Goal: Task Accomplishment & Management: Use online tool/utility

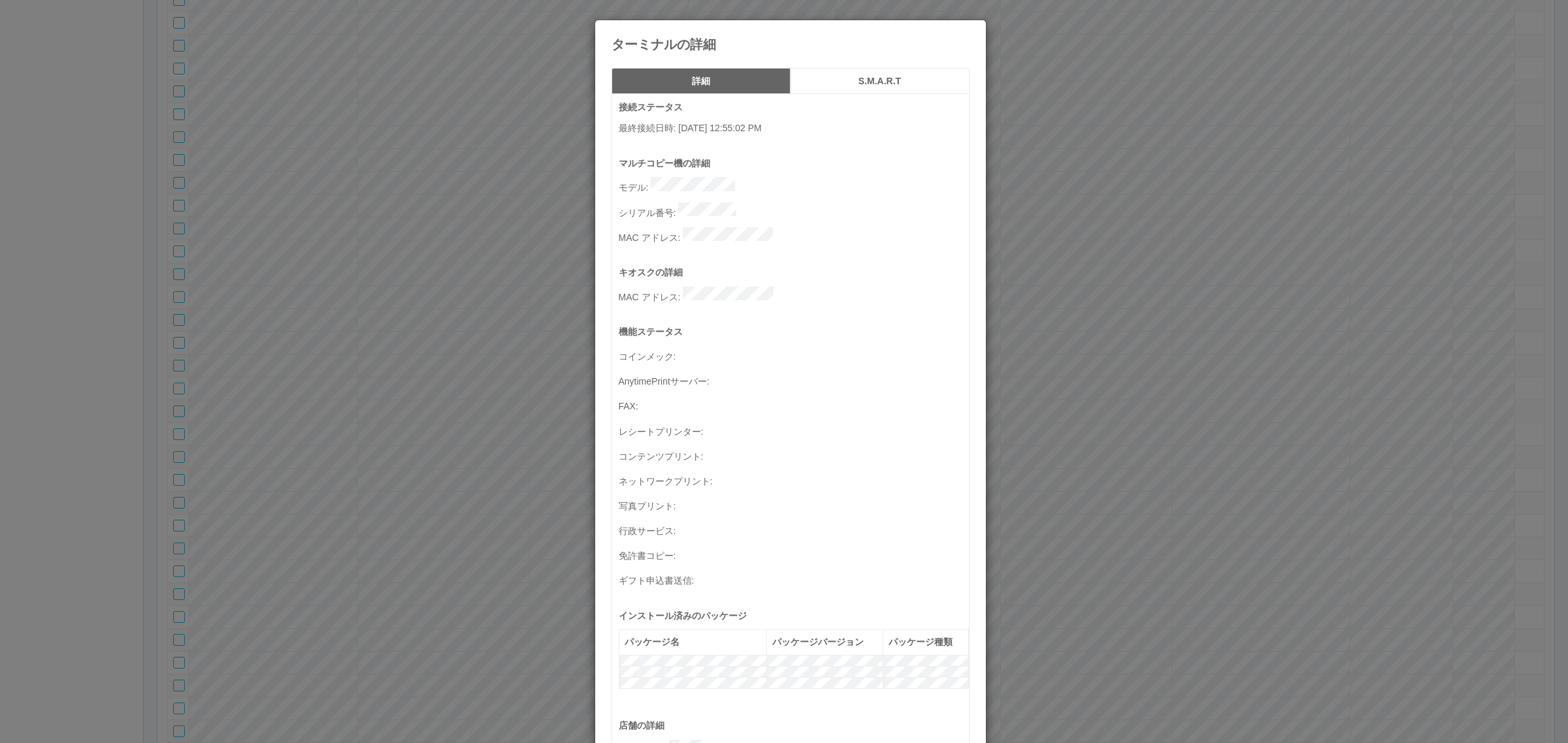
click at [969, 30] on icon at bounding box center [969, 30] width 0 height 0
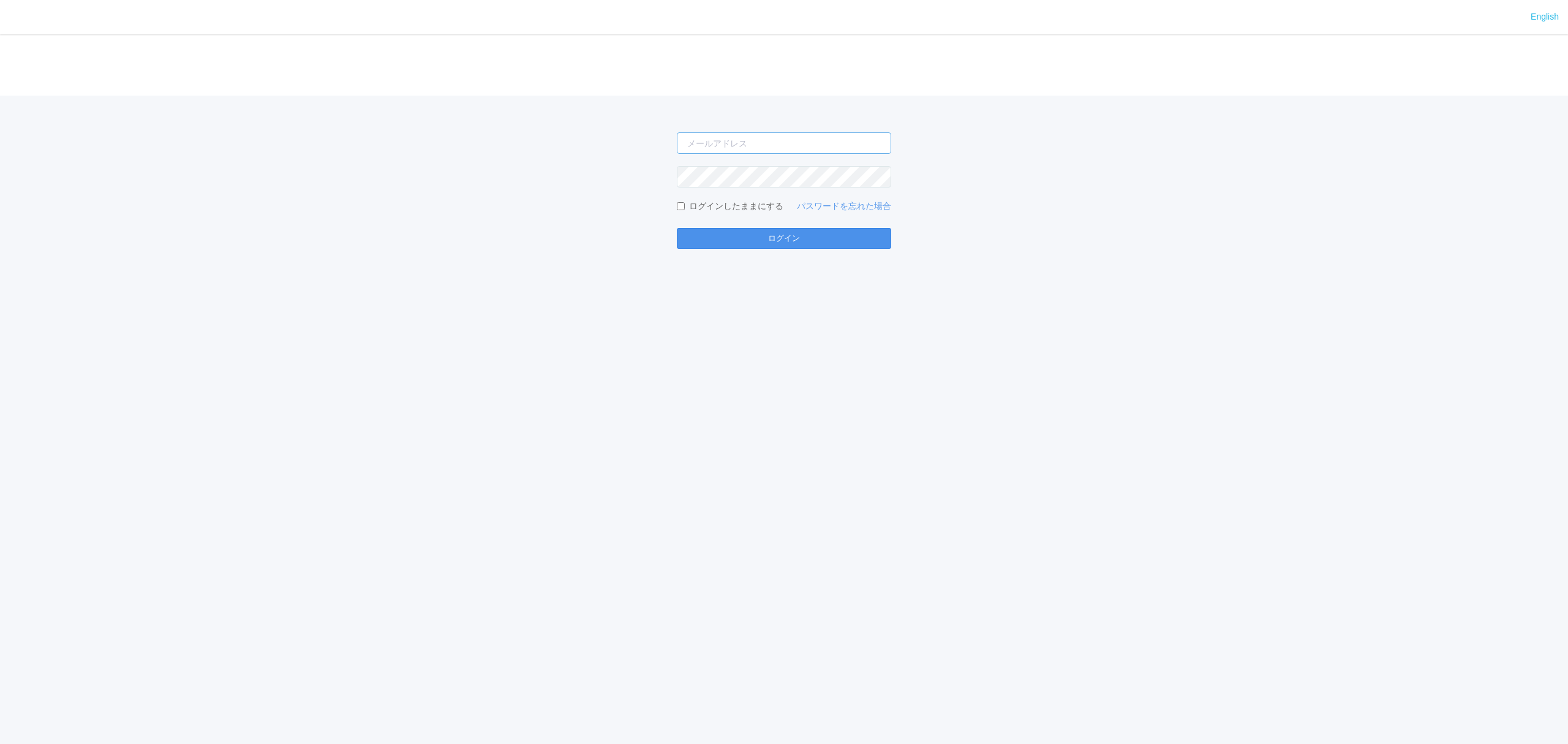
type input "[EMAIL_ADDRESS][DOMAIN_NAME]"
click at [703, 242] on button "ログイン" at bounding box center [784, 238] width 215 height 21
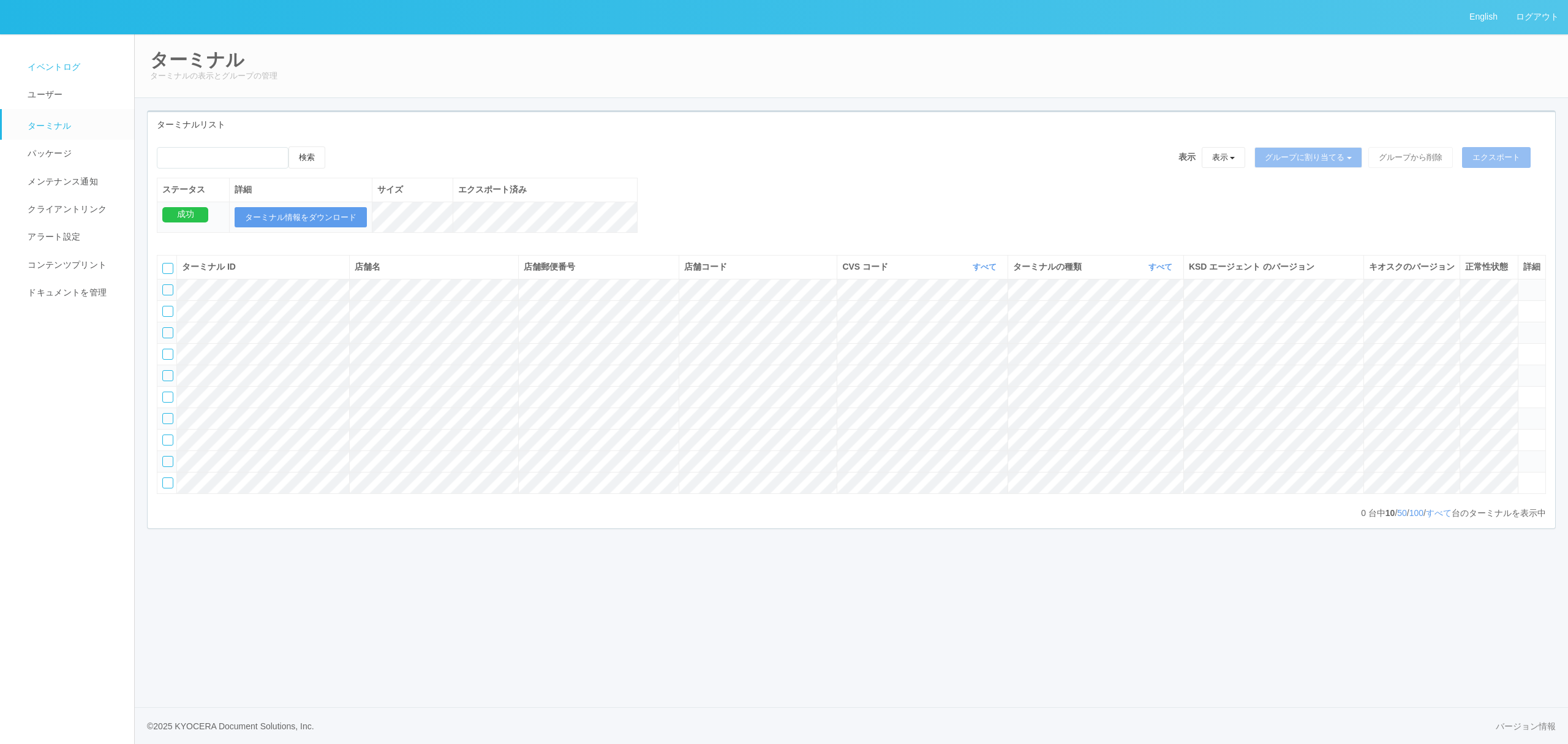
click at [72, 62] on span "イベントログ" at bounding box center [52, 66] width 56 height 10
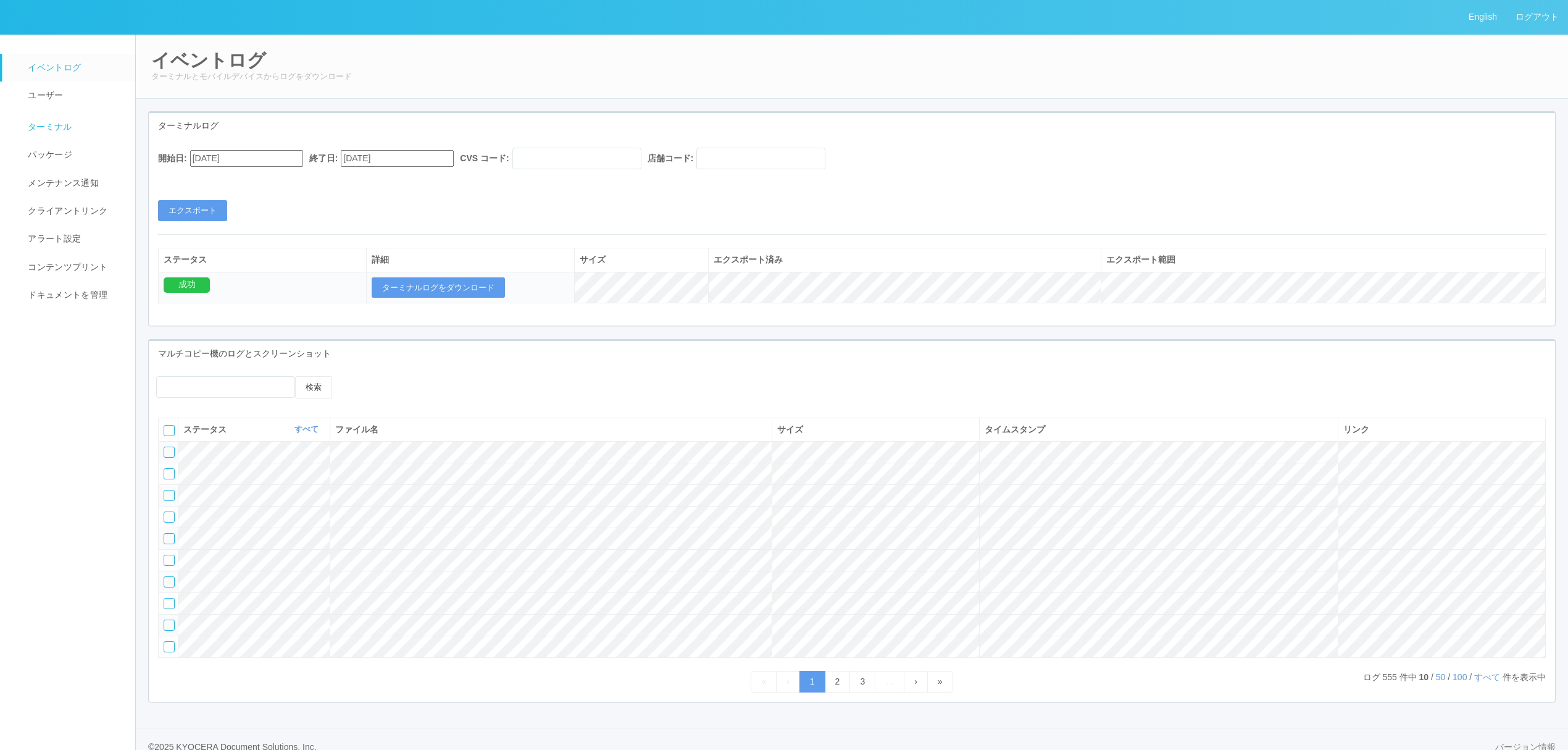
click at [62, 134] on link "ターミナル" at bounding box center [74, 126] width 144 height 31
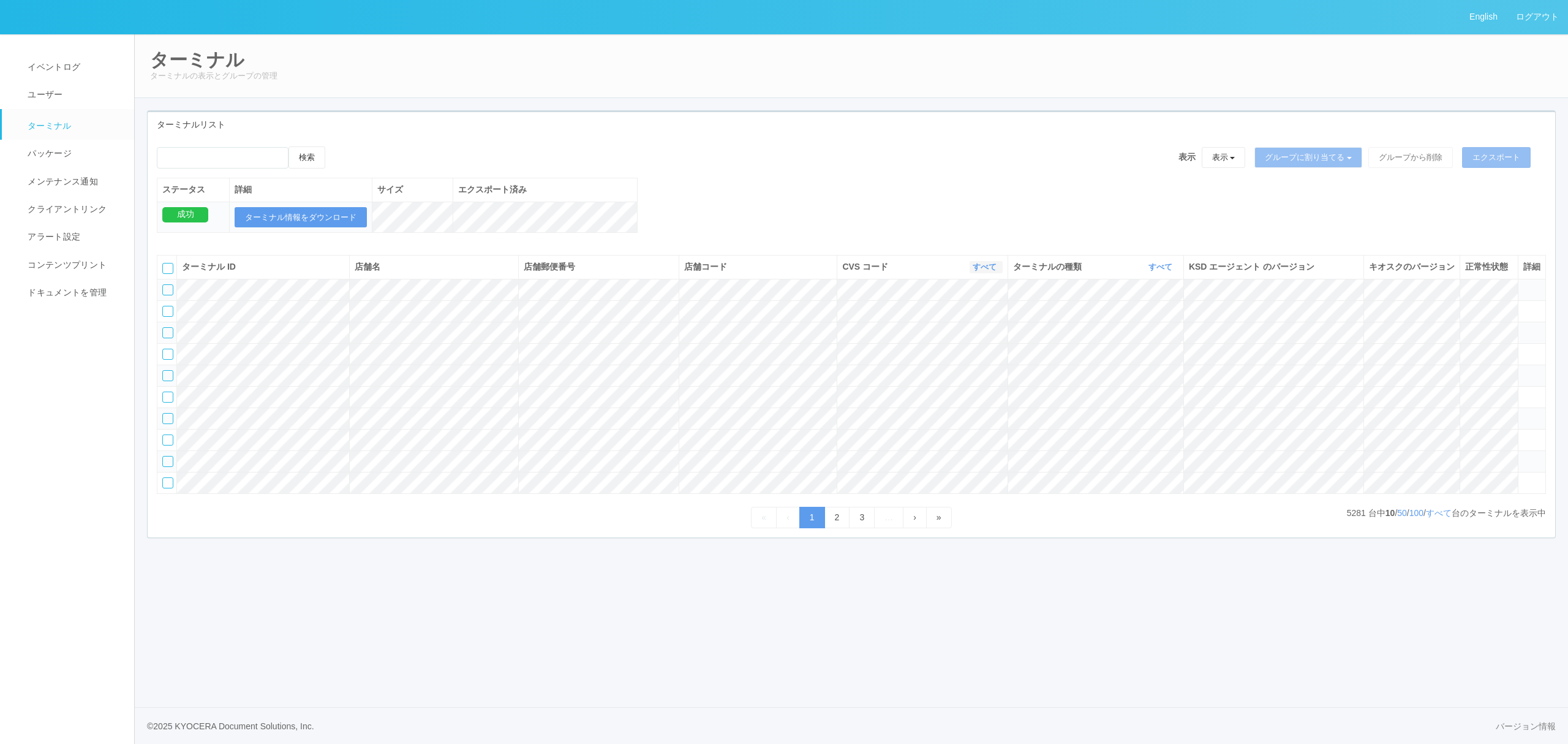
click at [982, 271] on link "すべて" at bounding box center [986, 267] width 27 height 9
click at [770, 184] on div "検索 表示 表示 すべてのターミナル Test new empty group Terminal Testing 6testtestajikadhgujahj…" at bounding box center [851, 196] width 1407 height 99
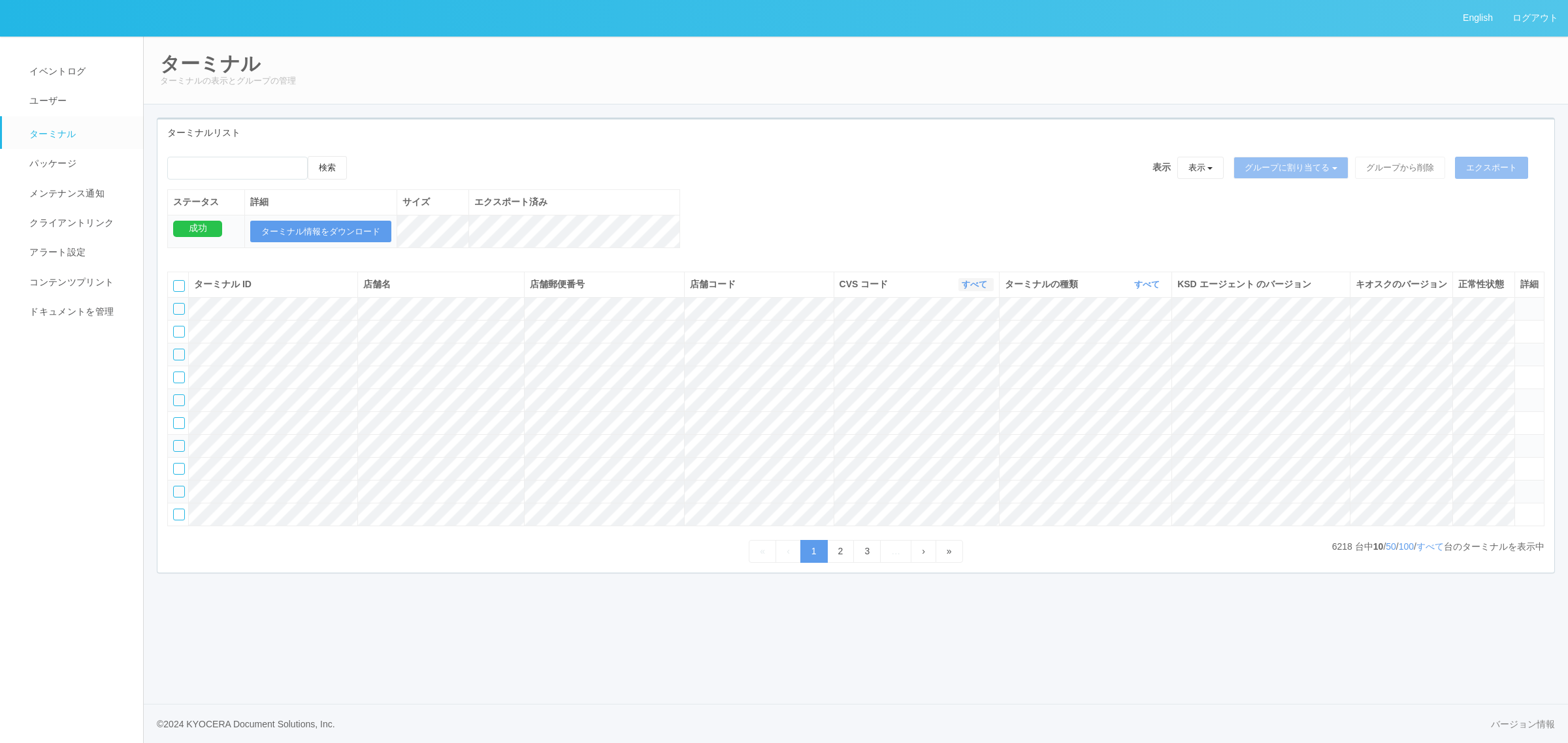
click at [962, 289] on link "すべて" at bounding box center [976, 284] width 29 height 10
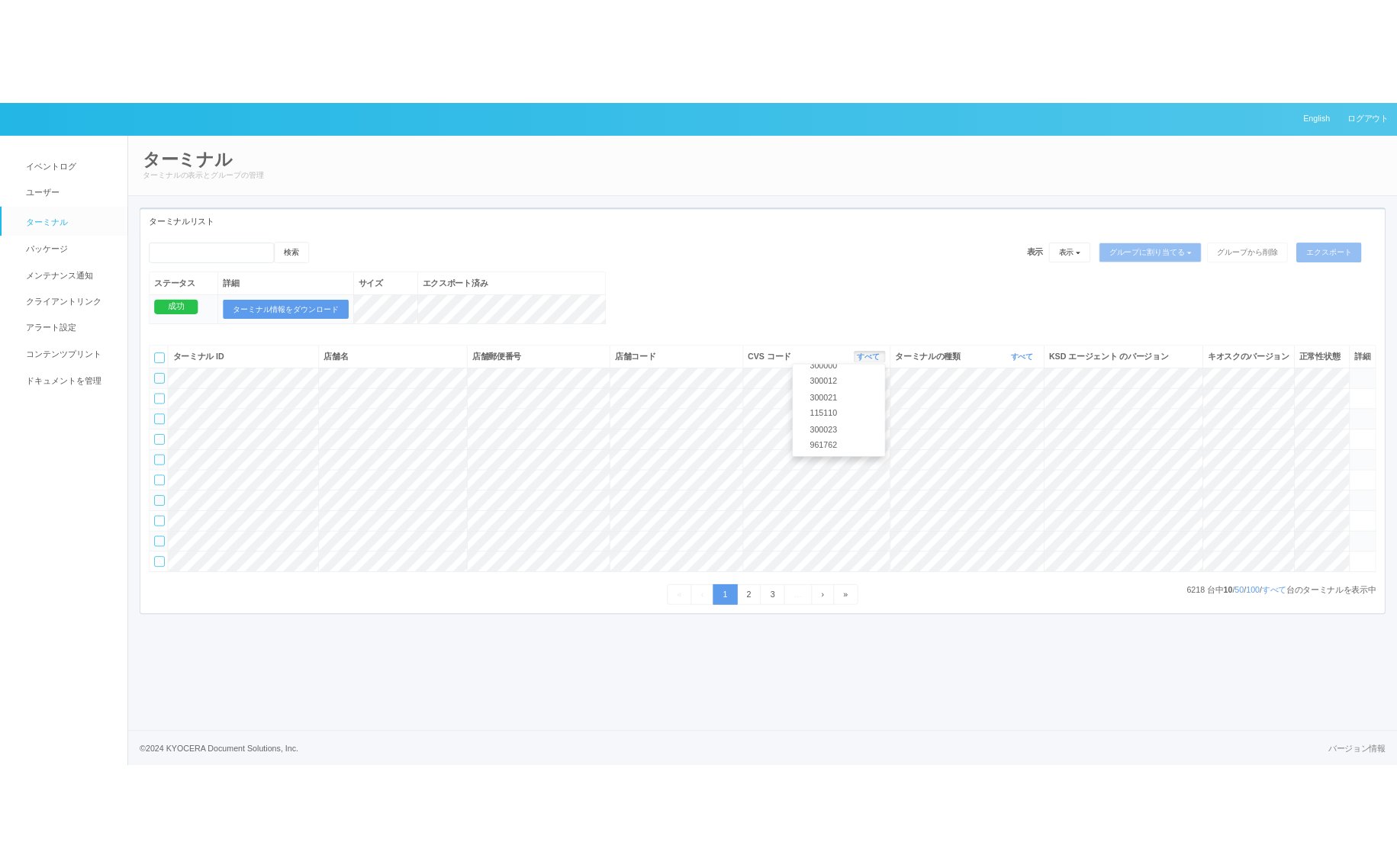
scroll to position [585, 0]
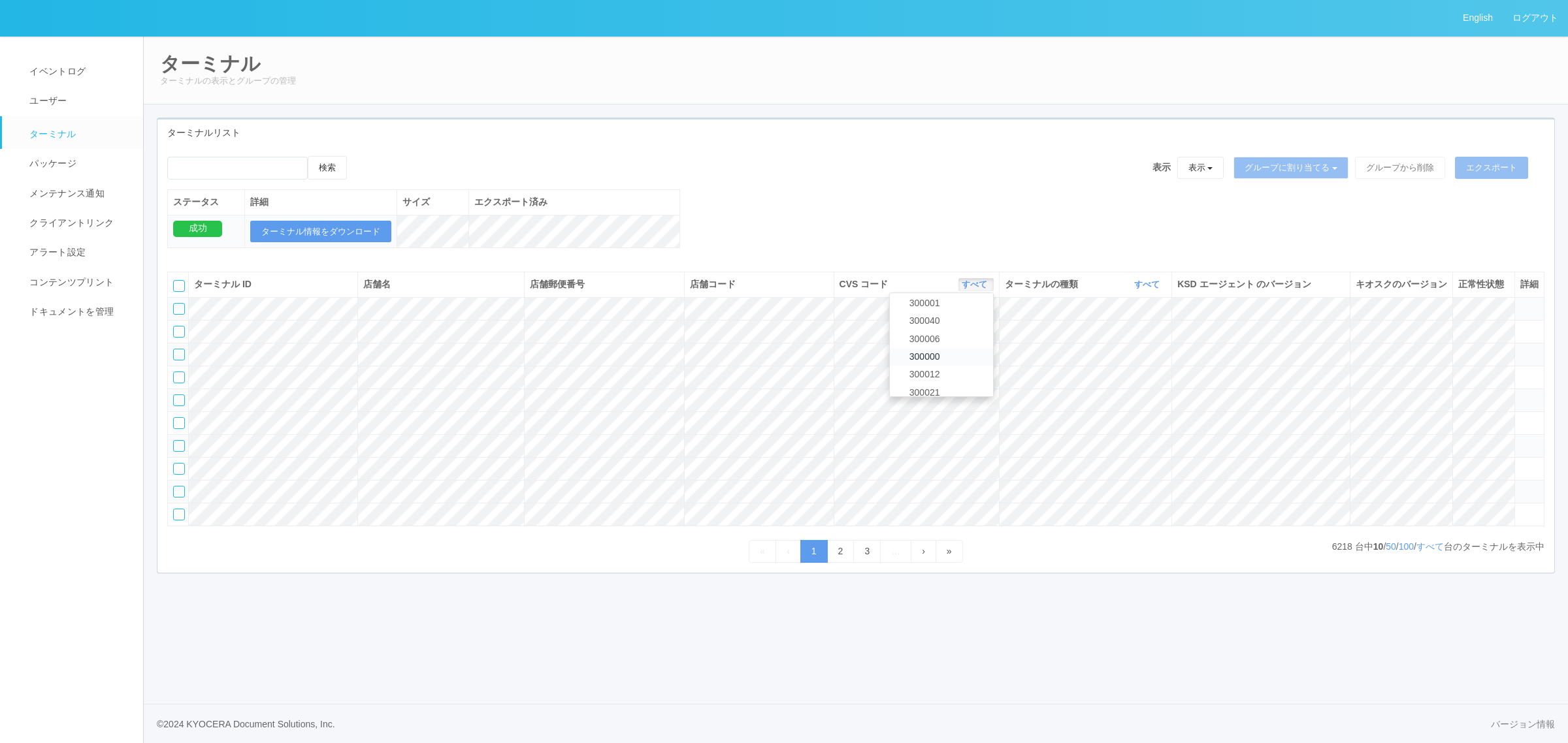
click at [951, 366] on link "300000" at bounding box center [941, 357] width 103 height 18
click at [1138, 289] on link "すべて" at bounding box center [1148, 284] width 29 height 10
click at [1134, 348] on link "キオスク" at bounding box center [1114, 340] width 103 height 18
click at [1423, 552] on link "すべて" at bounding box center [1430, 546] width 27 height 10
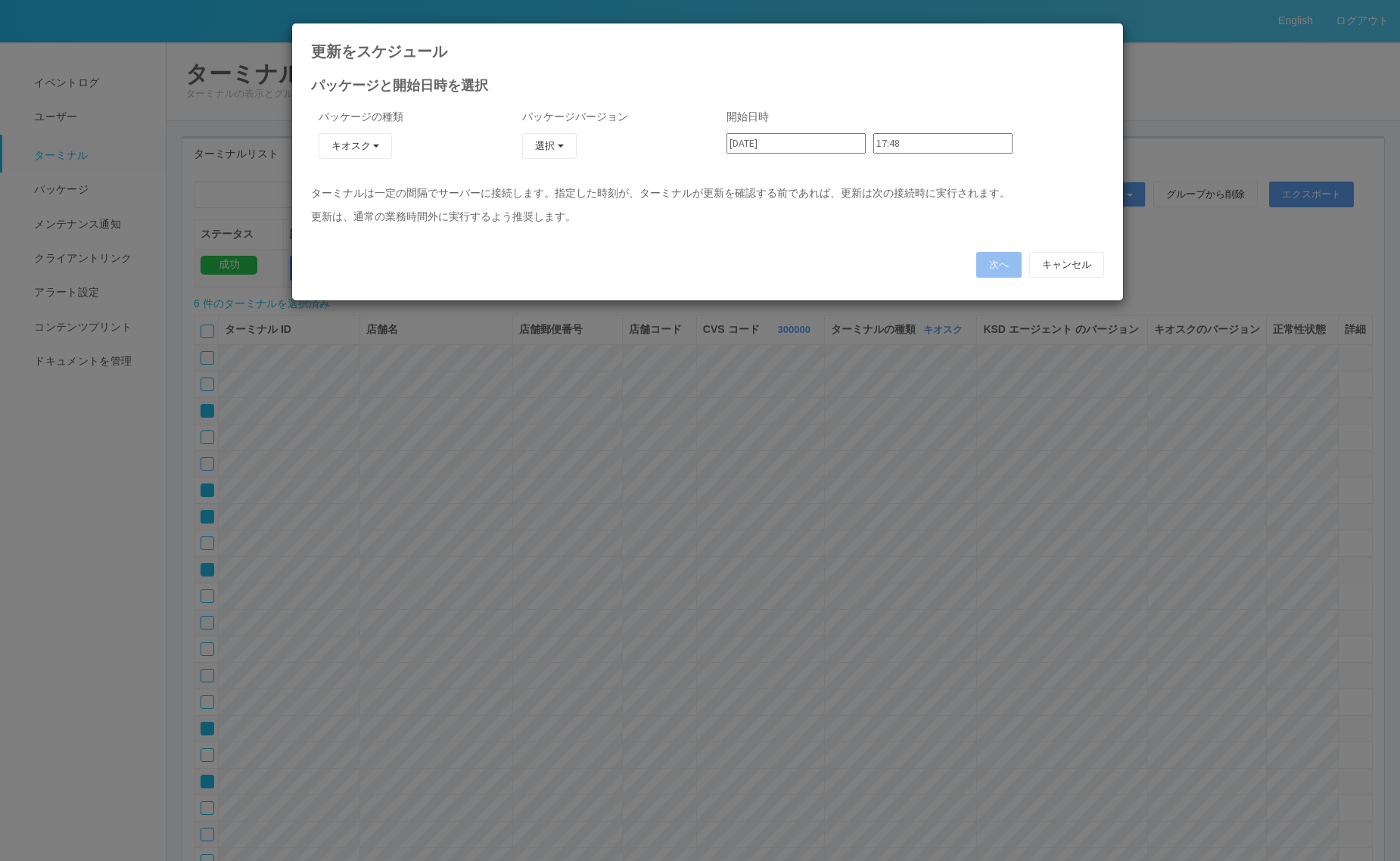
type input "[DATE]"
type input "08:30"
type input "[DATE]"
type input "08:36"
type input "[DATE]"
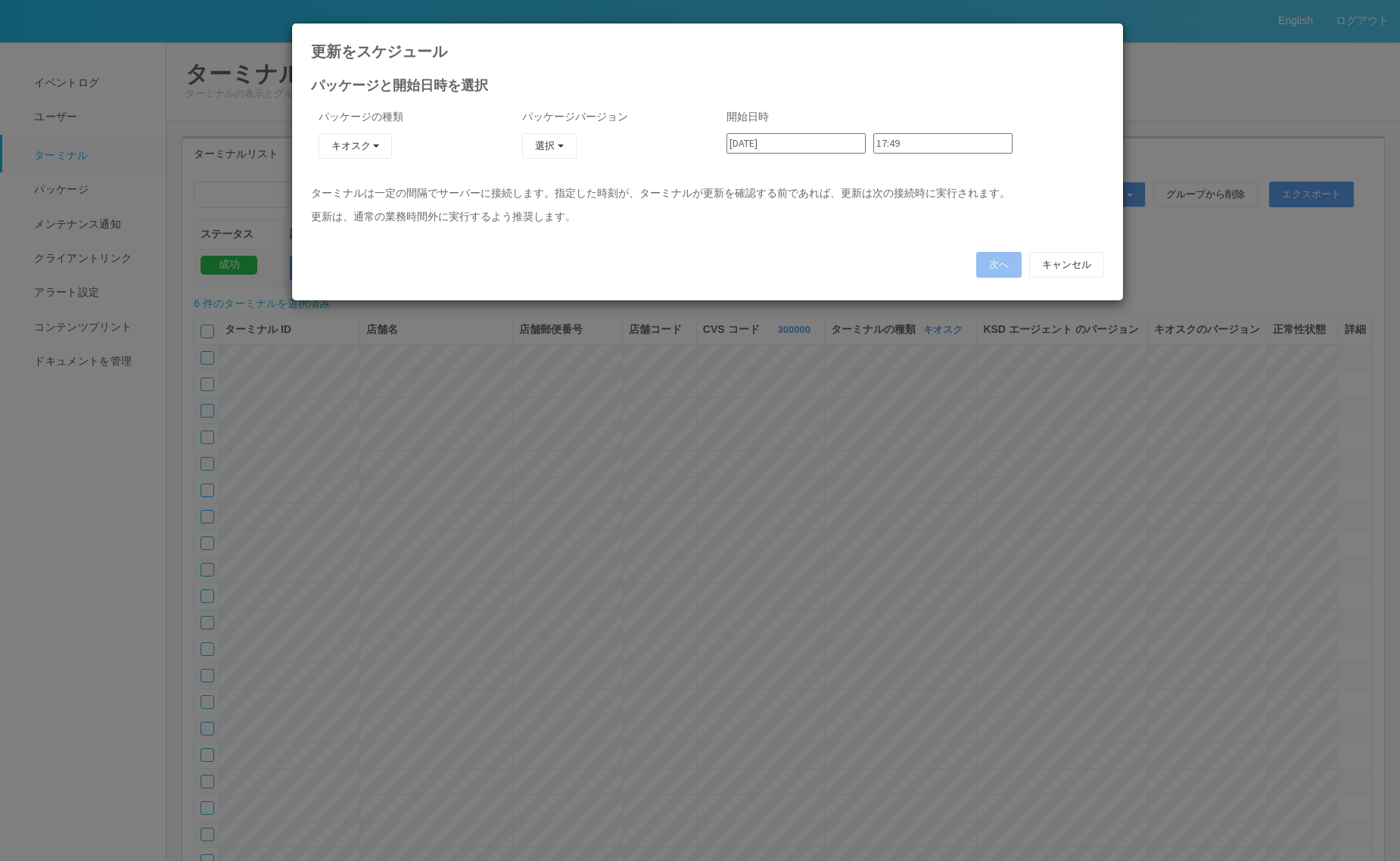
type input "08:42"
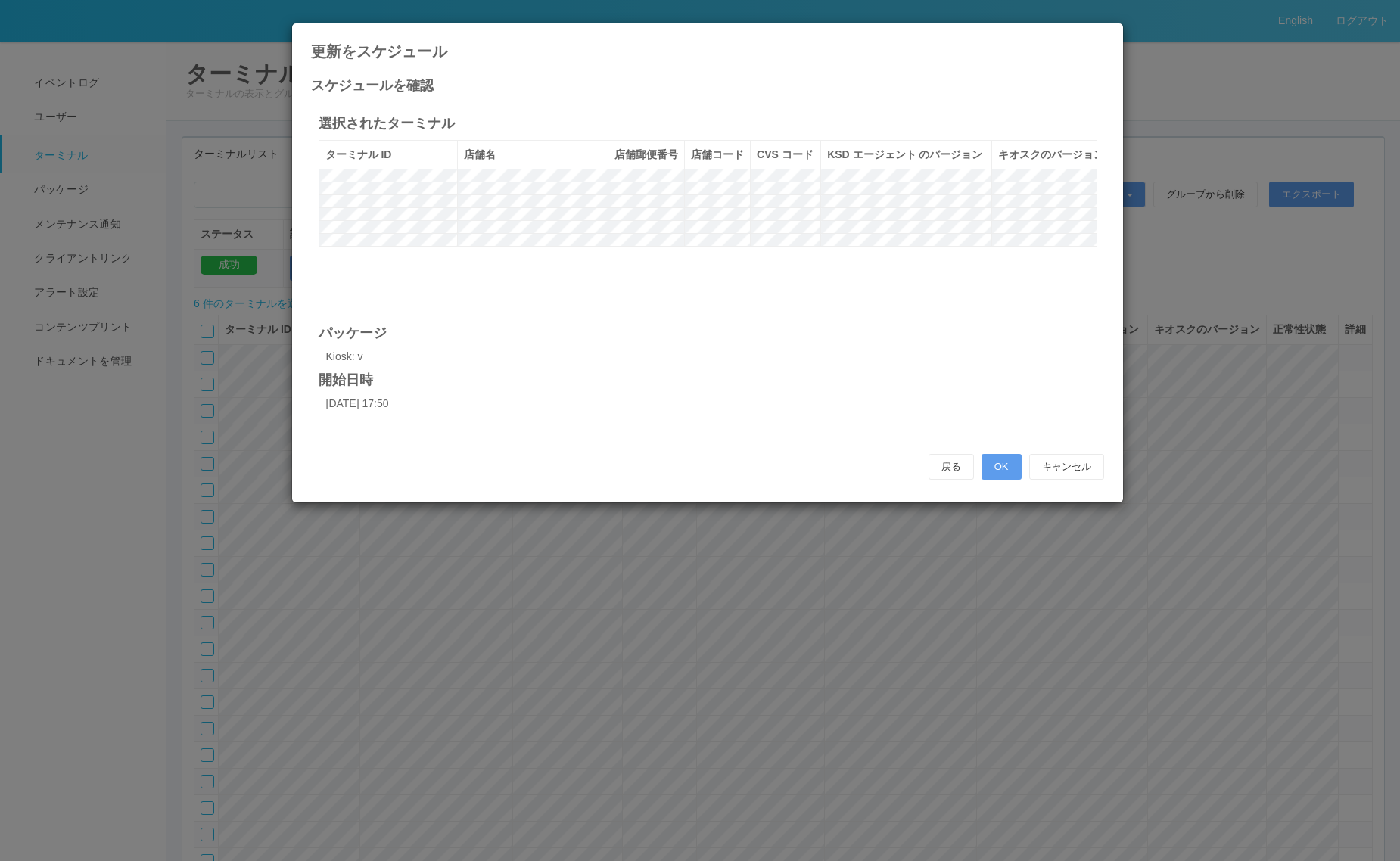
click at [1104, 35] on icon at bounding box center [1104, 35] width 0 height 0
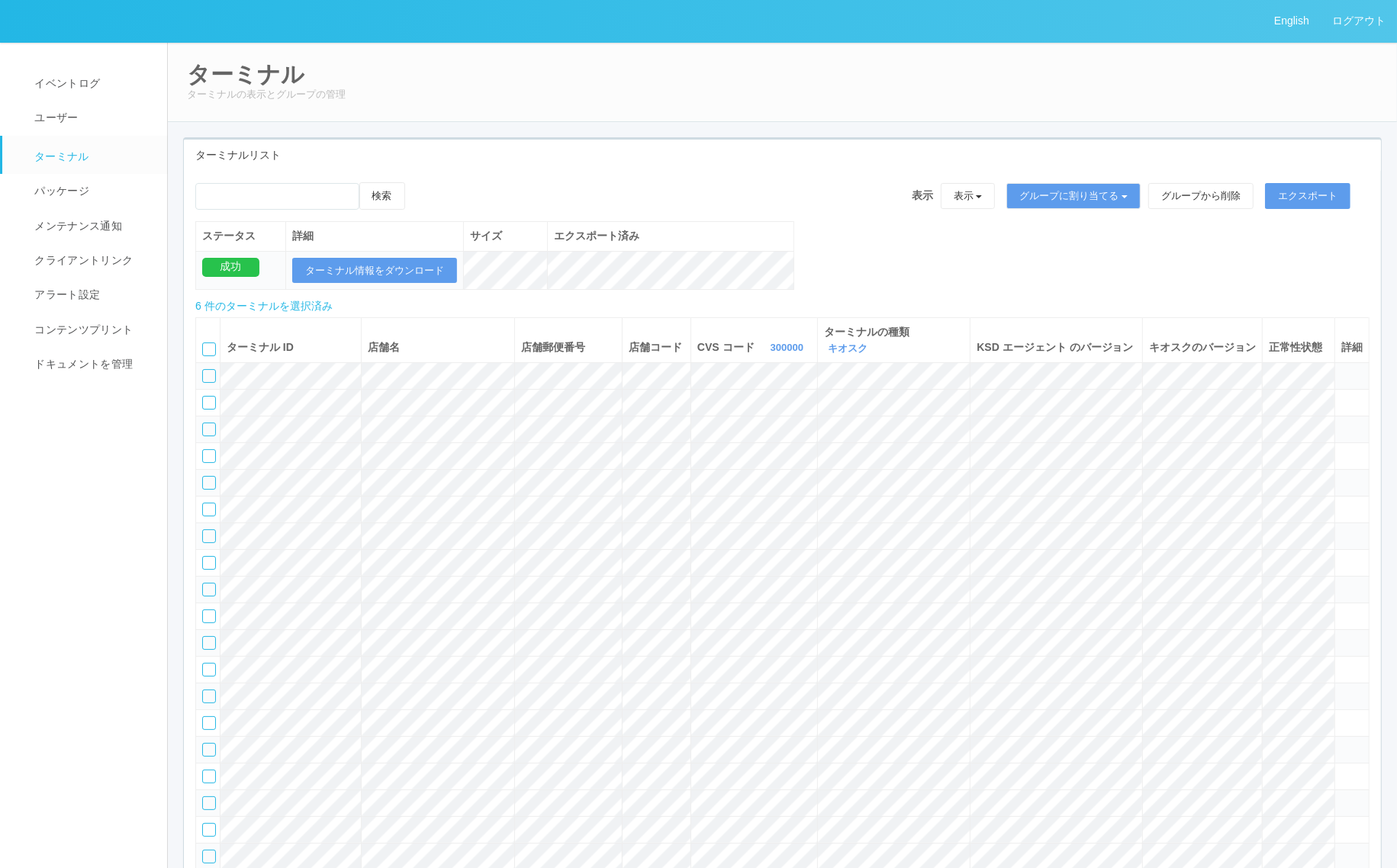
click at [210, 345] on div at bounding box center [209, 349] width 14 height 14
click at [204, 344] on icon at bounding box center [204, 344] width 0 height 0
click at [95, 183] on link "パッケージ" at bounding box center [91, 190] width 178 height 34
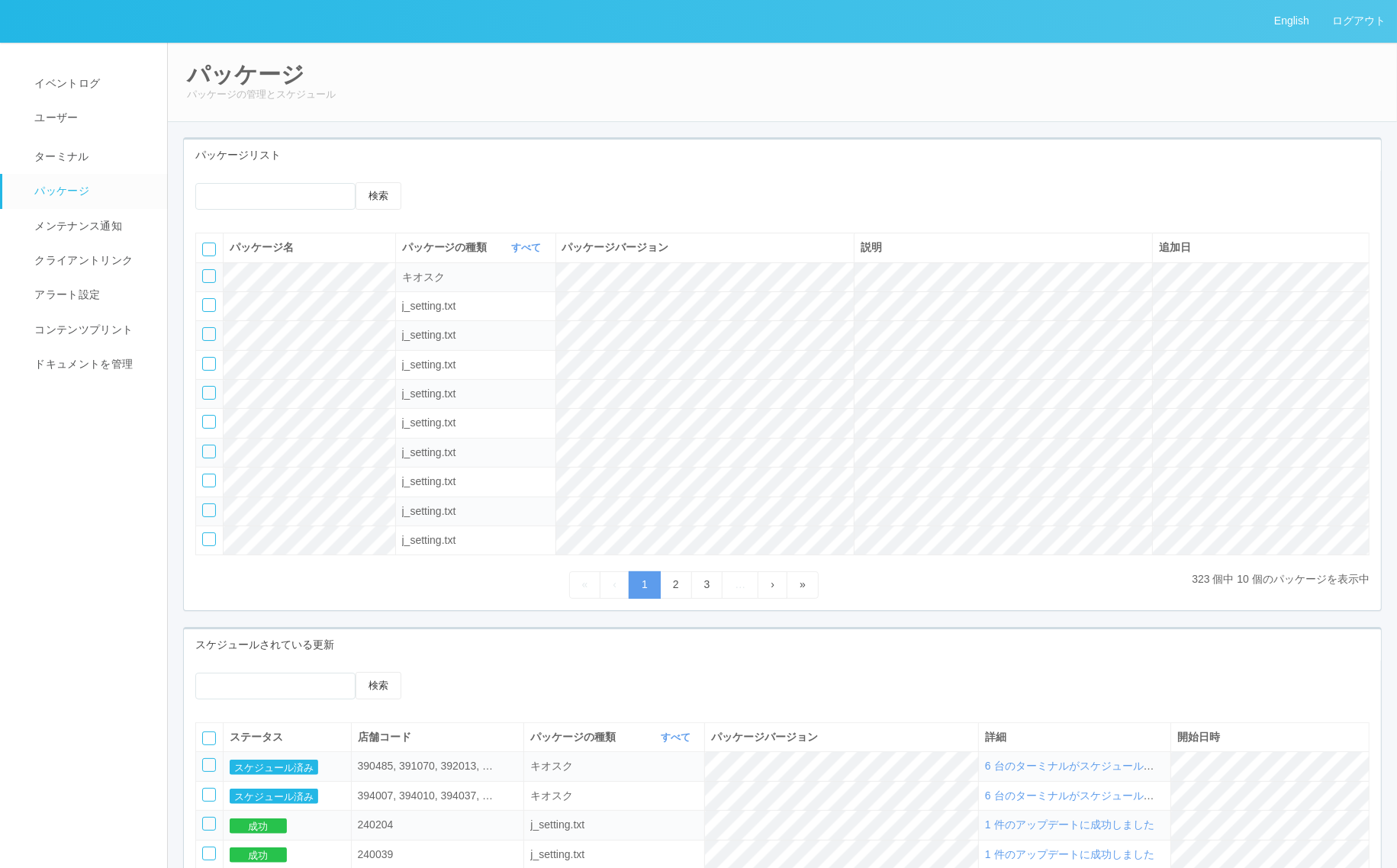
click at [1169, 772] on span "6 台のターミナルがスケジュールされました" at bounding box center [1091, 766] width 212 height 12
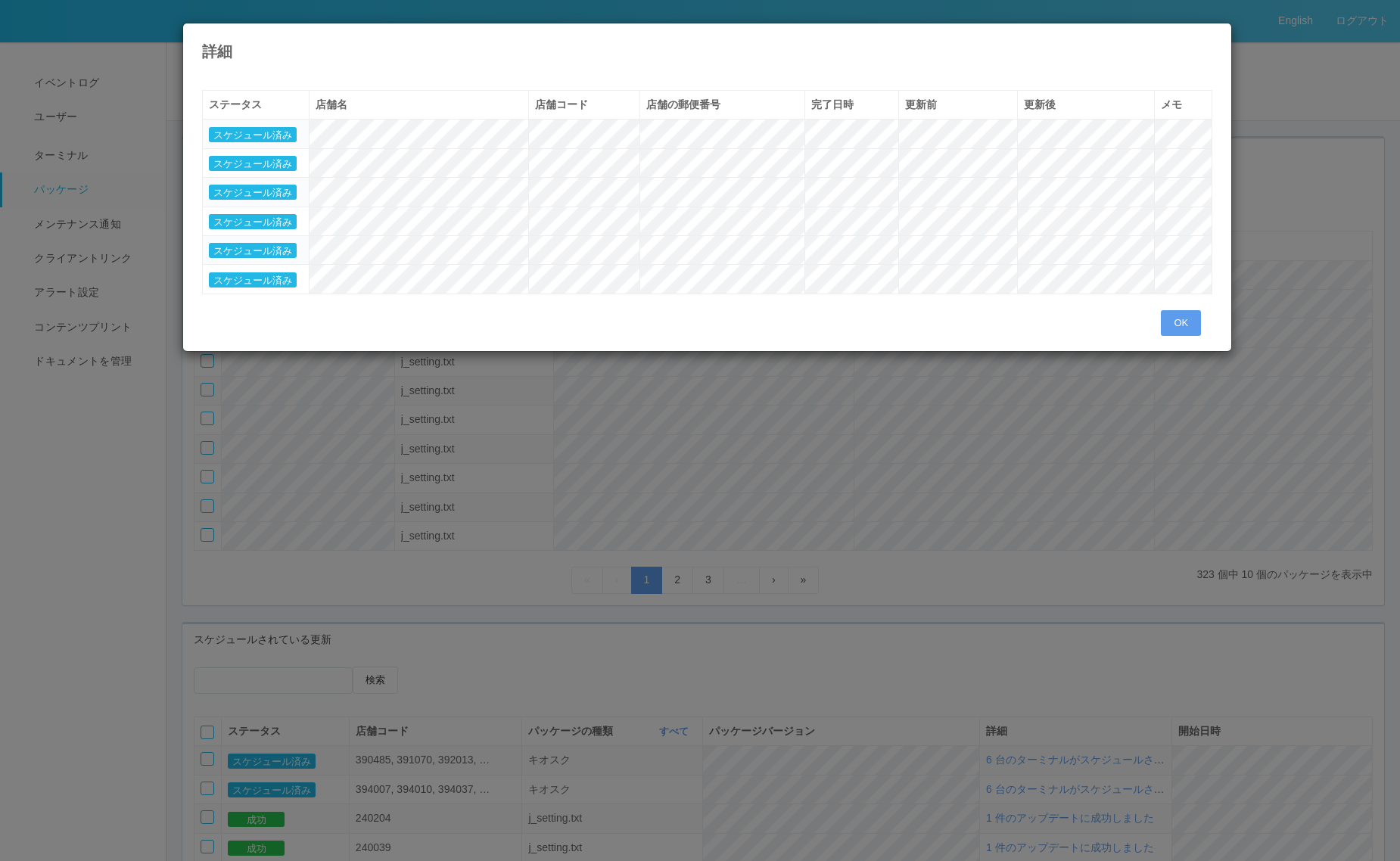
click at [1213, 35] on icon at bounding box center [1213, 35] width 0 height 0
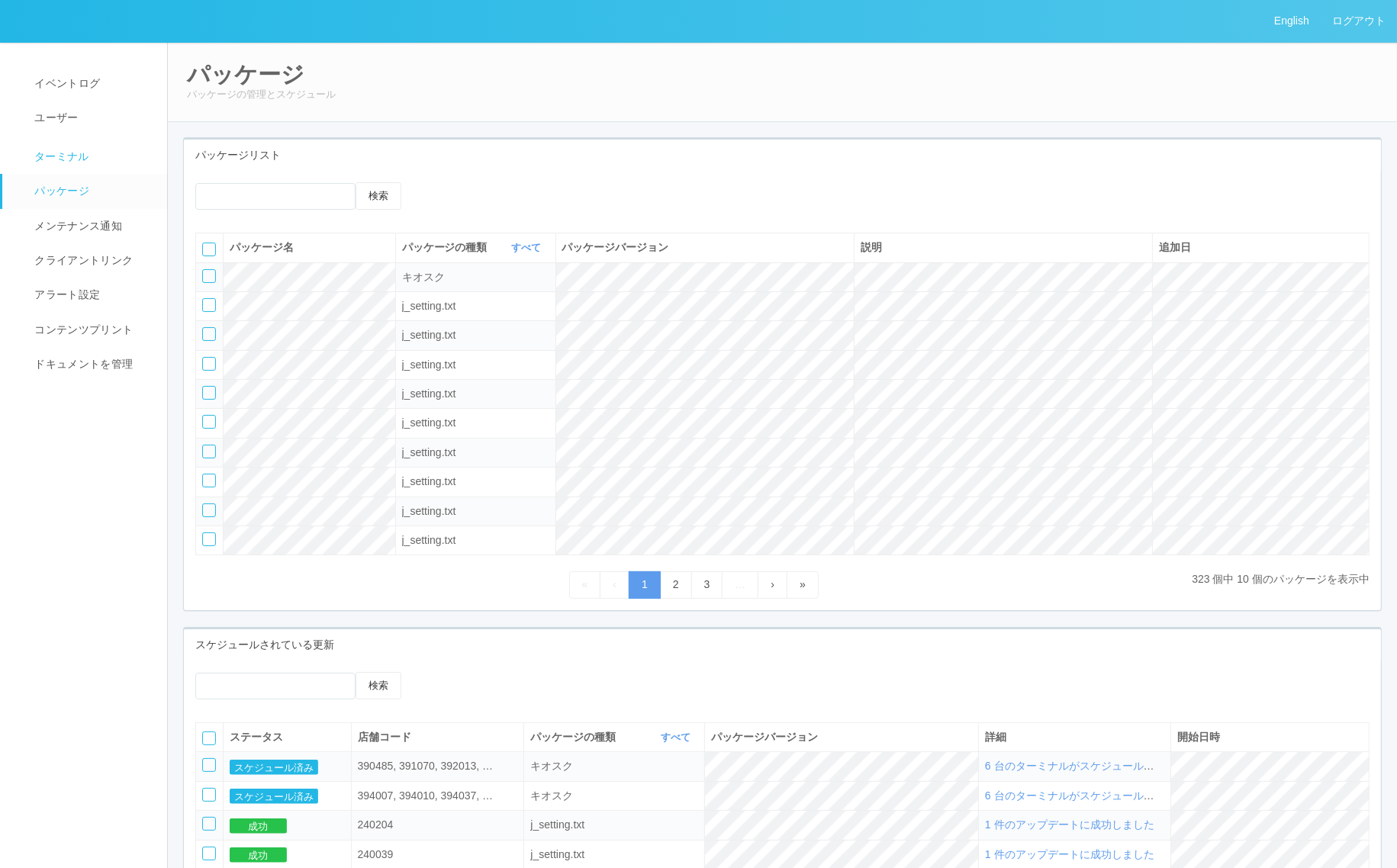
click at [77, 157] on span "ターミナル" at bounding box center [59, 156] width 58 height 12
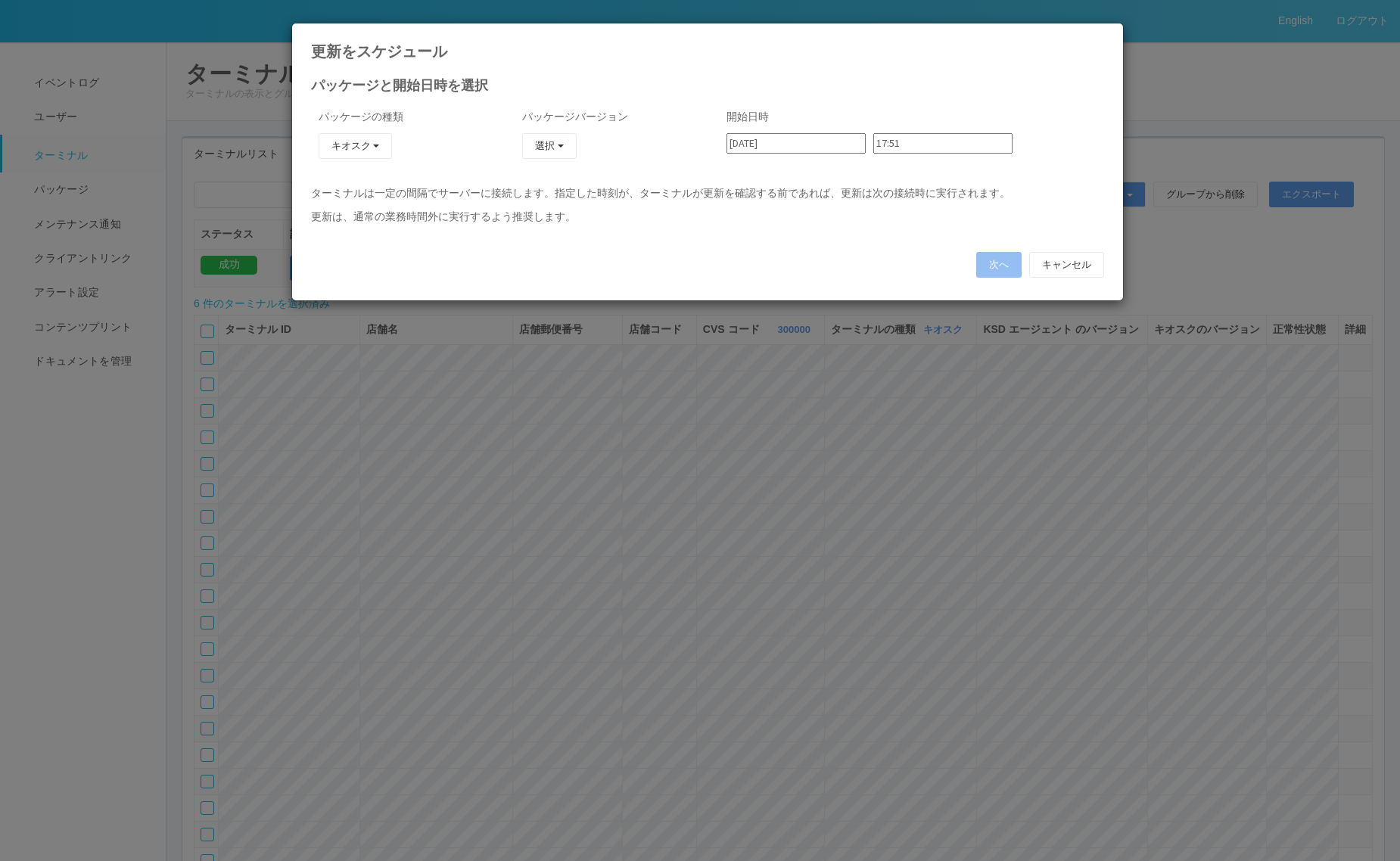
type input "[DATE]"
type input "08:42"
type input "[DATE]"
type input "08:48"
click at [1071, 272] on button "キャンセル" at bounding box center [1067, 265] width 75 height 25
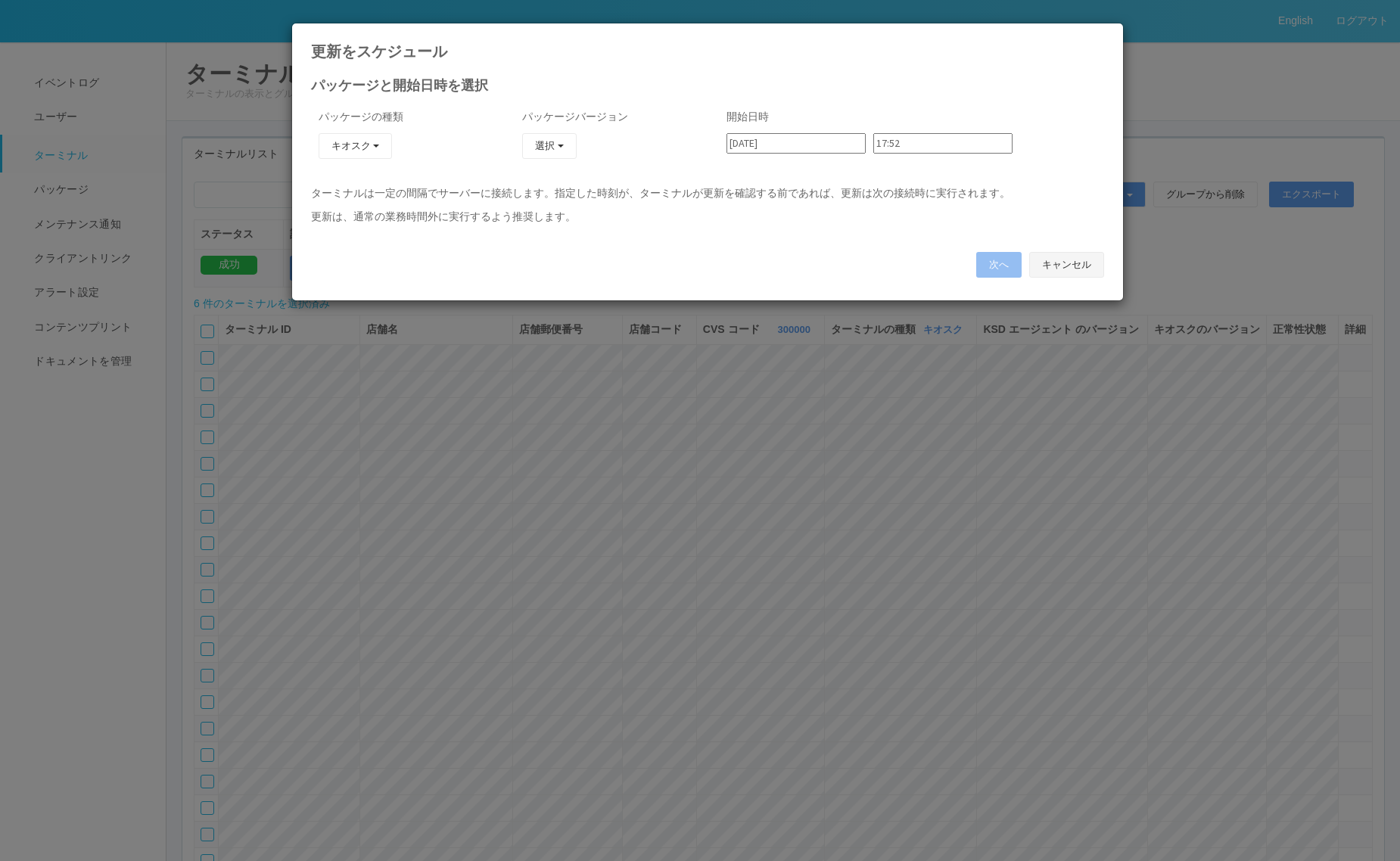
type input "17:47"
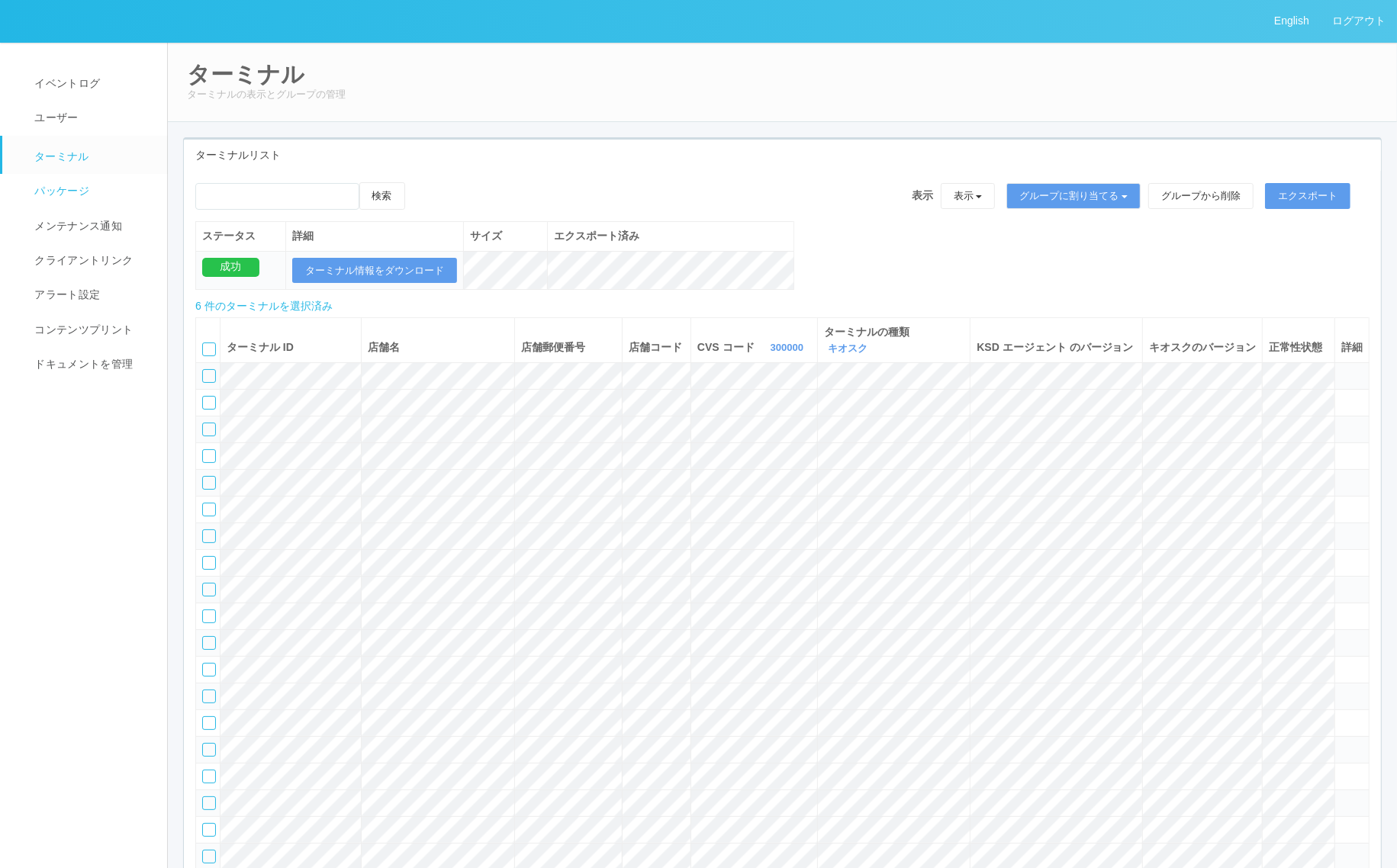
click at [82, 185] on span "パッケージ" at bounding box center [59, 190] width 58 height 12
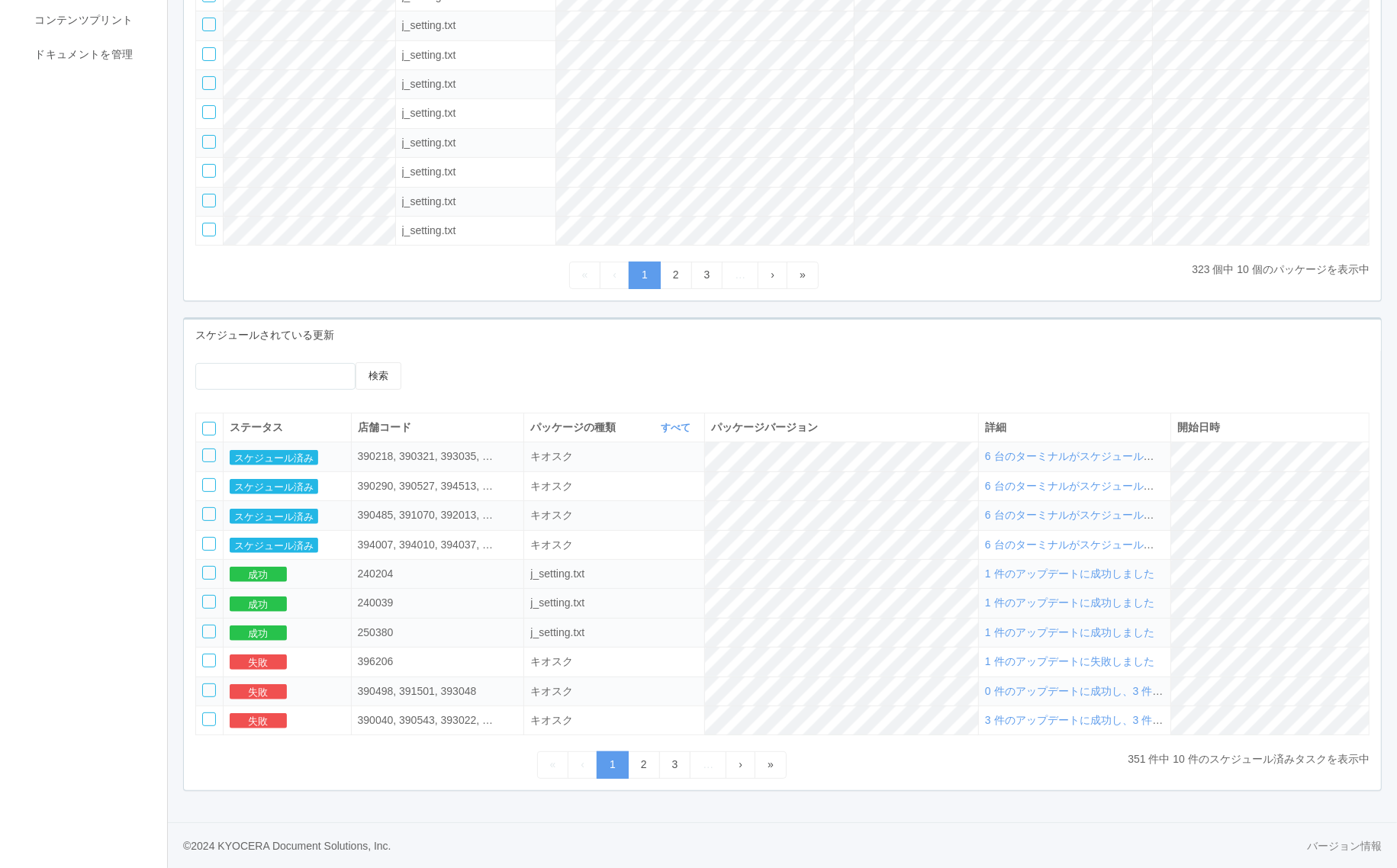
scroll to position [322, 0]
click at [1075, 455] on span "6 台のターミナルがスケジュールされました" at bounding box center [1091, 456] width 212 height 12
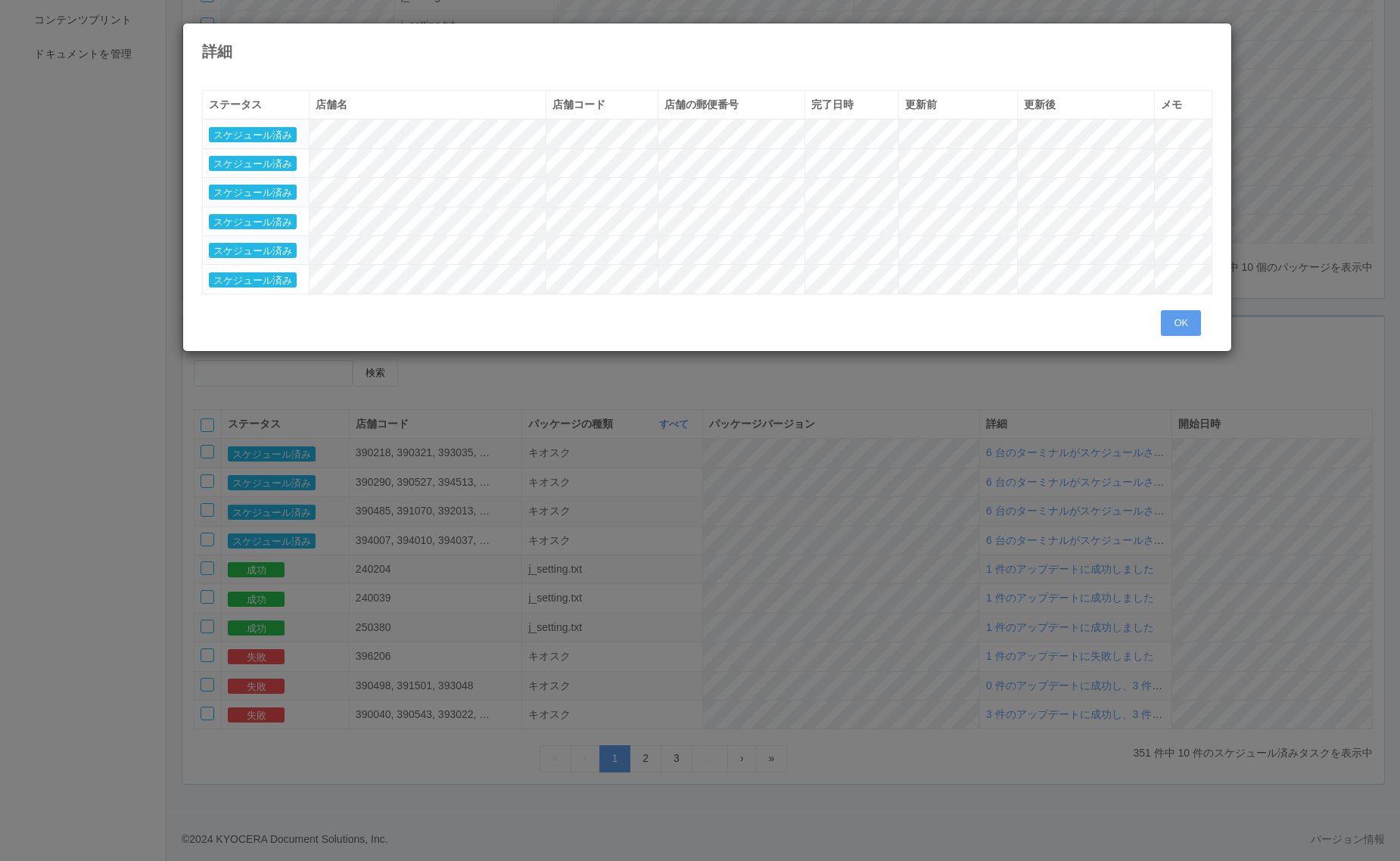
click at [1173, 310] on div "ステータス 店舗名 店舗コード 店舗の郵便番号 完了日時 更新前 更新後 メモ スケジュール済み スケジュール済み スケジュール済み スケジュール済み スケジ…" at bounding box center [708, 200] width 1011 height 221
click at [1213, 41] on div "詳細" at bounding box center [708, 42] width 1049 height 37
click at [1213, 35] on icon at bounding box center [1213, 35] width 0 height 0
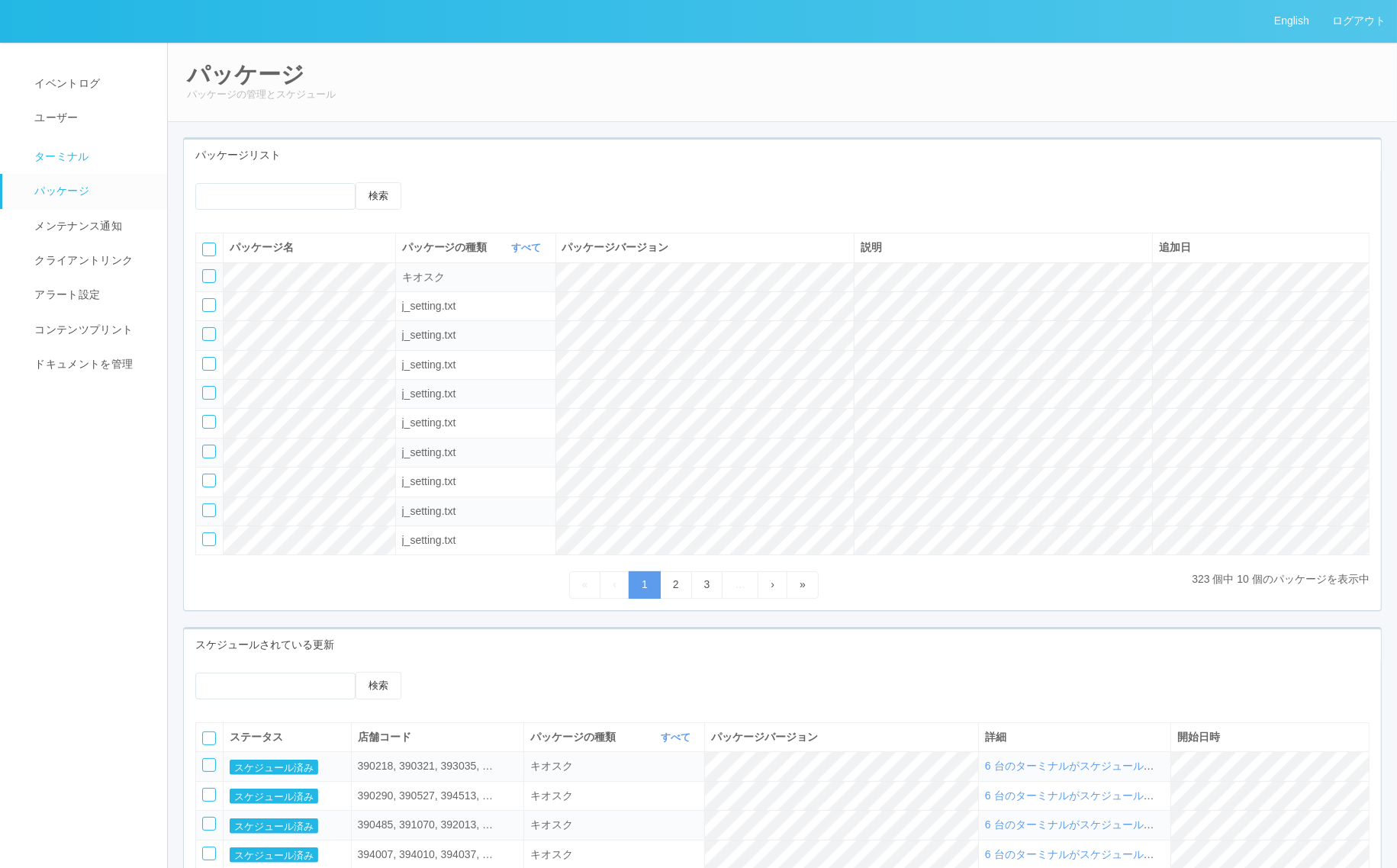
click at [110, 154] on link "ターミナル" at bounding box center [91, 155] width 178 height 38
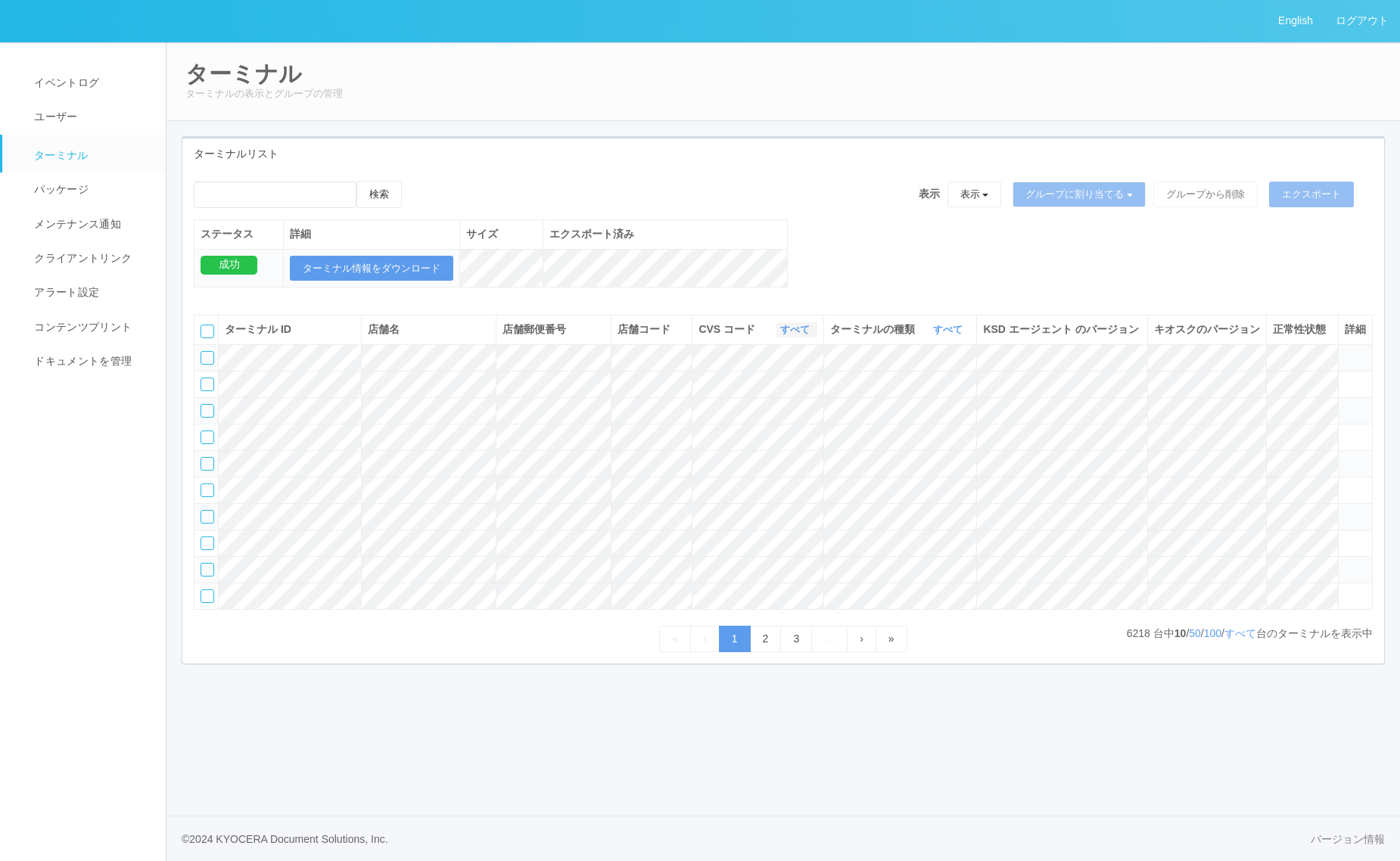
click at [798, 335] on link "すべて" at bounding box center [797, 329] width 33 height 11
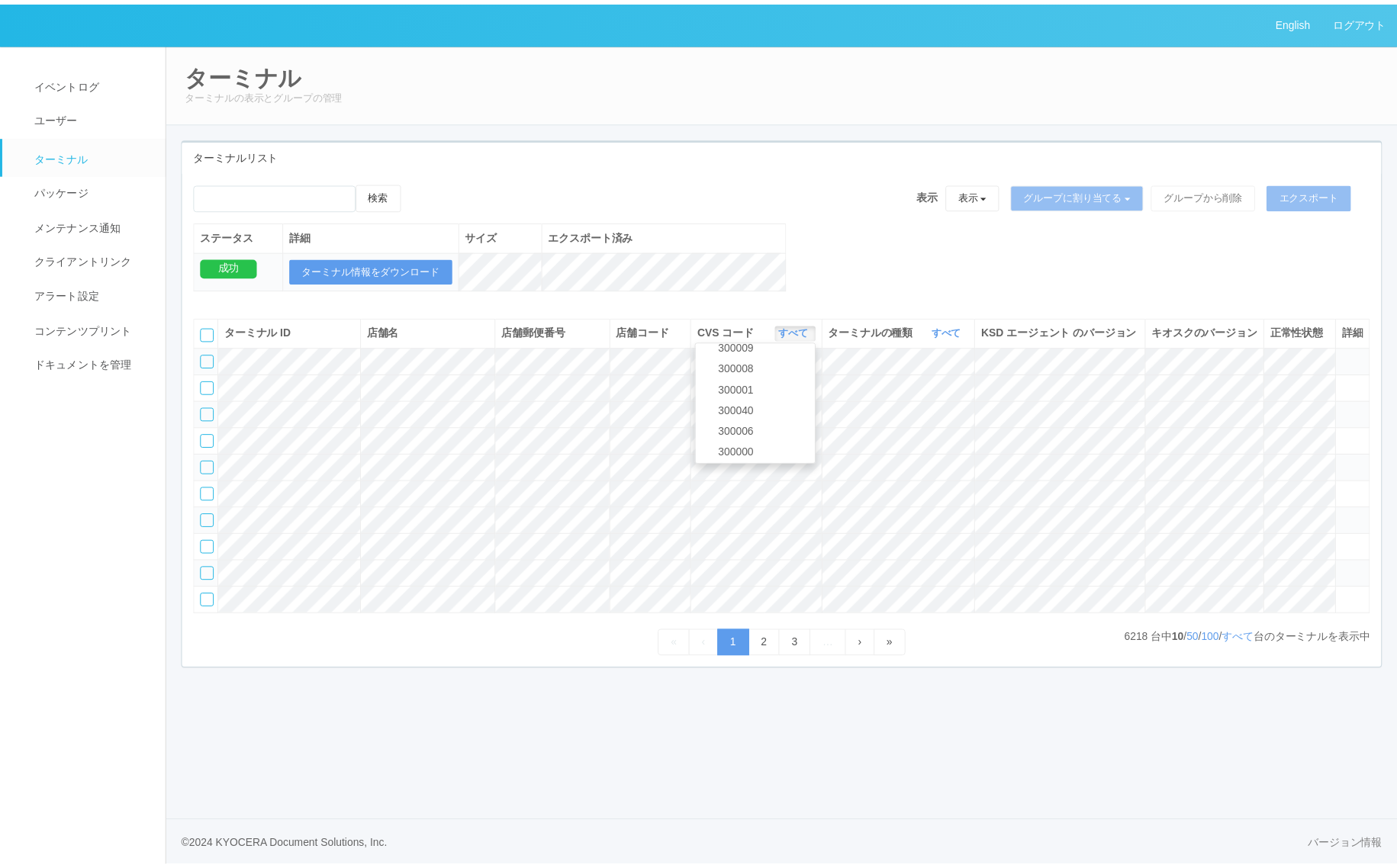
scroll to position [558, 0]
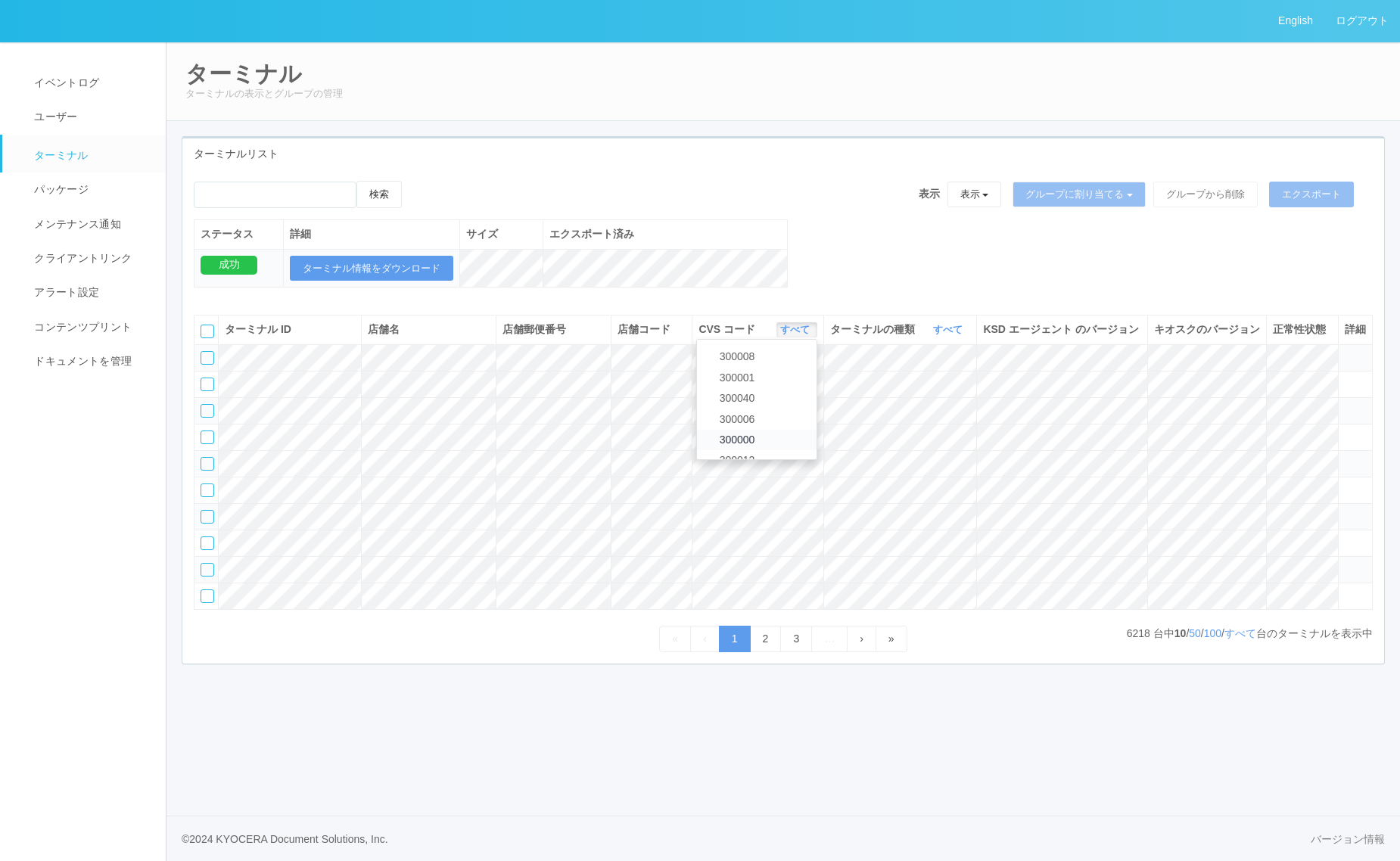
click at [782, 448] on link "300000" at bounding box center [756, 440] width 120 height 21
click at [948, 335] on link "すべて" at bounding box center [950, 329] width 33 height 11
click at [933, 403] on link "キオスク" at bounding box center [910, 394] width 120 height 21
click at [1245, 640] on link "すべて" at bounding box center [1240, 633] width 32 height 12
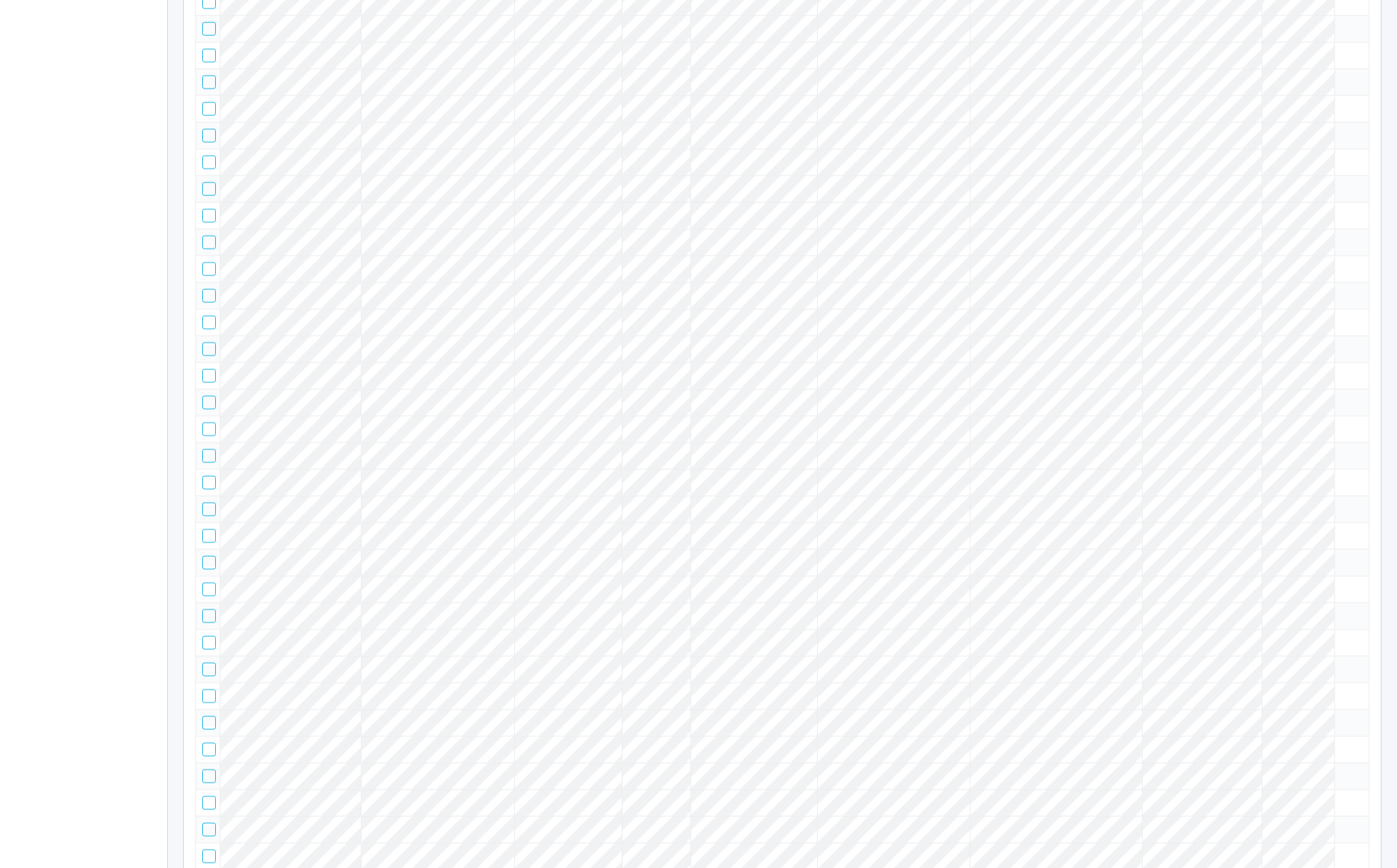
scroll to position [0, 0]
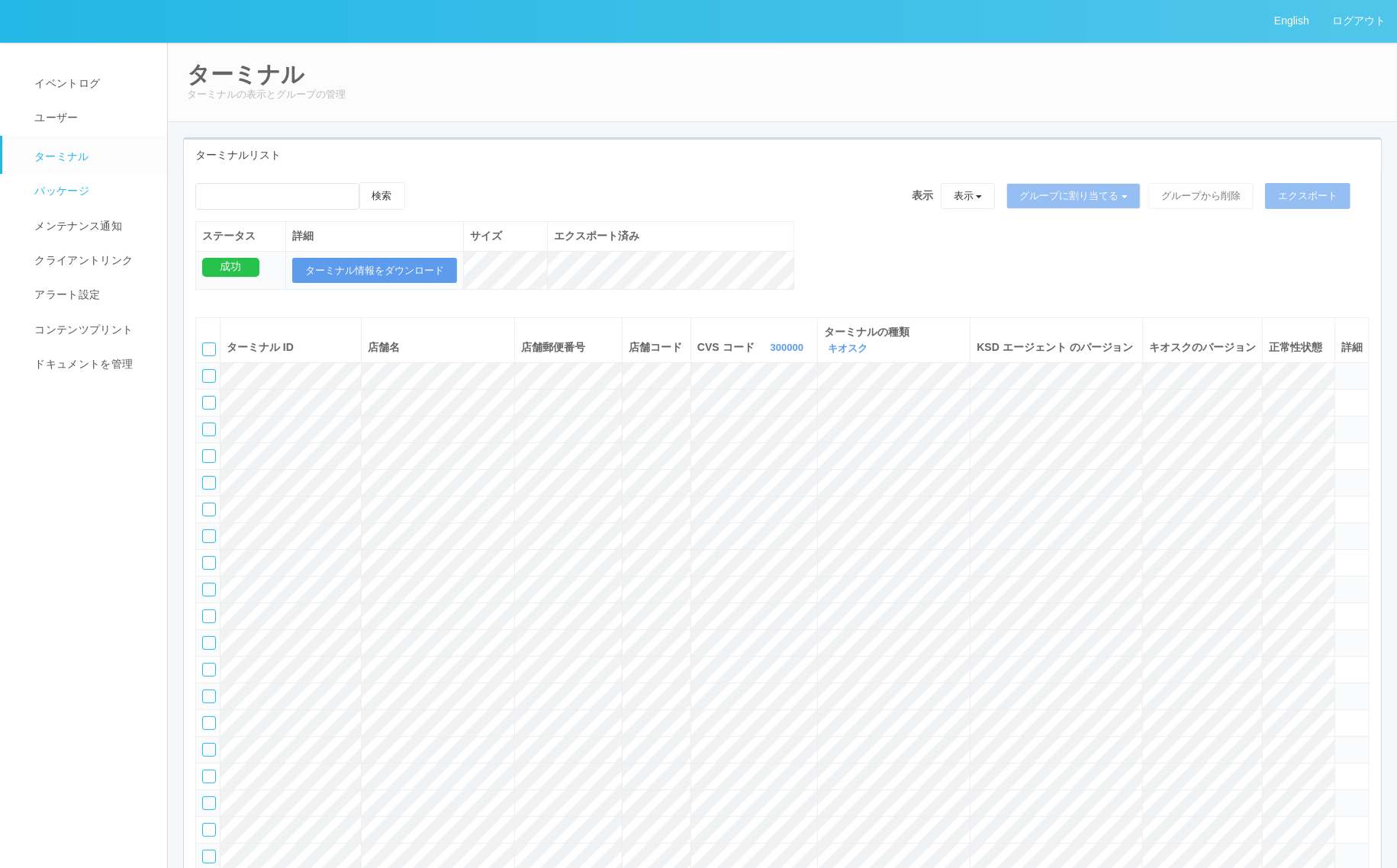
click at [80, 182] on link "パッケージ" at bounding box center [91, 190] width 178 height 34
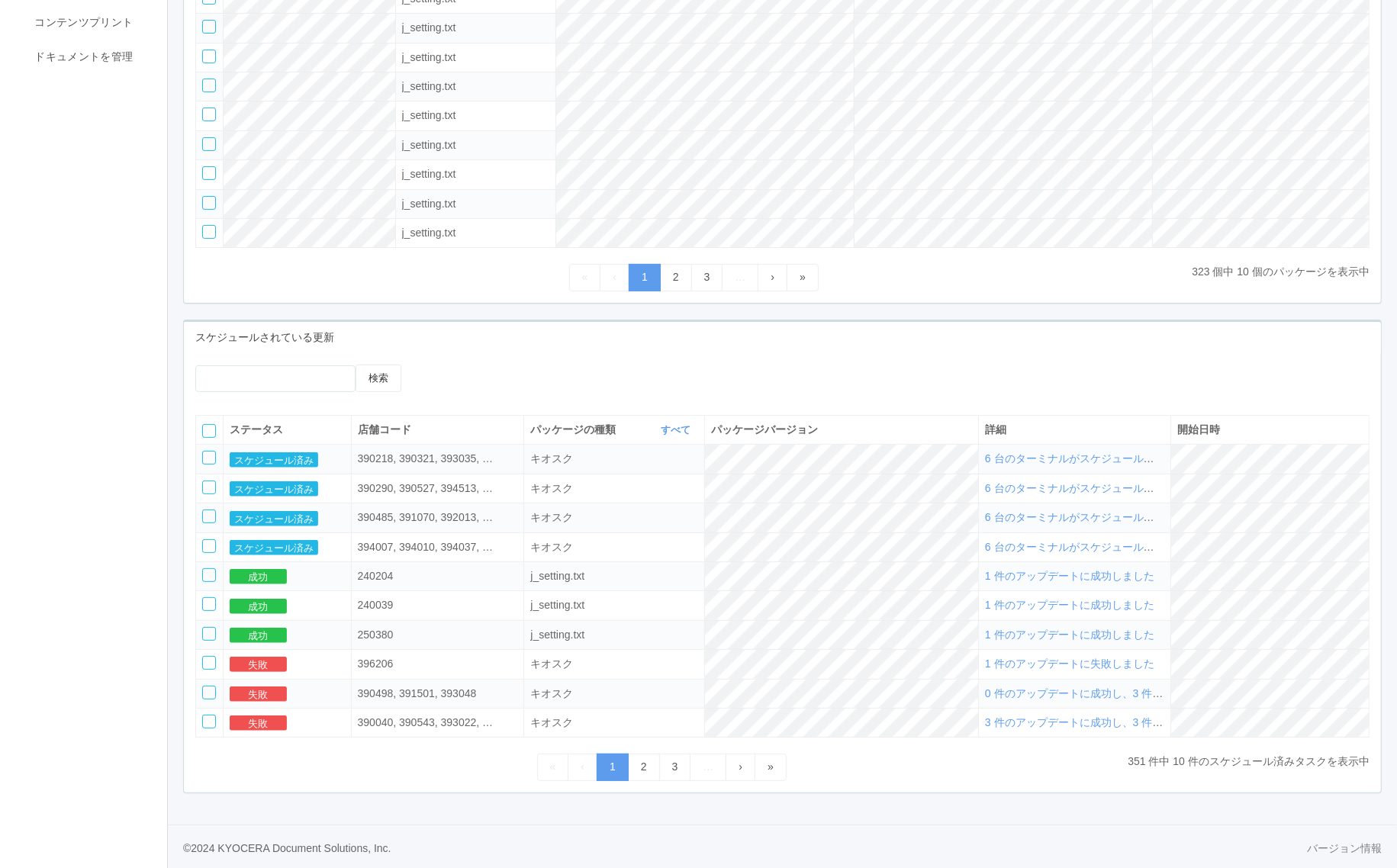
scroll to position [322, 0]
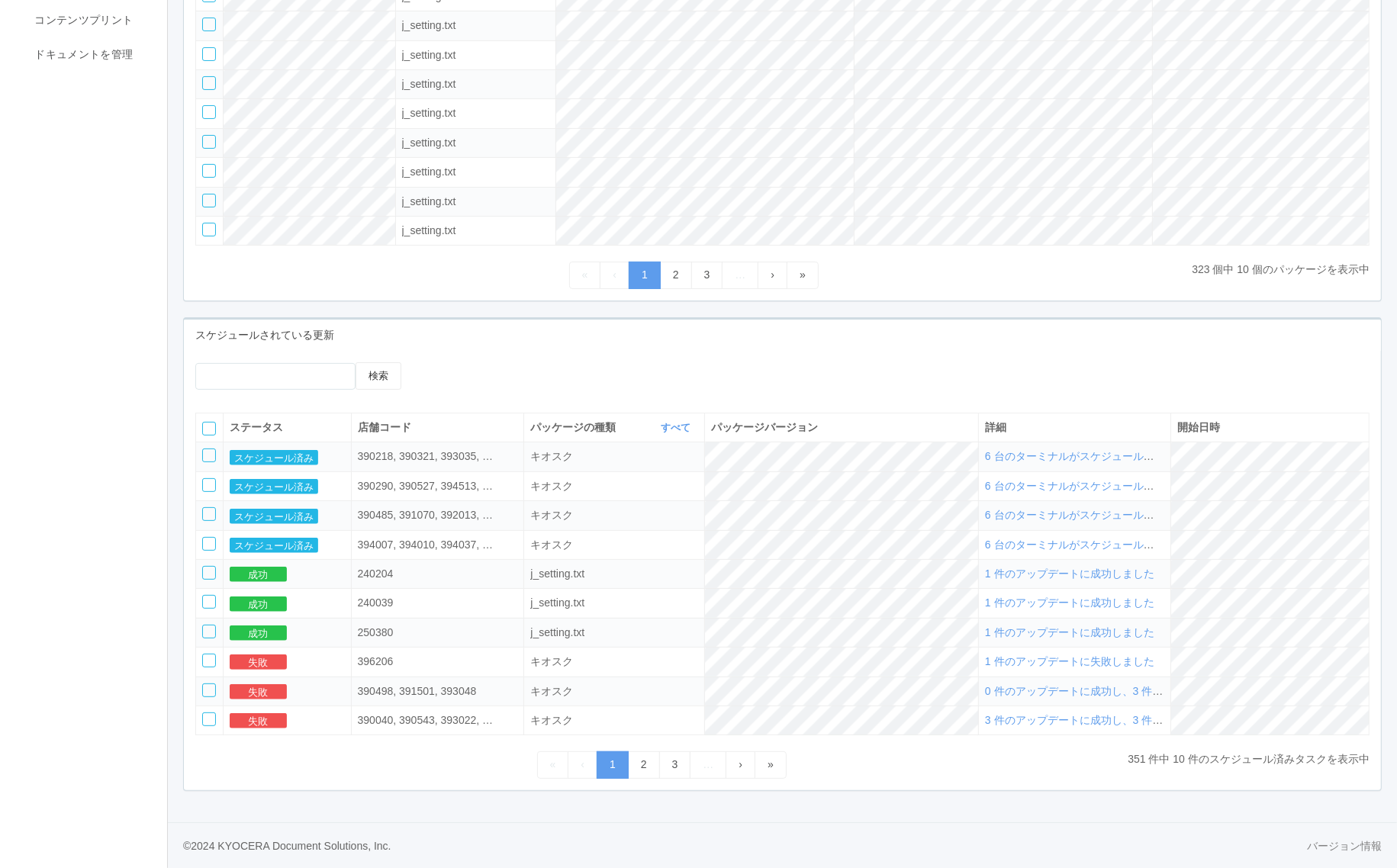
click at [1058, 452] on span "6 台のターミナルがスケジュールされました" at bounding box center [1091, 456] width 212 height 12
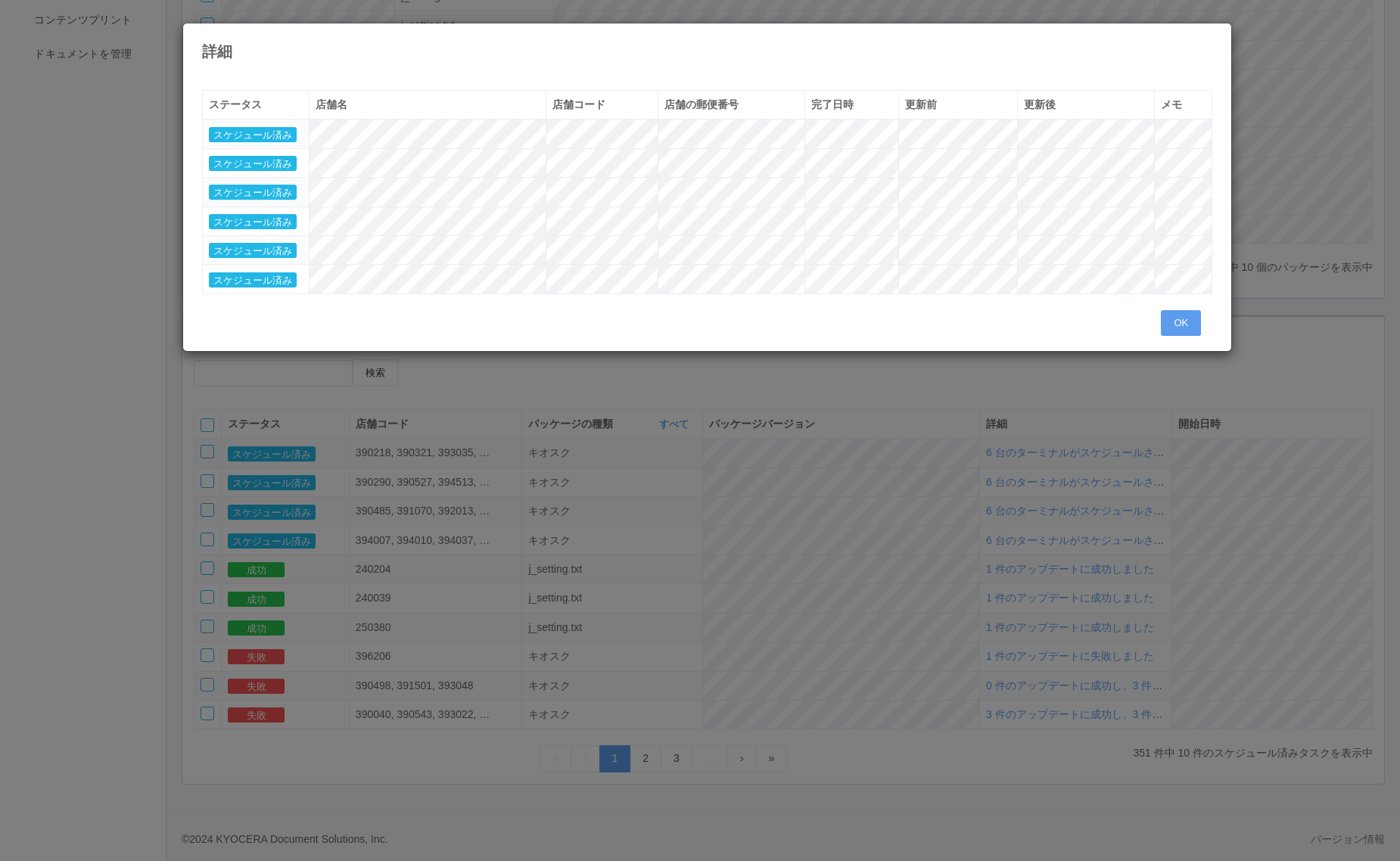
click at [358, 250] on tr "スケジュール済み" at bounding box center [707, 250] width 1010 height 29
click at [1213, 35] on icon at bounding box center [1213, 35] width 0 height 0
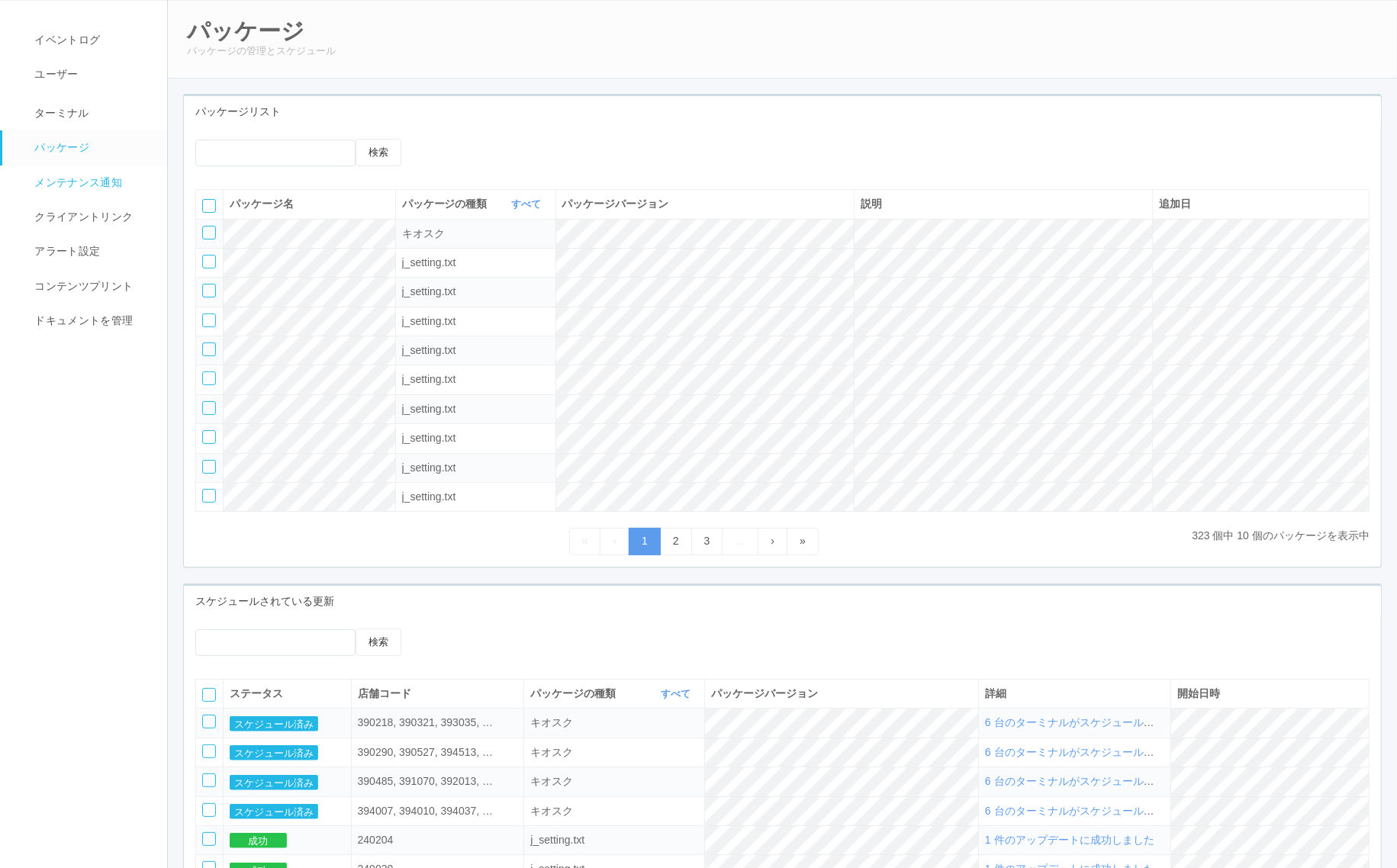
scroll to position [0, 0]
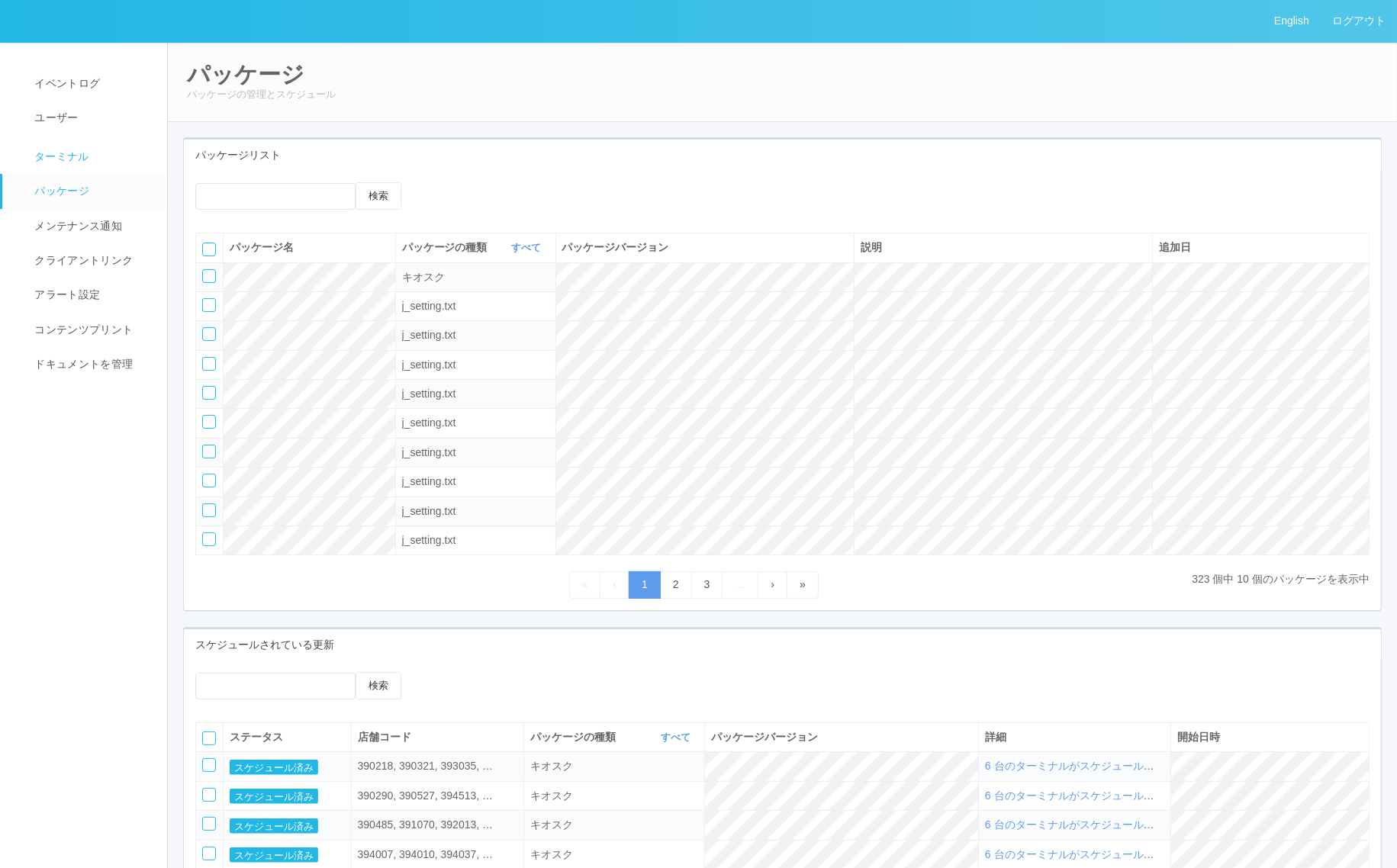
click at [78, 158] on span "ターミナル" at bounding box center [59, 156] width 58 height 12
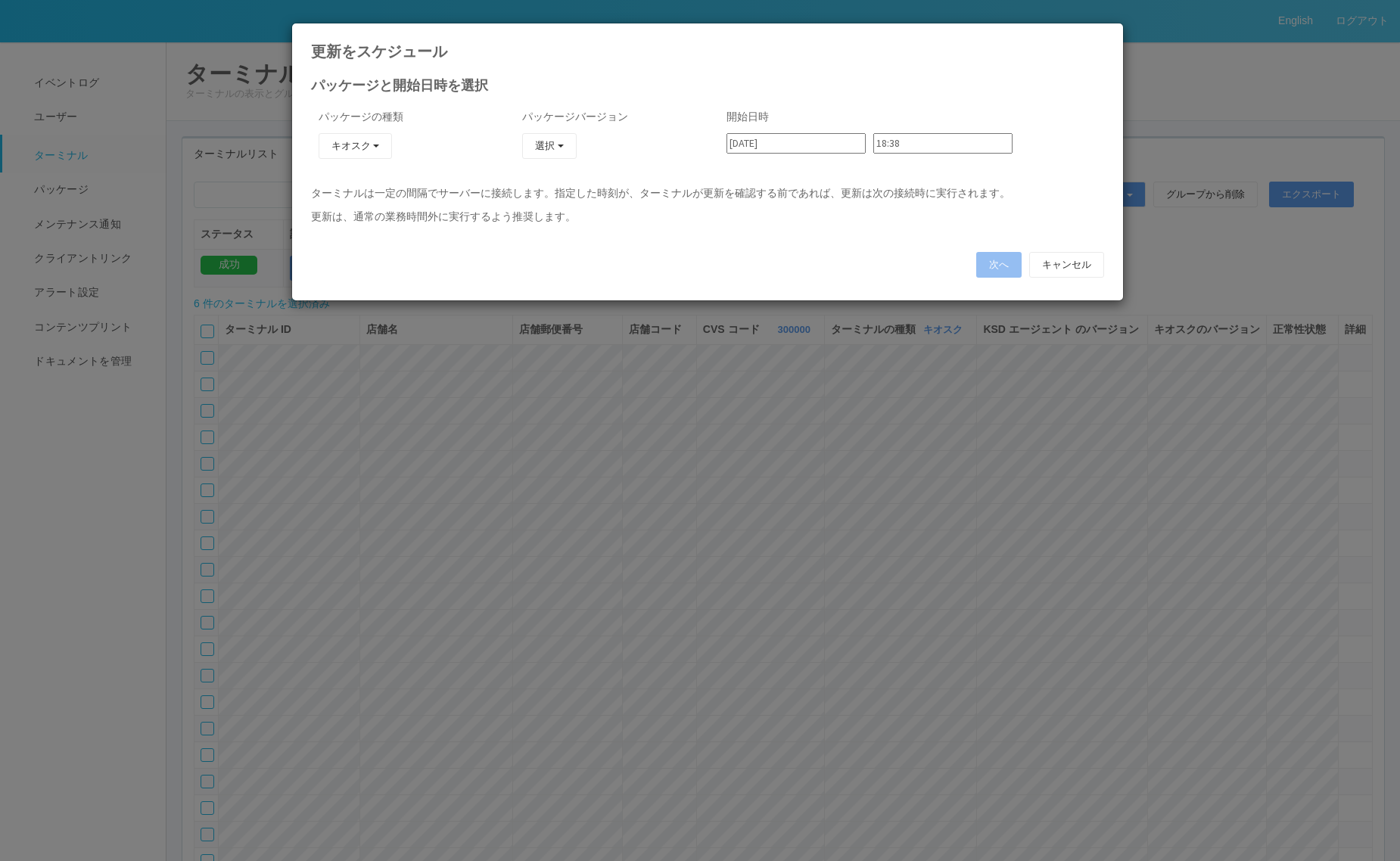
type input "[DATE]"
type input "08:54"
type input "[DATE]"
type input "09:00"
type input "[DATE]"
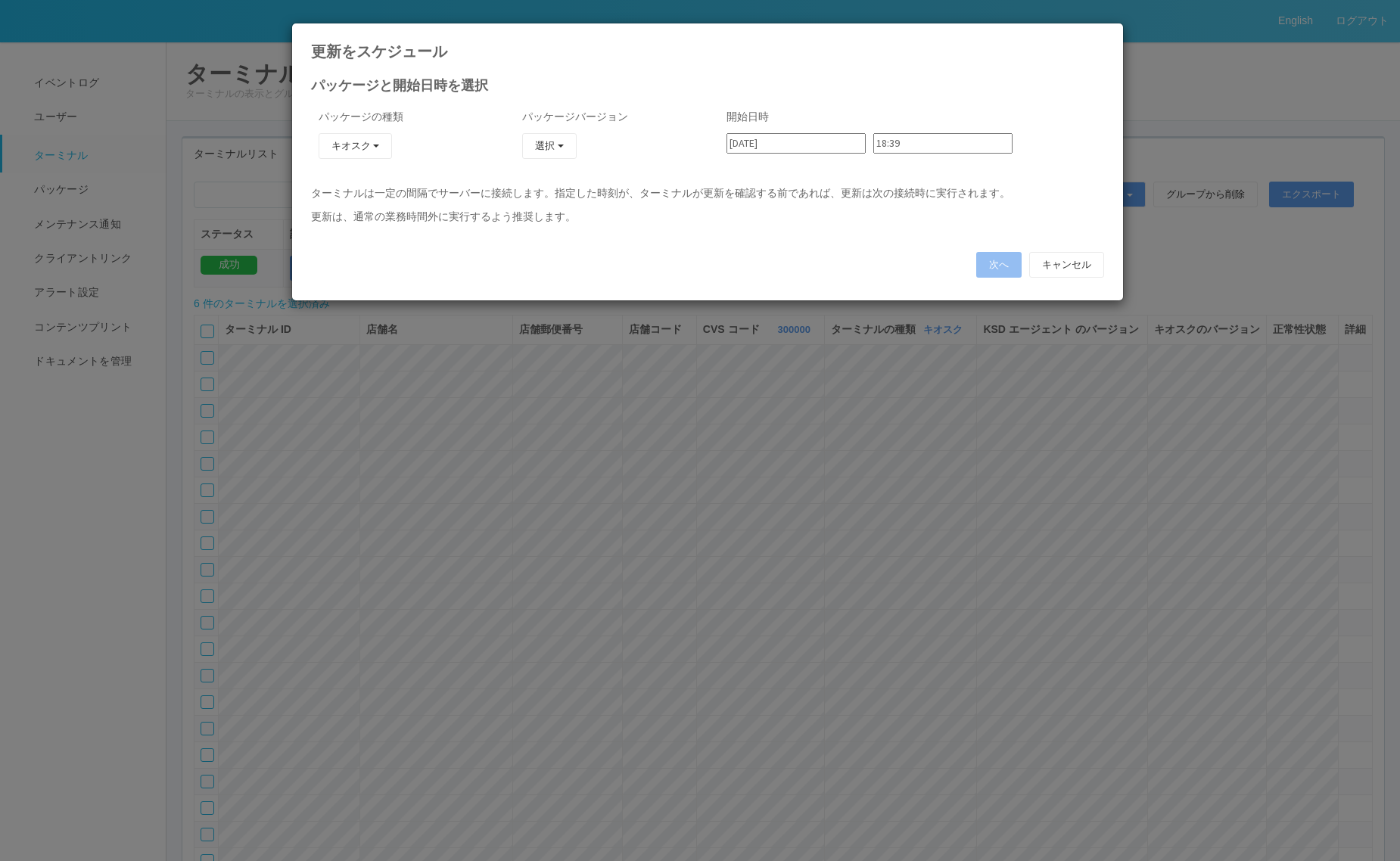
type input "09:06"
type input "[DATE]"
type input "09:12"
type input "[DATE]"
type input "09:18"
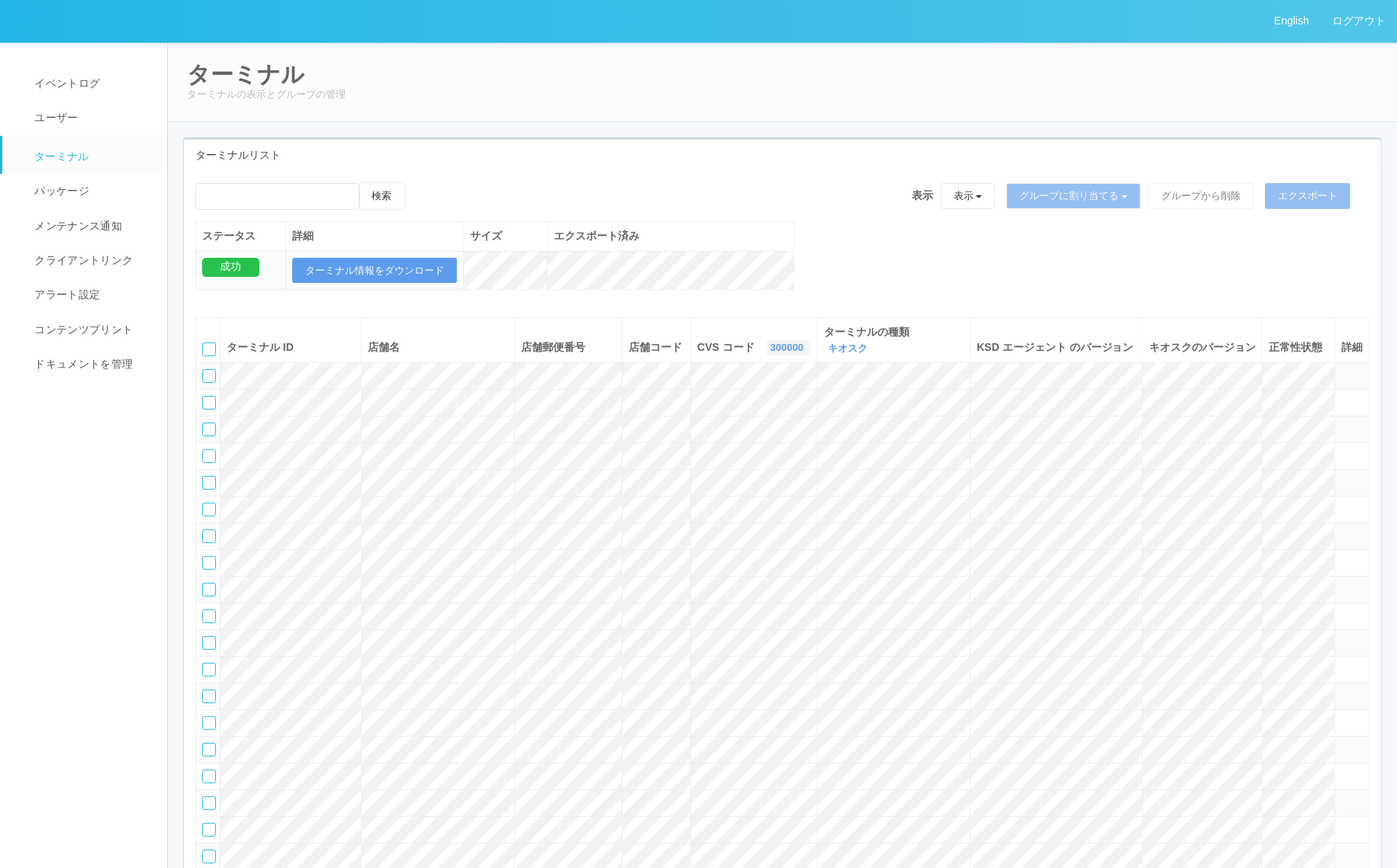
click at [771, 348] on link "300000" at bounding box center [789, 347] width 37 height 11
click at [872, 250] on div "検索 表示 表示 すべてのターミナル 未割り当てのターミナル グループを追加 グループ名を編集 アーカイブ済みのターミナル グループに割り当てる グループを追…" at bounding box center [783, 244] width 1197 height 123
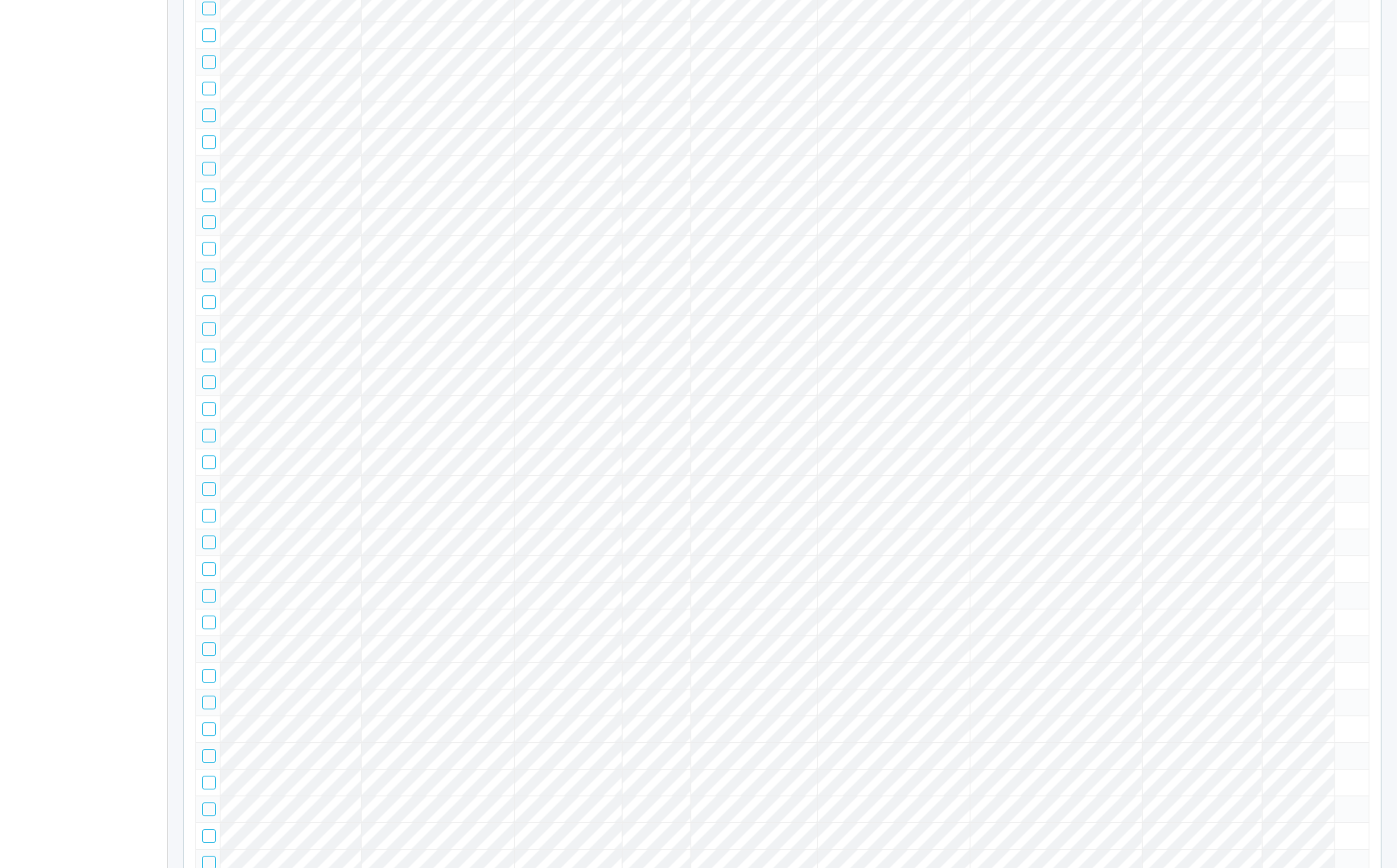
scroll to position [5750, 0]
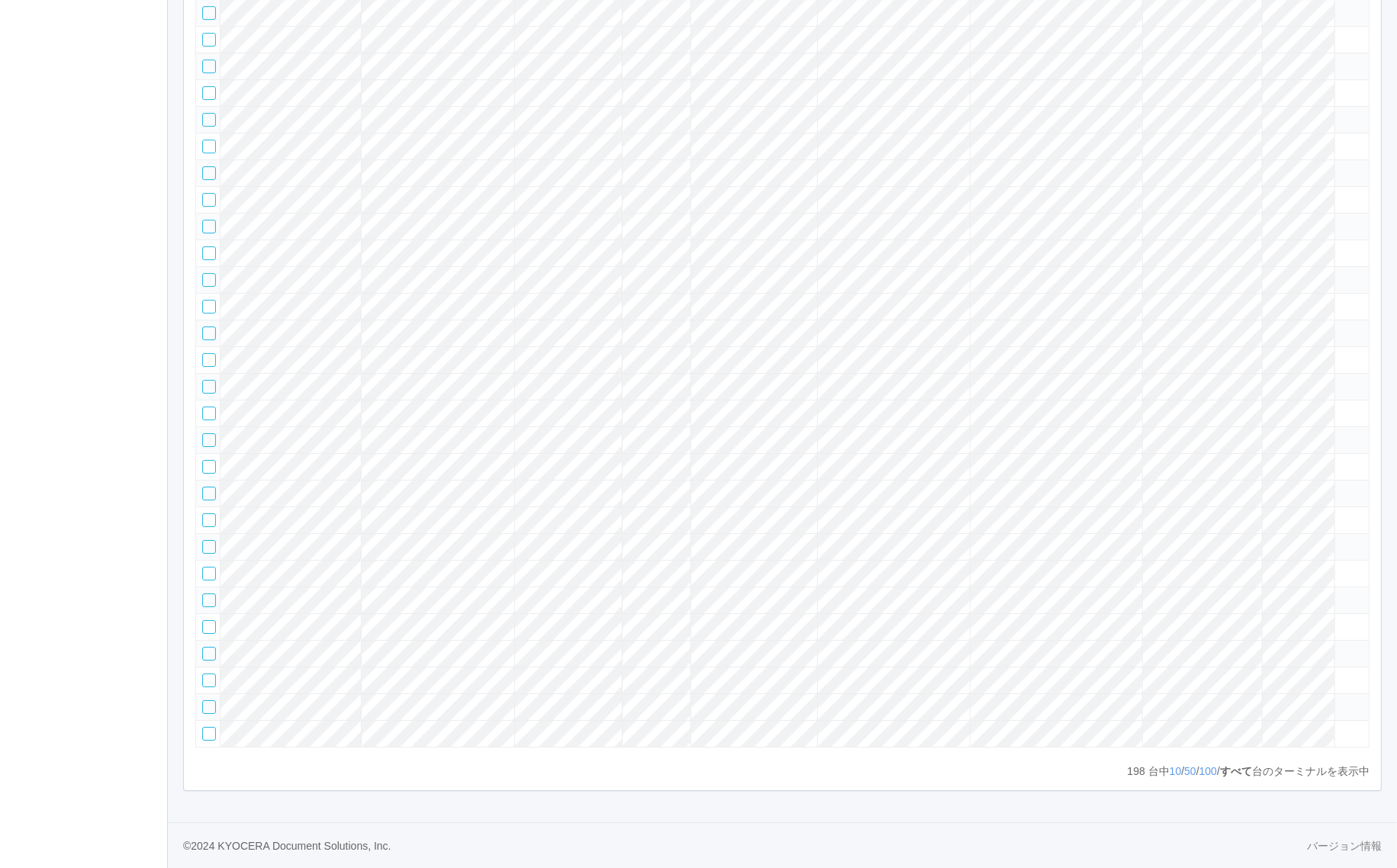
click at [218, 26] on td at bounding box center [208, 12] width 25 height 26
click at [212, 20] on div at bounding box center [209, 13] width 14 height 14
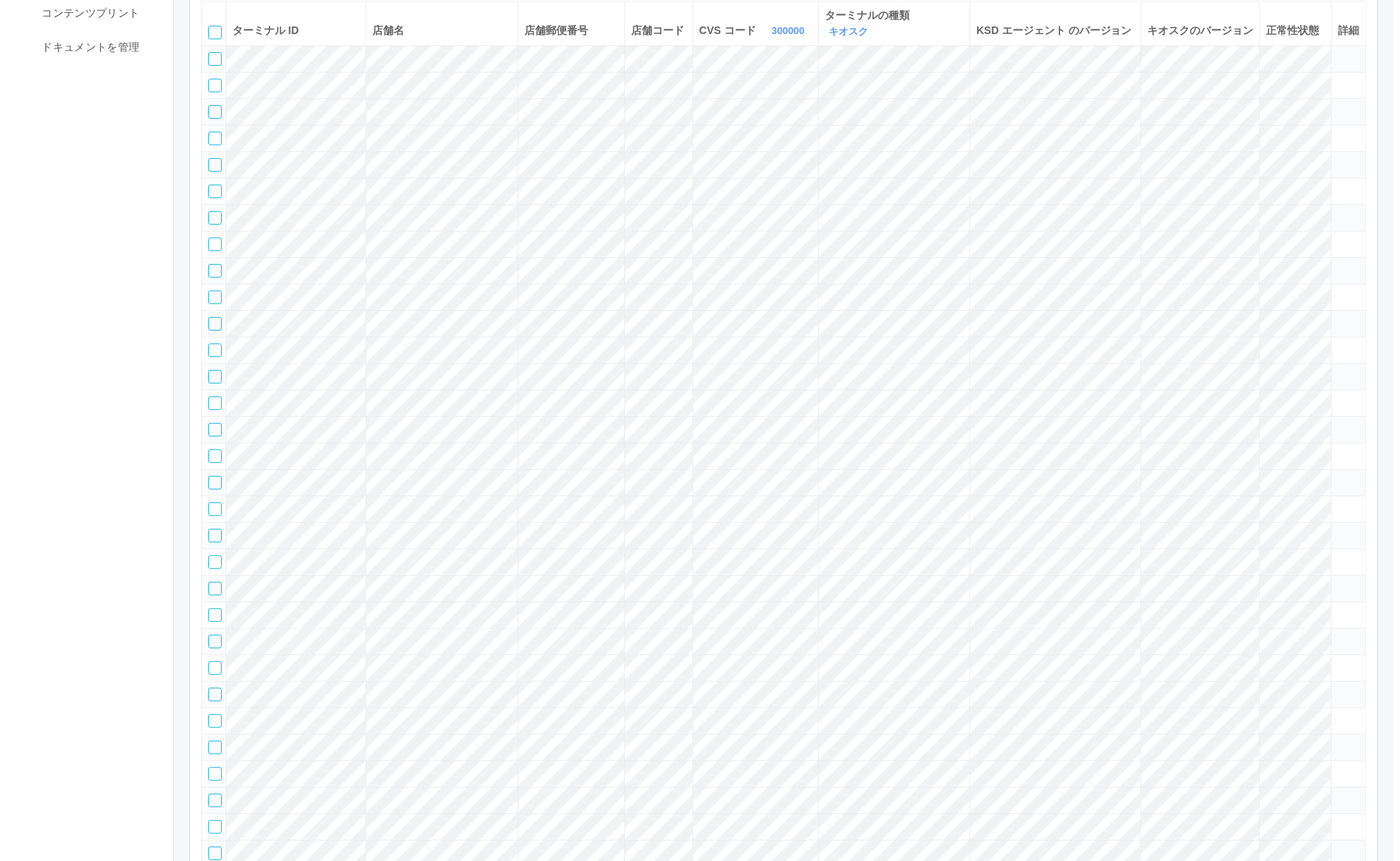
scroll to position [0, 0]
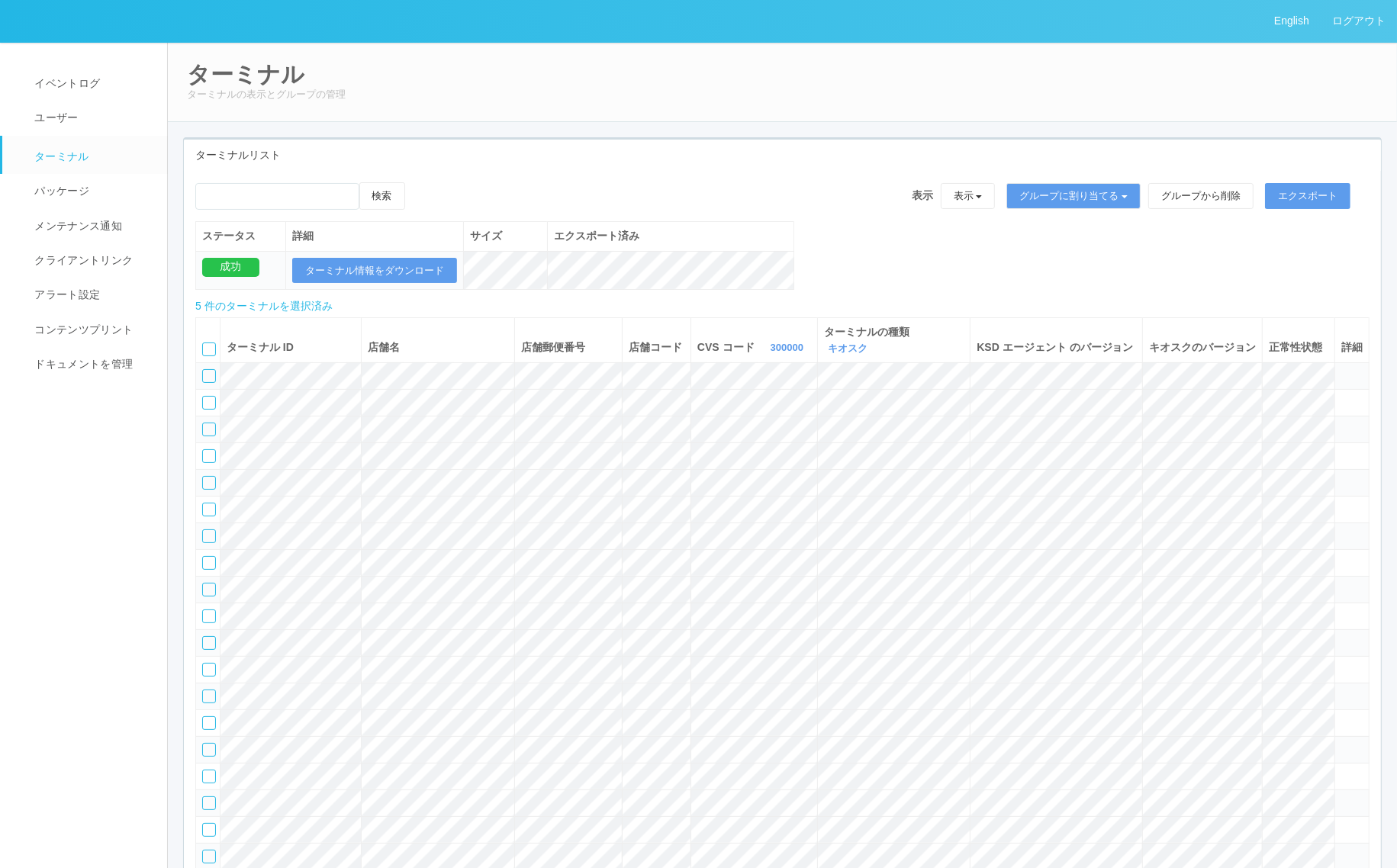
click at [420, 182] on icon at bounding box center [420, 182] width 0 height 0
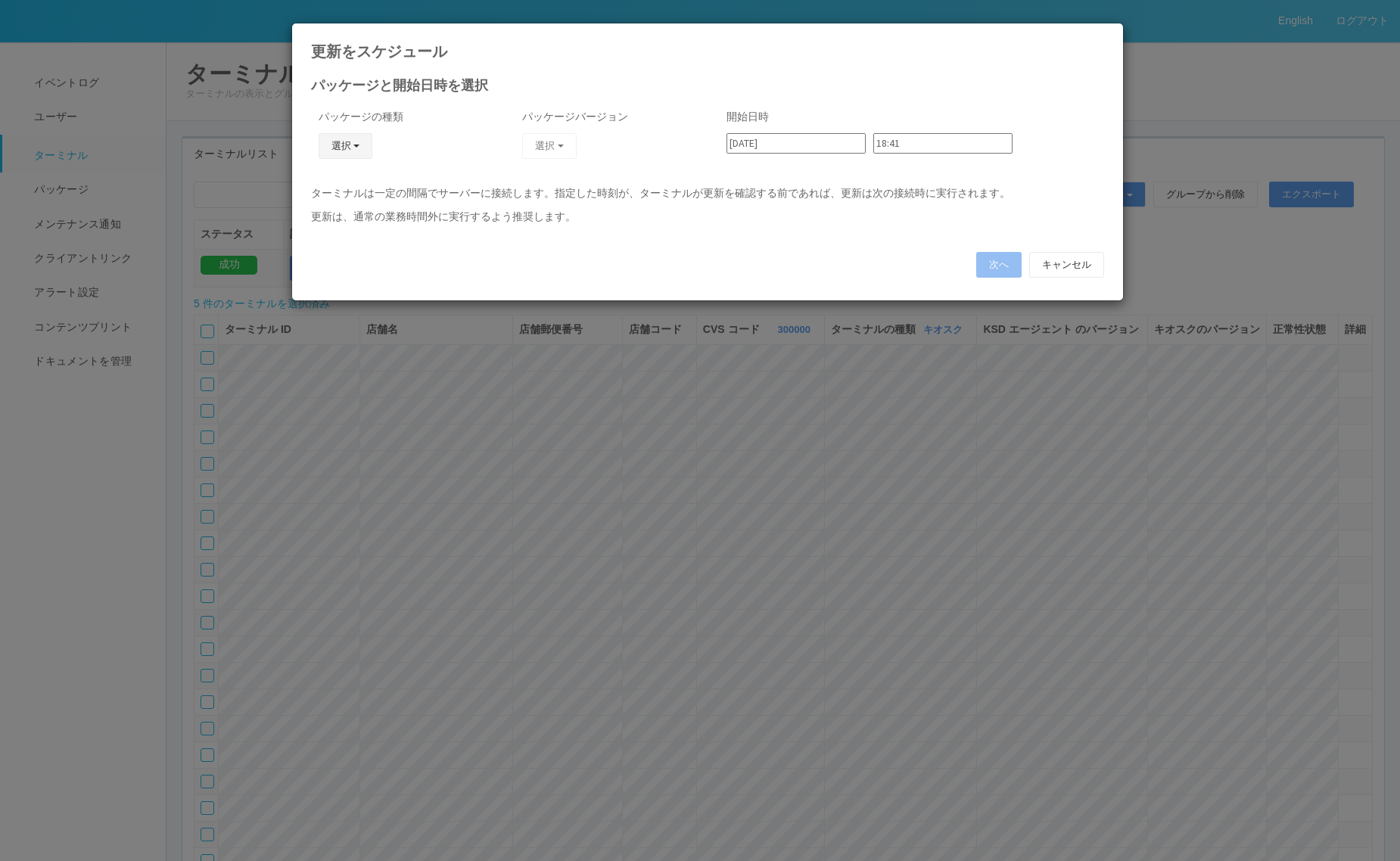
click at [351, 148] on button "選択" at bounding box center [345, 146] width 55 height 25
click at [350, 206] on link "キオスク" at bounding box center [323, 212] width 120 height 24
click at [555, 152] on button "選択" at bounding box center [549, 146] width 55 height 25
click at [515, 184] on link "2.1.5218_SD" at bounding box center [518, 188] width 137 height 24
click at [811, 148] on input "[DATE]" at bounding box center [795, 144] width 139 height 21
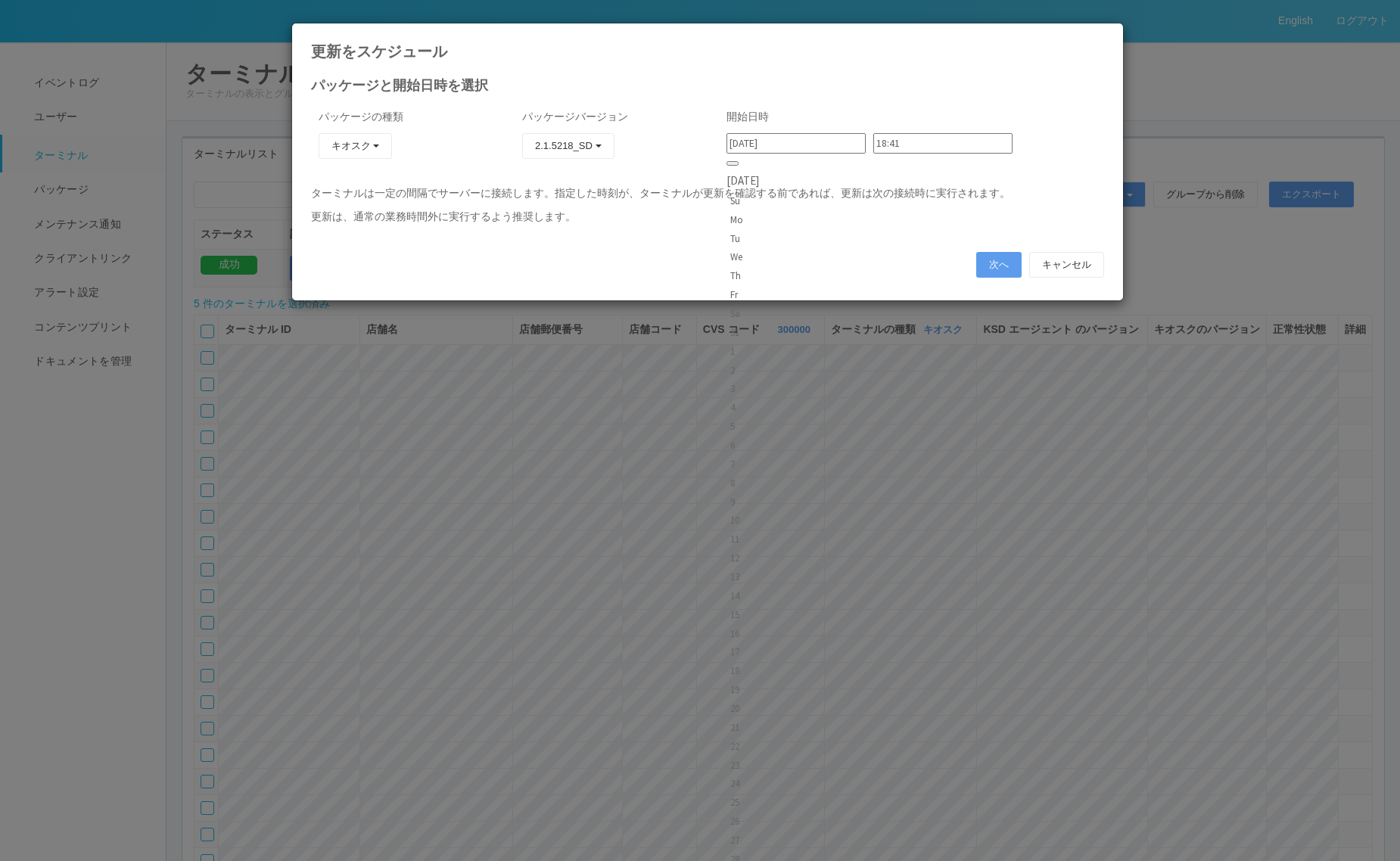
drag, startPoint x: 779, startPoint y: 238, endPoint x: 840, endPoint y: 157, distance: 101.4
click at [756, 494] on div "9" at bounding box center [742, 502] width 25 height 15
type input "[DATE]"
click at [880, 145] on input "18:41" at bounding box center [942, 144] width 139 height 21
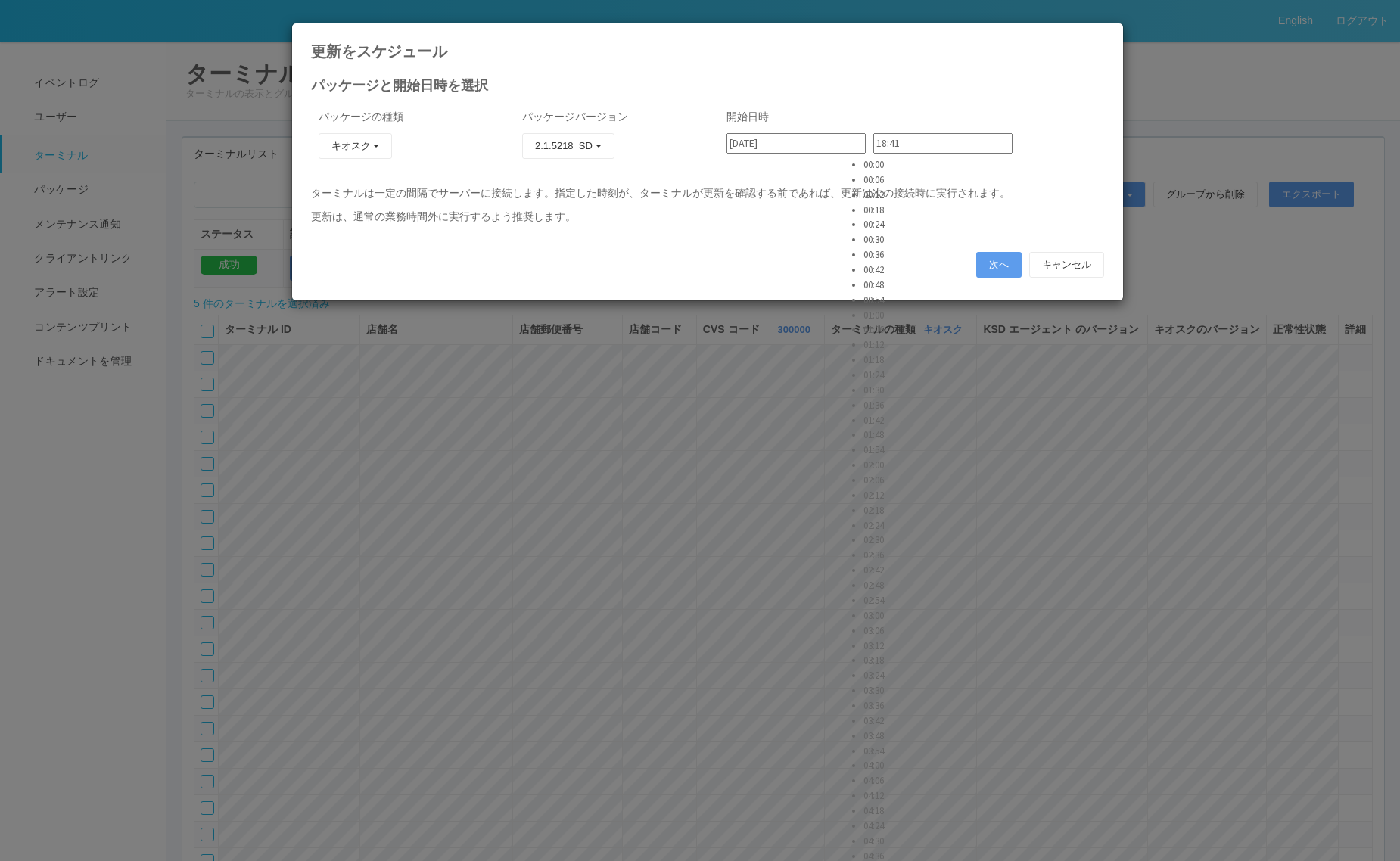
type input "09:24"
click at [984, 267] on button "次へ" at bounding box center [998, 265] width 45 height 25
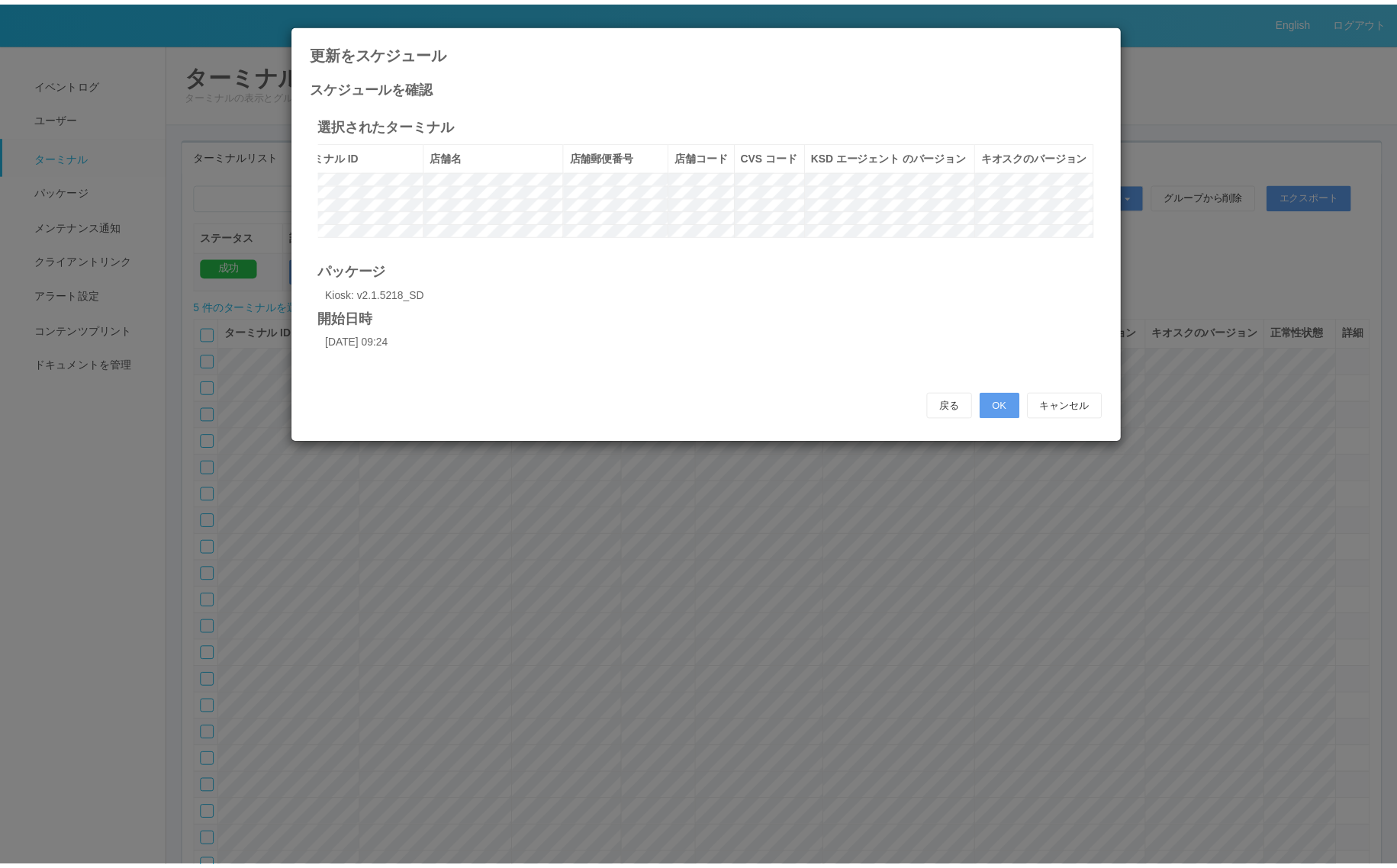
scroll to position [0, 0]
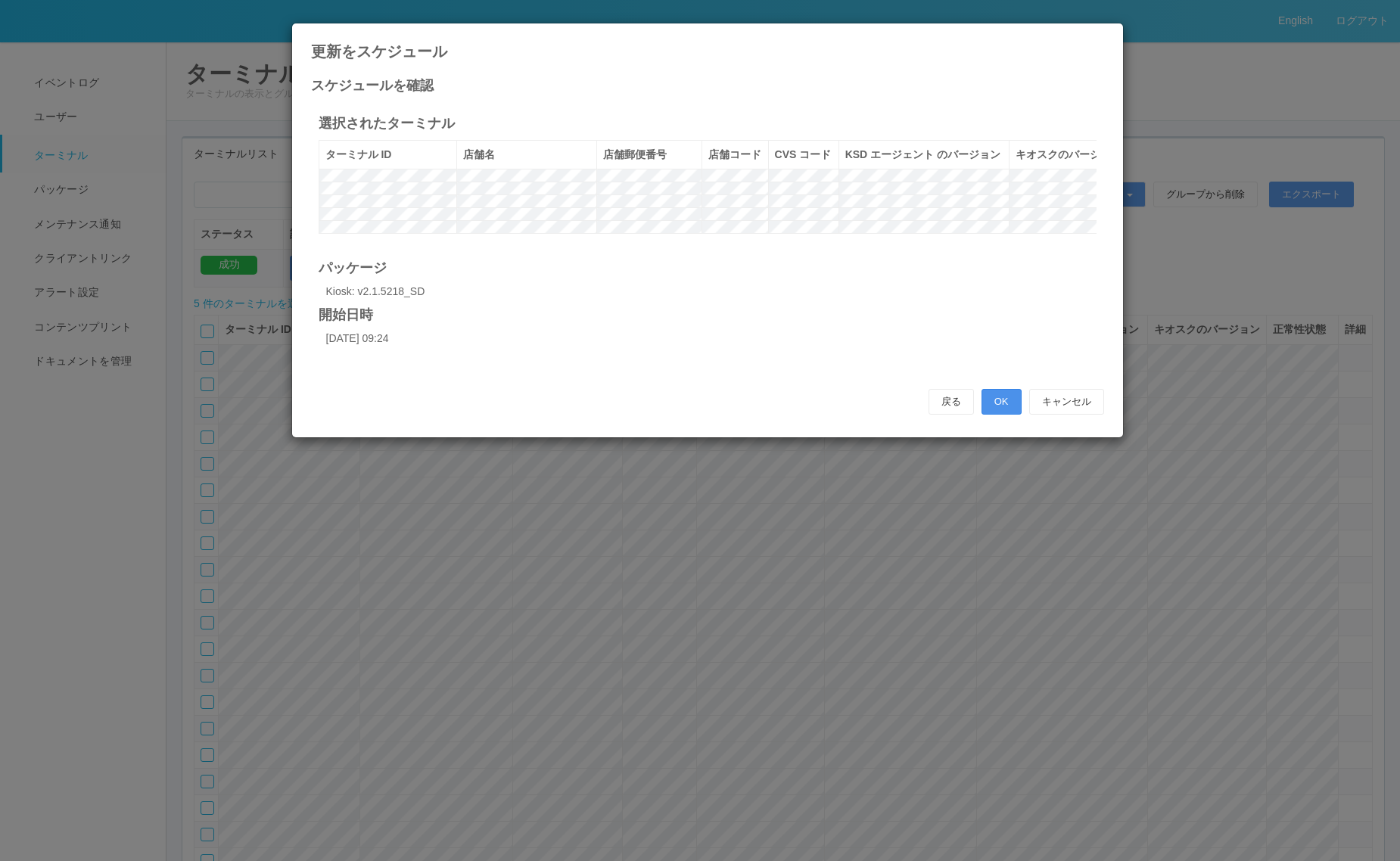
click at [999, 415] on button "OK" at bounding box center [1002, 402] width 40 height 25
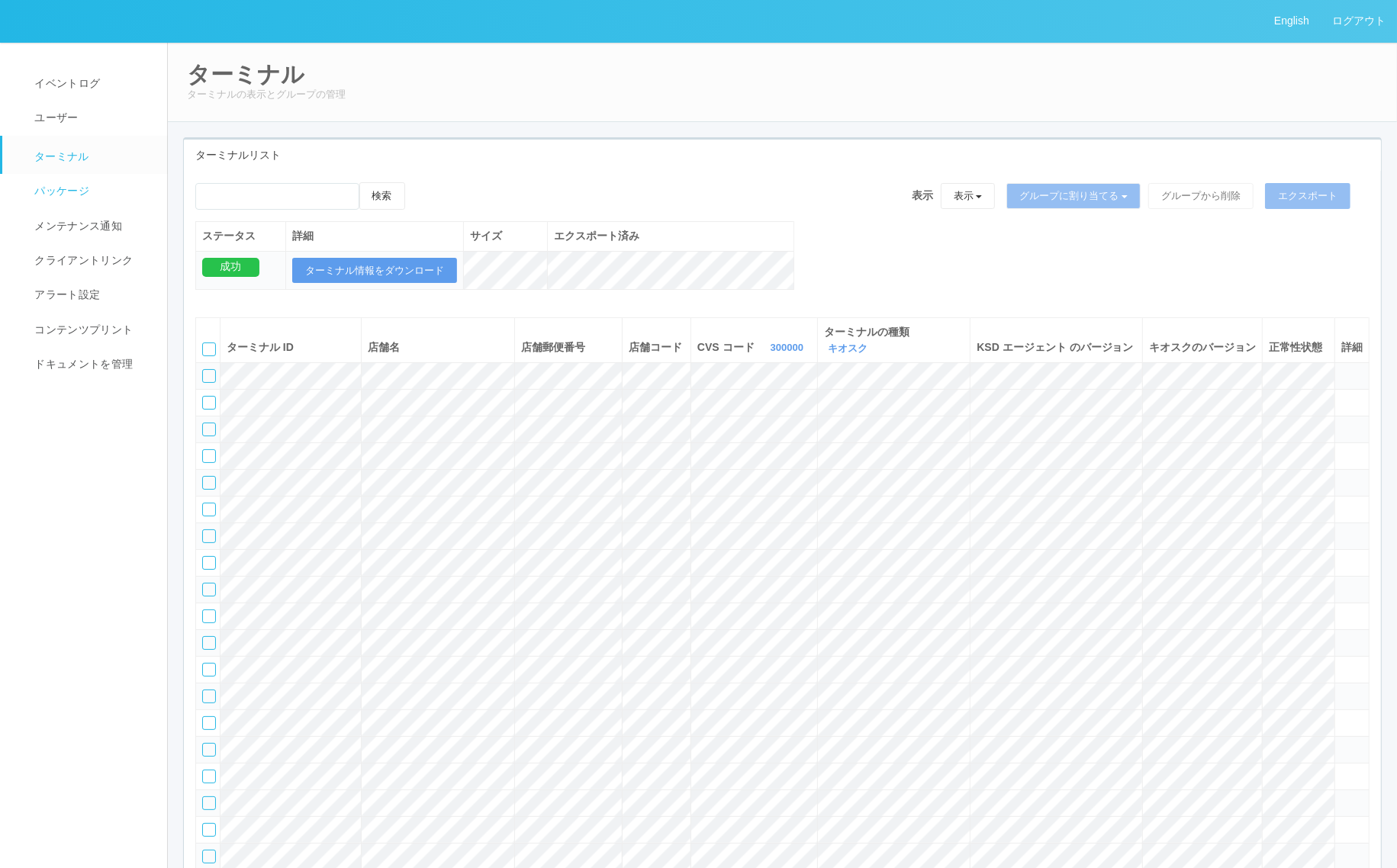
click at [90, 189] on link "パッケージ" at bounding box center [91, 190] width 178 height 34
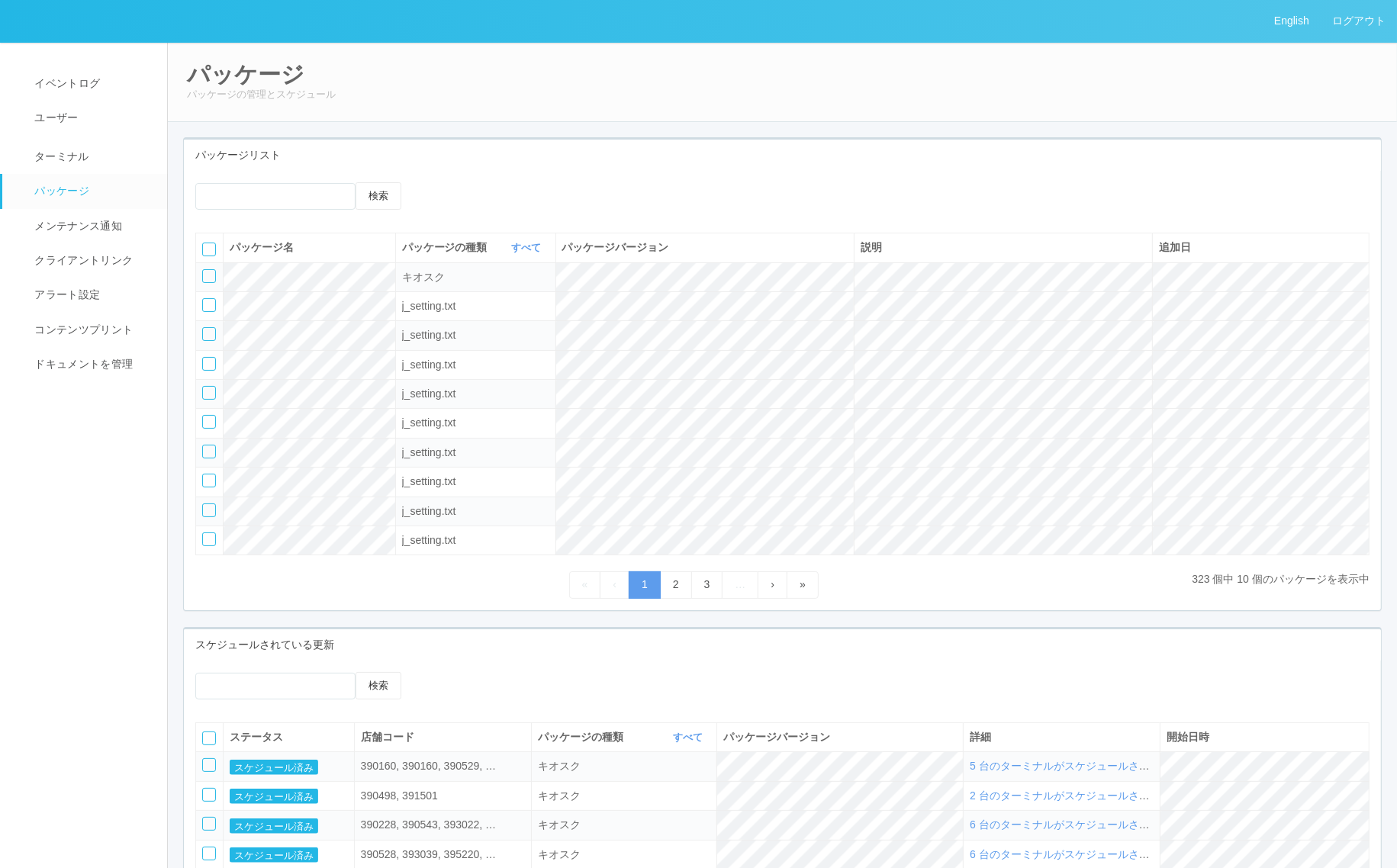
scroll to position [322, 0]
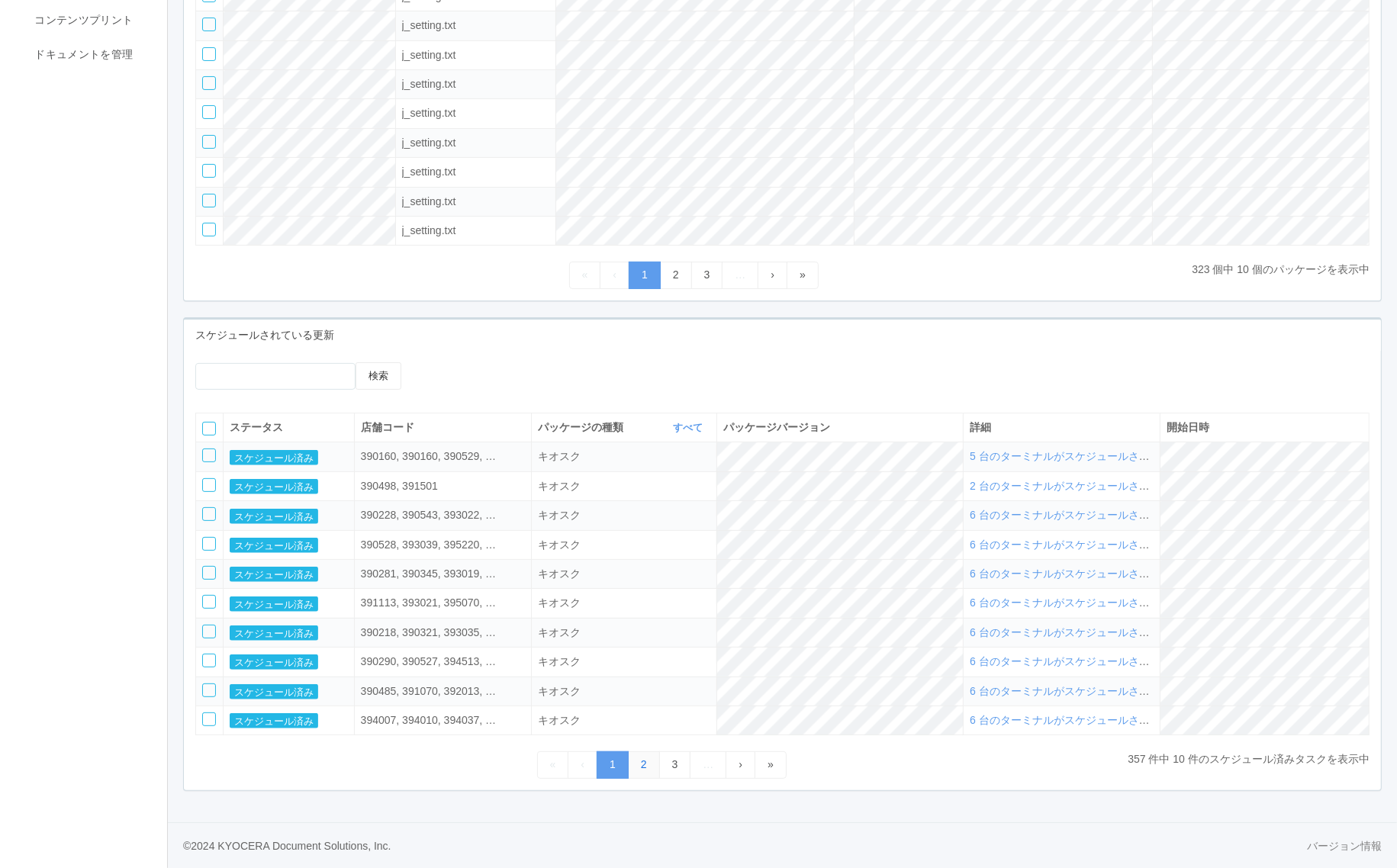
click at [638, 761] on link "2" at bounding box center [644, 764] width 32 height 26
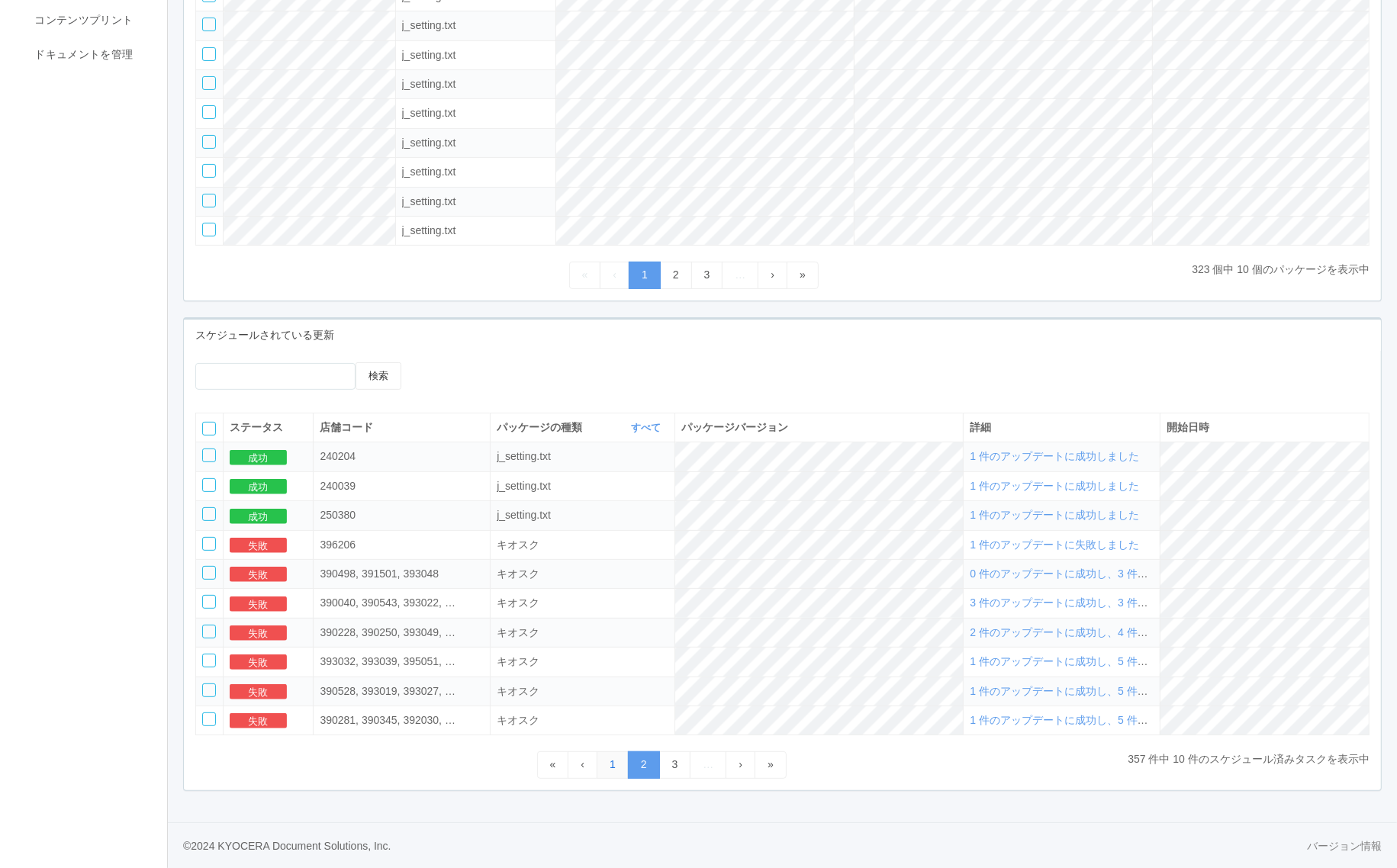
click at [610, 761] on link "1" at bounding box center [613, 764] width 32 height 26
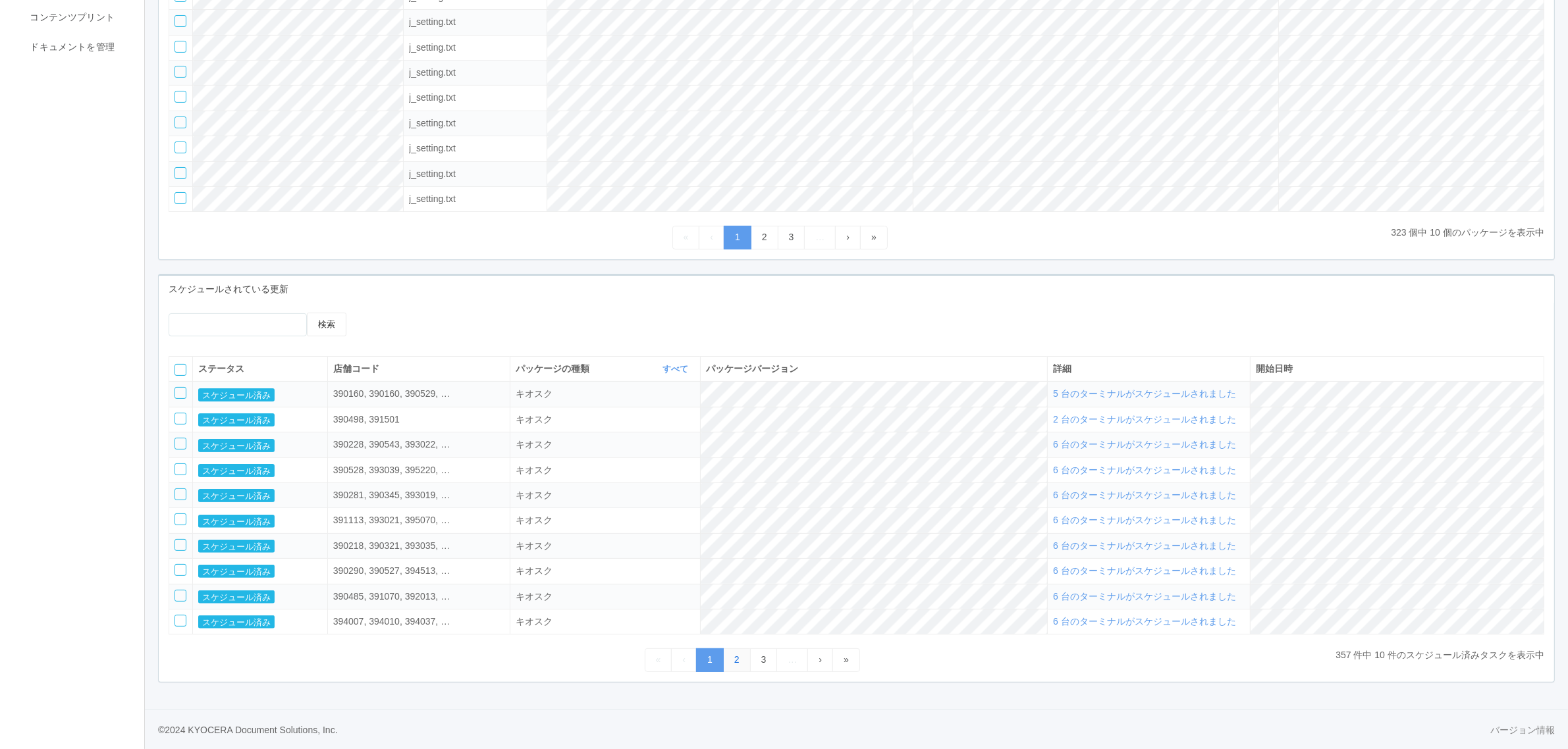
click at [734, 656] on link "2" at bounding box center [737, 659] width 28 height 23
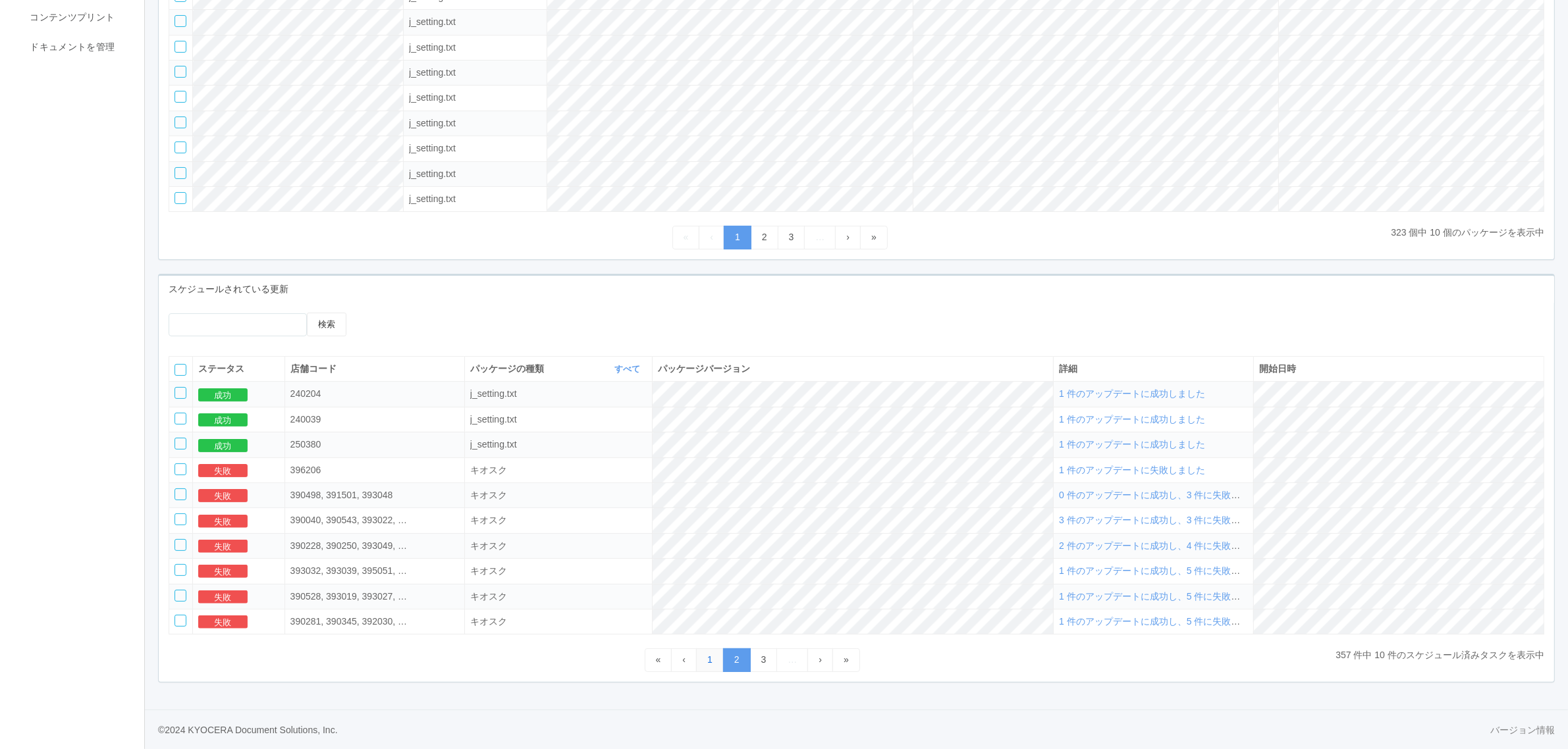
click at [715, 662] on link "1" at bounding box center [710, 659] width 28 height 23
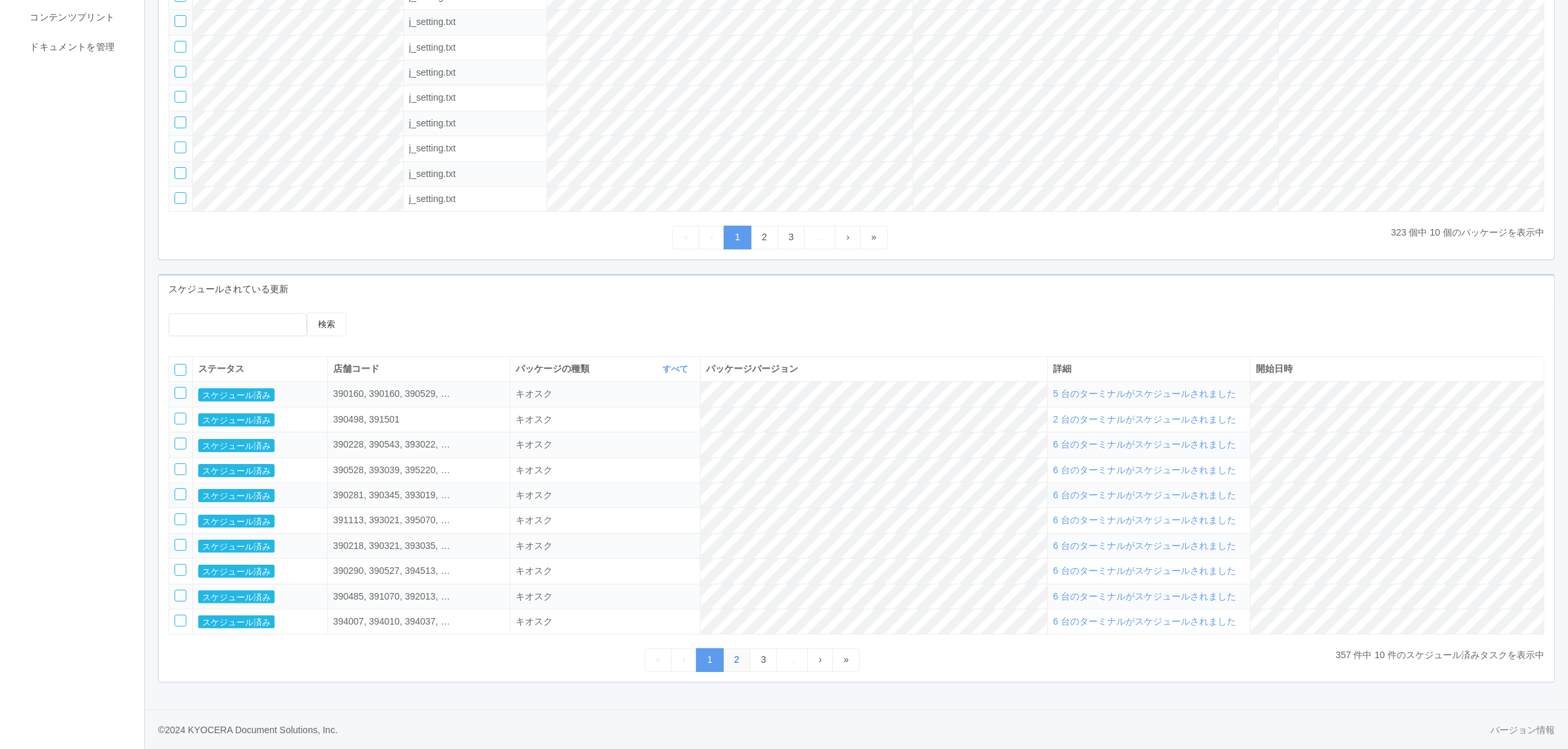
click at [742, 656] on link "2" at bounding box center [737, 659] width 28 height 23
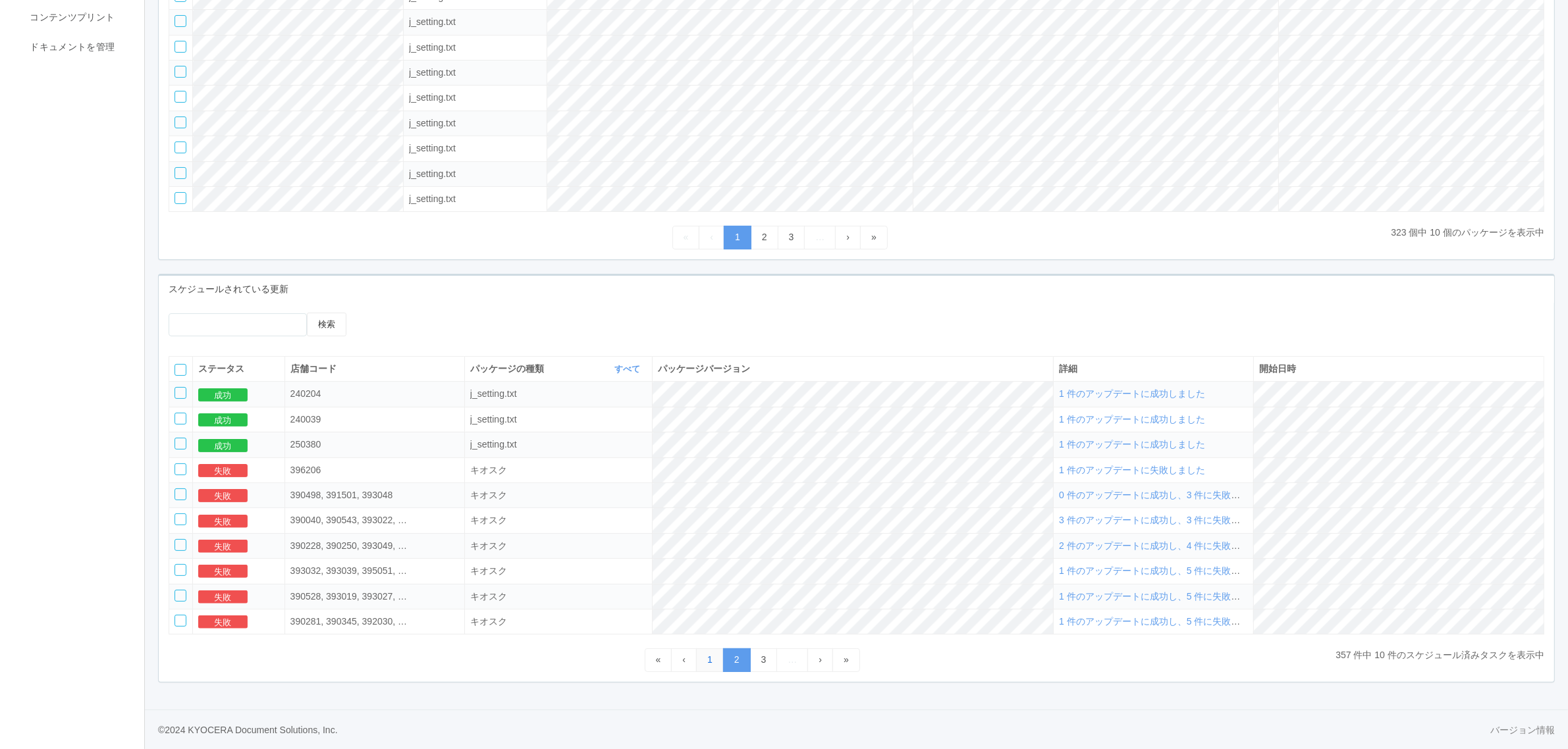
click at [711, 652] on link "1" at bounding box center [710, 659] width 28 height 23
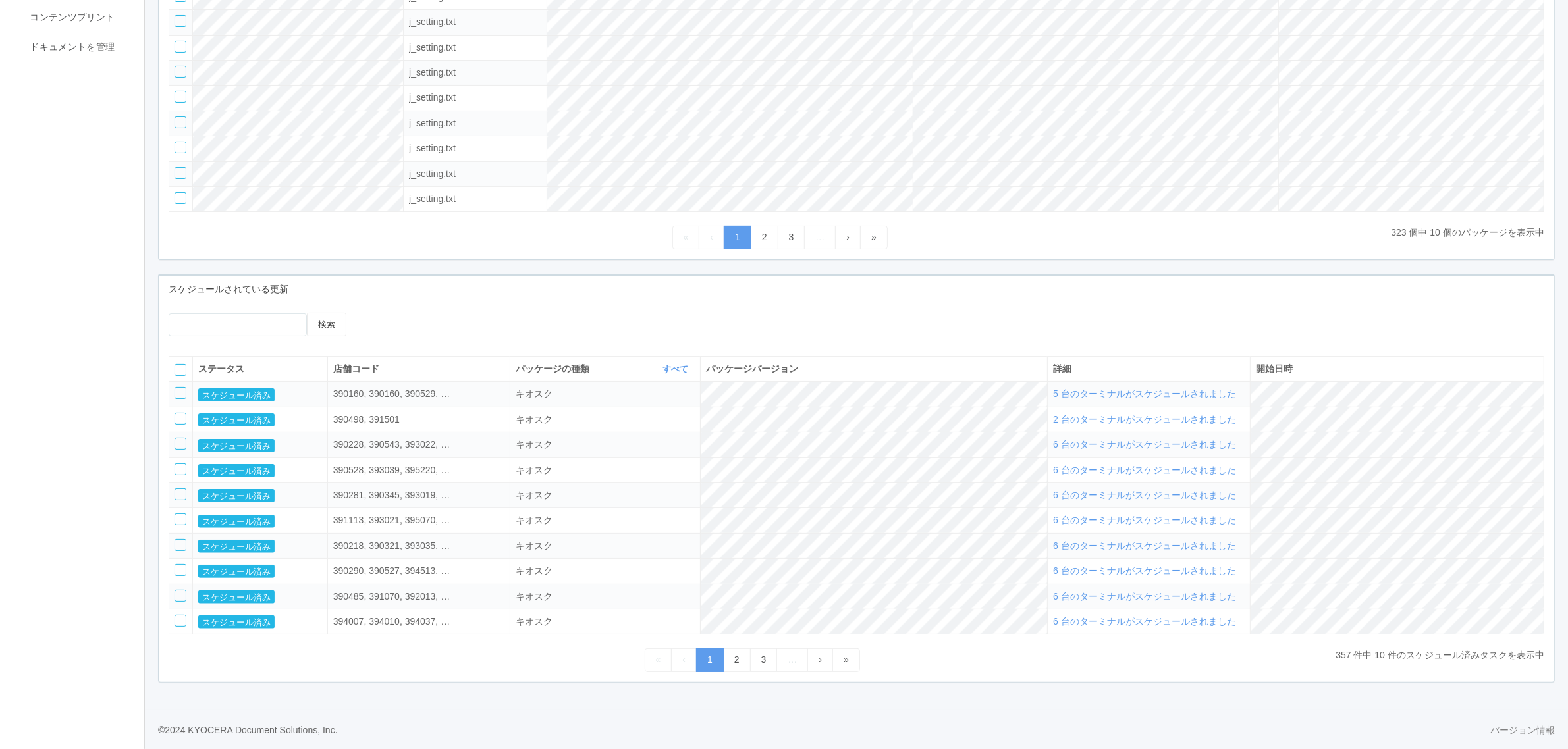
click at [181, 393] on div at bounding box center [180, 393] width 12 height 12
click at [184, 414] on div at bounding box center [180, 418] width 12 height 12
click at [183, 442] on div at bounding box center [180, 443] width 12 height 12
click at [180, 477] on td at bounding box center [181, 470] width 23 height 25
click at [184, 471] on div at bounding box center [180, 469] width 12 height 12
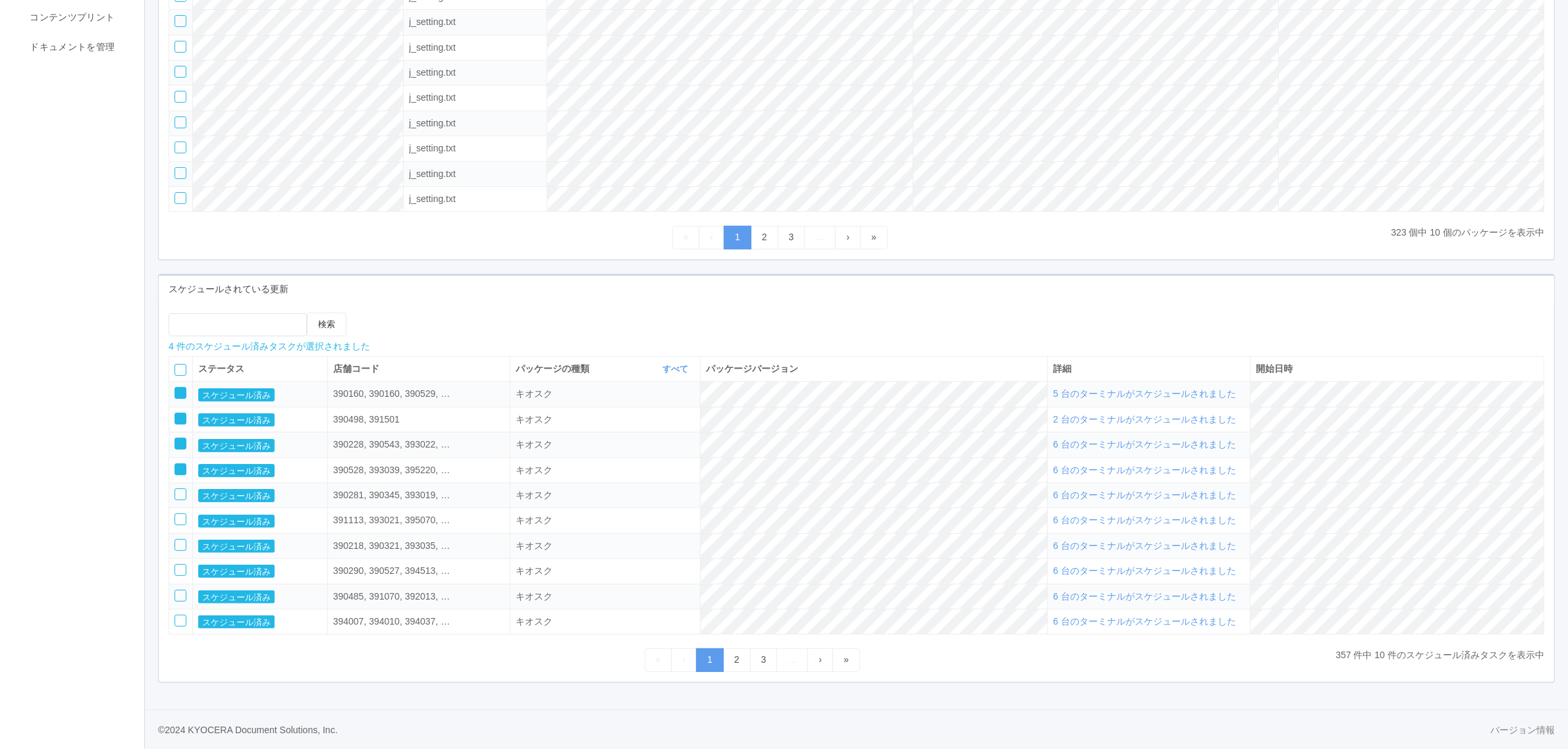
click at [184, 494] on div at bounding box center [180, 494] width 12 height 12
click at [183, 518] on div at bounding box center [180, 519] width 12 height 12
click at [184, 533] on td at bounding box center [181, 545] width 23 height 25
click at [182, 549] on div at bounding box center [180, 545] width 12 height 12
click at [180, 566] on div at bounding box center [180, 570] width 12 height 12
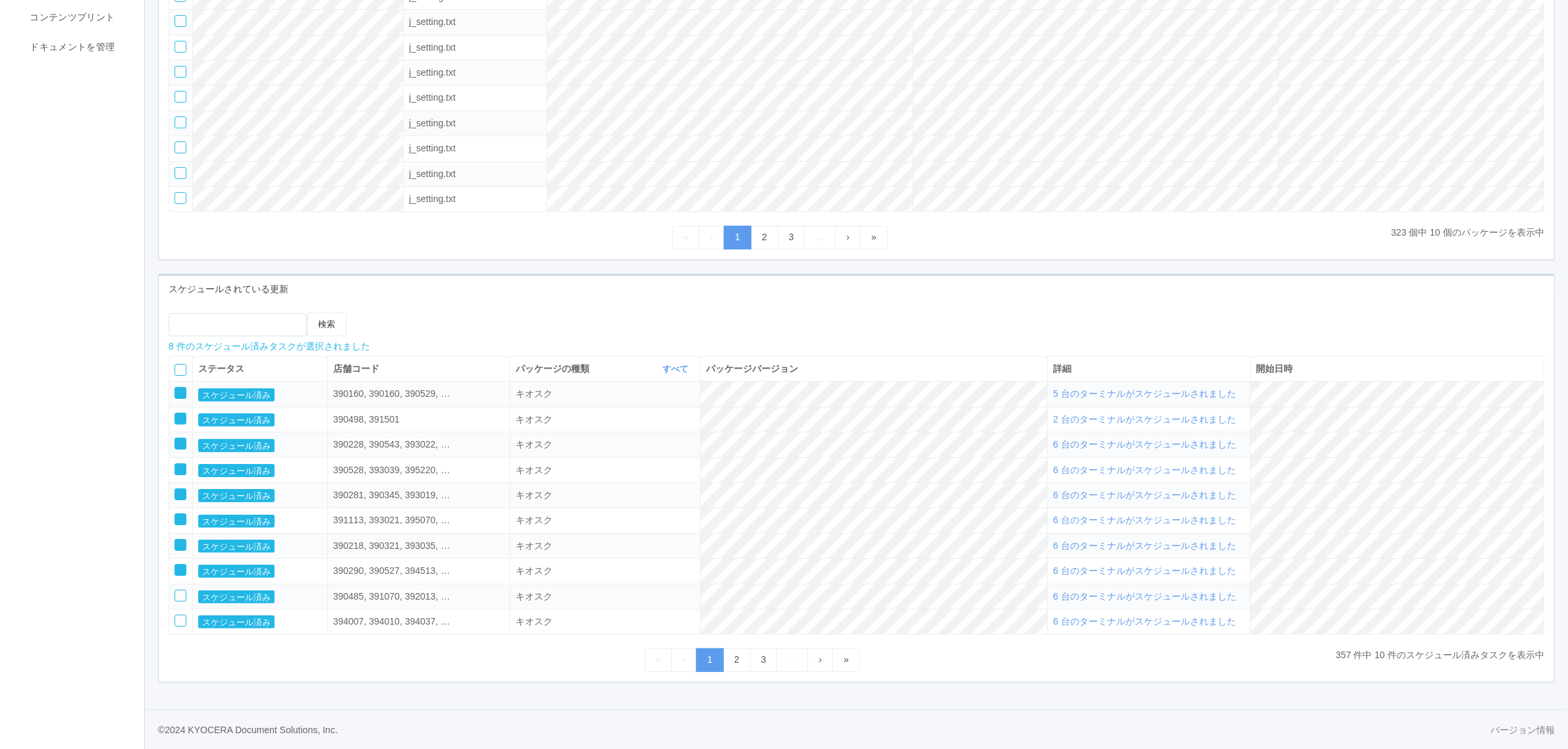
click at [183, 592] on div at bounding box center [180, 595] width 12 height 12
click at [182, 623] on div at bounding box center [180, 621] width 12 height 12
click at [386, 313] on icon at bounding box center [386, 313] width 0 height 0
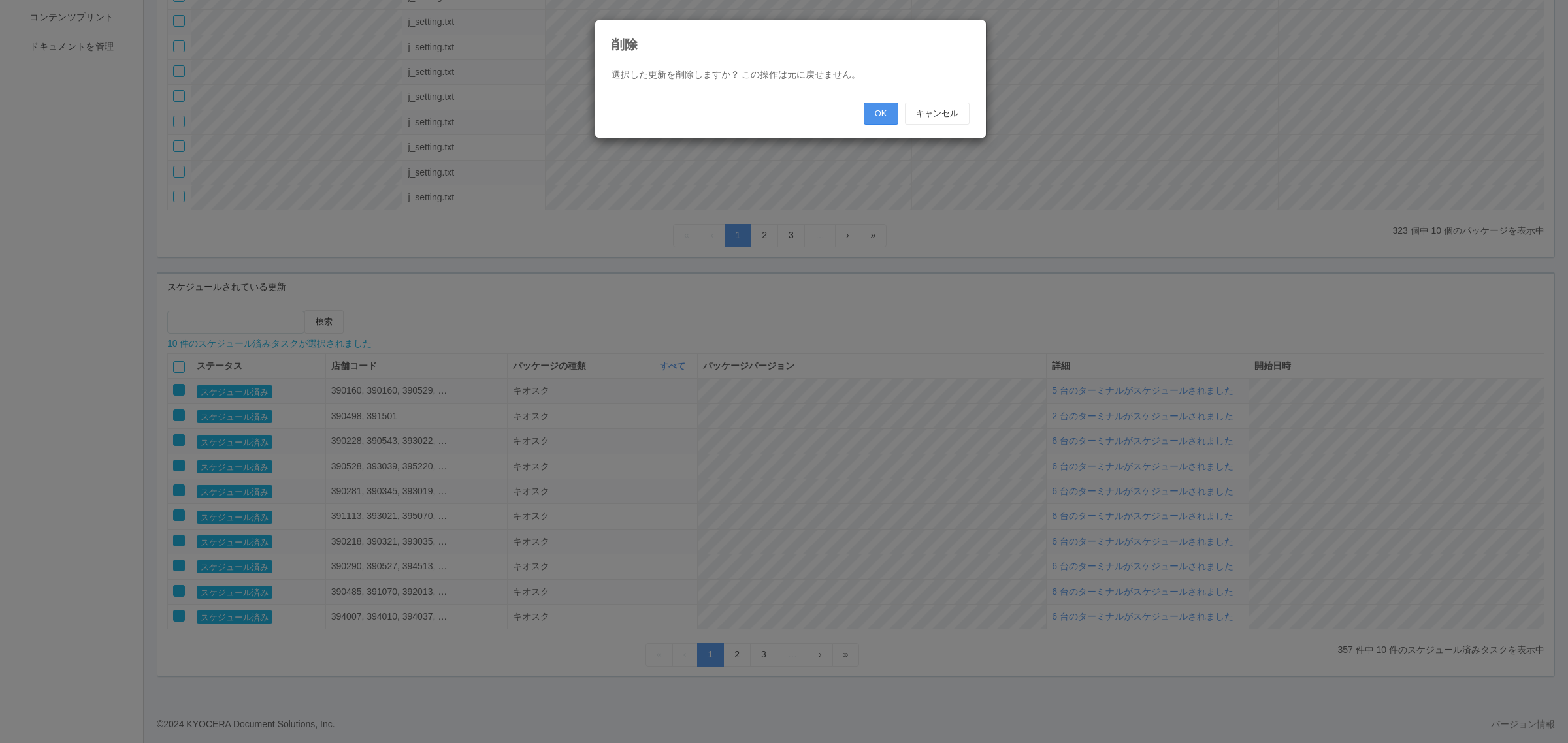
click at [869, 112] on button "OK" at bounding box center [881, 114] width 35 height 22
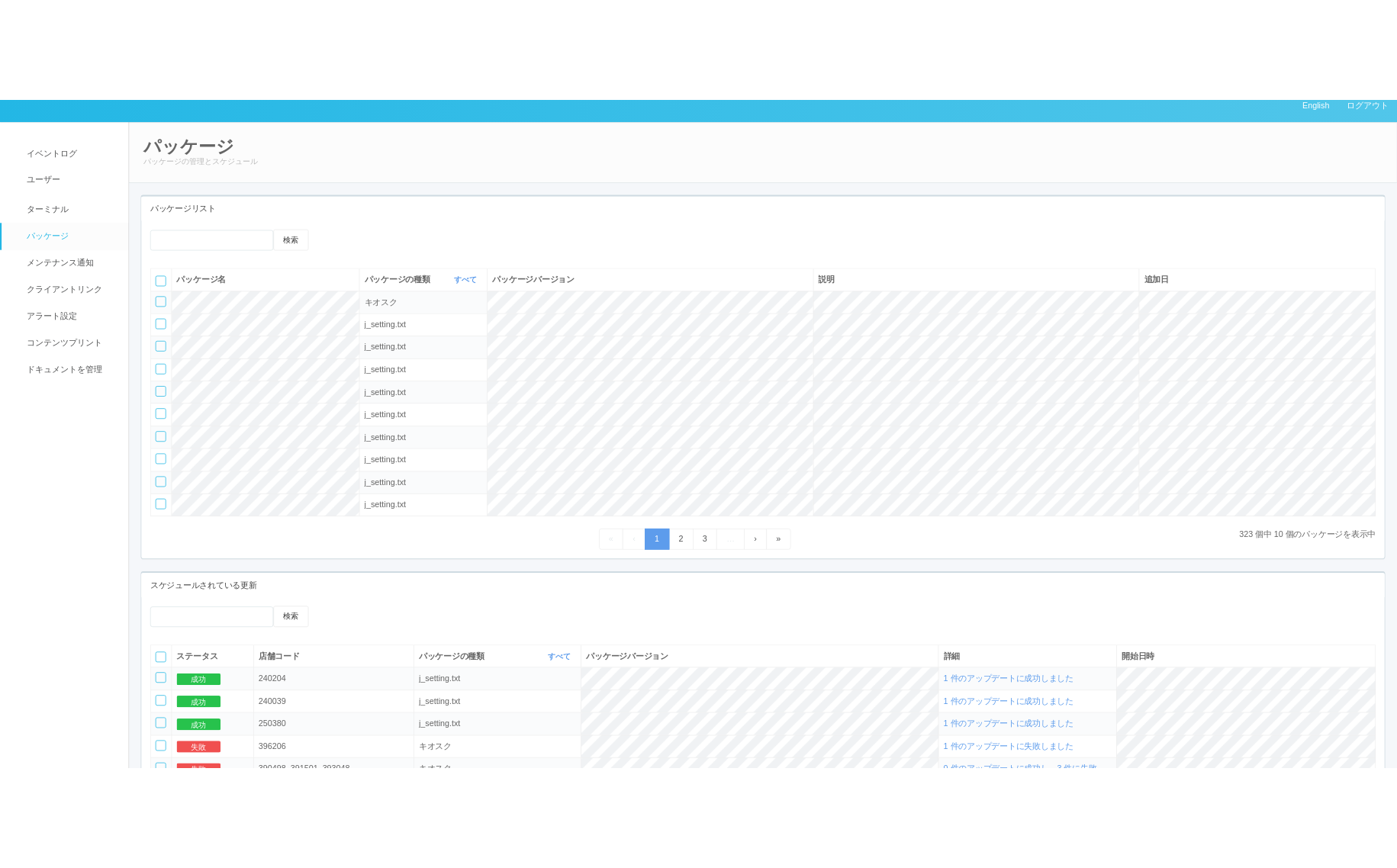
scroll to position [0, 0]
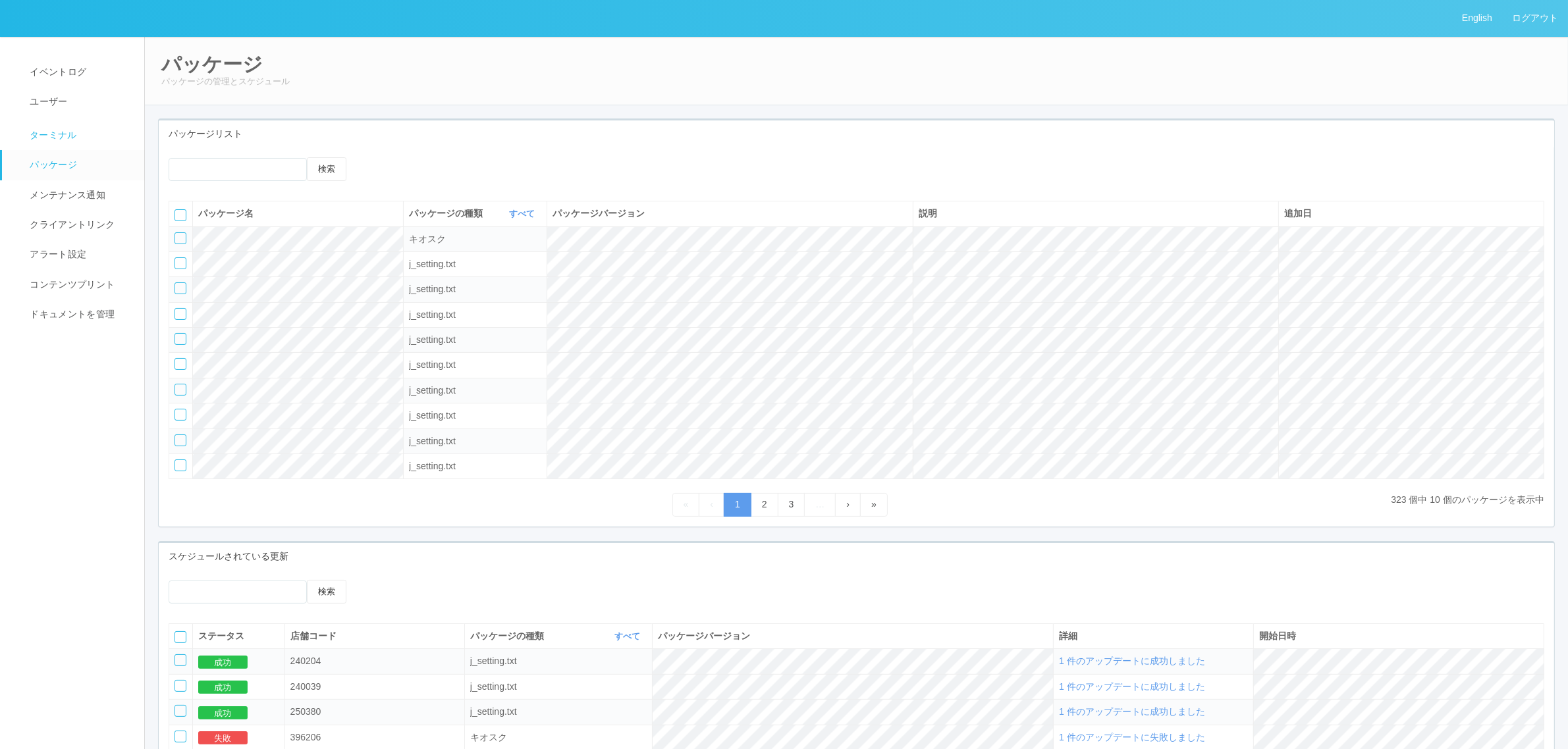
click at [106, 135] on link "ターミナル" at bounding box center [79, 134] width 154 height 33
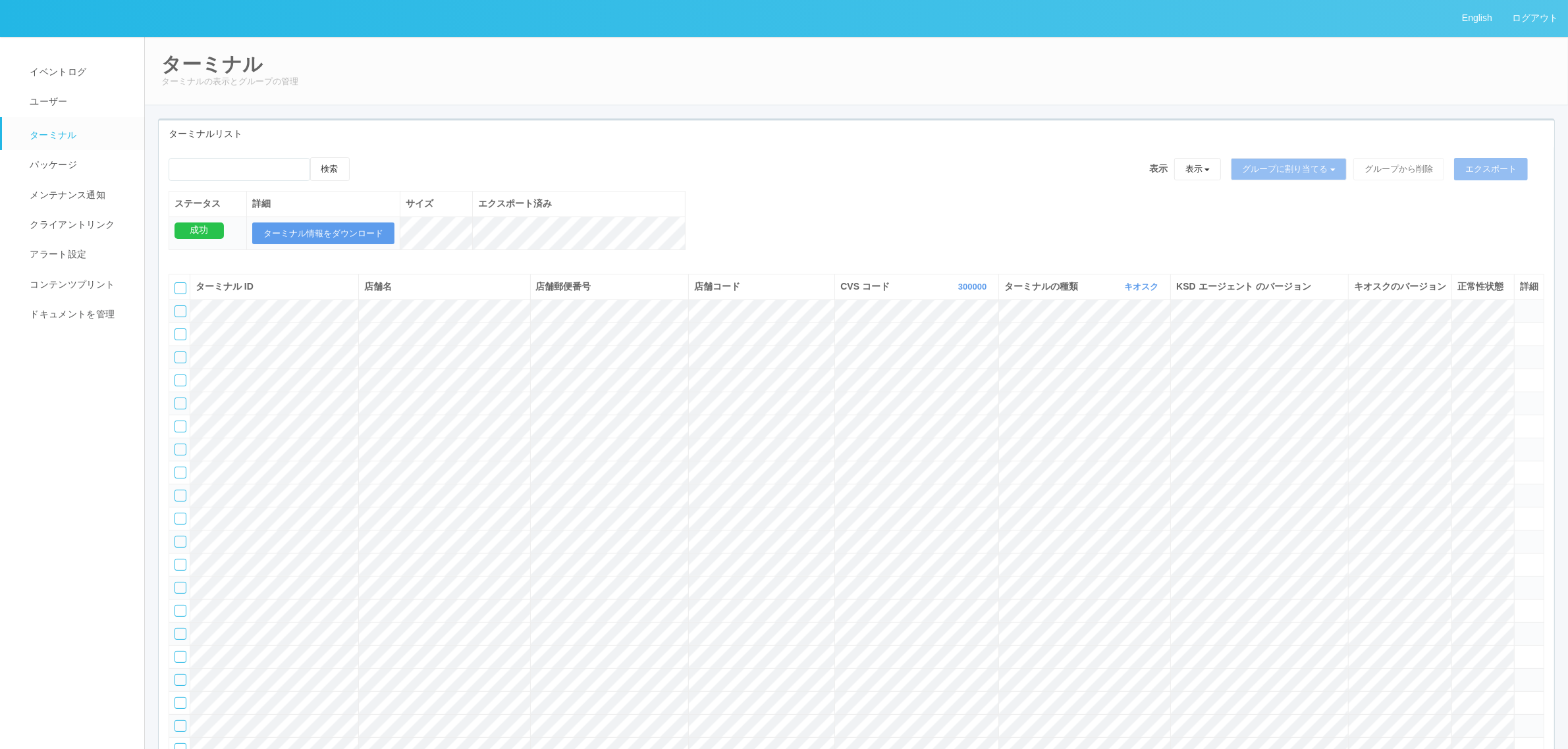
click at [866, 206] on div "検索 表示 表示 すべてのターミナル 未割り当てのターミナル グループを追加 グループ名を編集 アーカイブ済みのターミナル グループに割り当てる グループを追…" at bounding box center [856, 211] width 1395 height 106
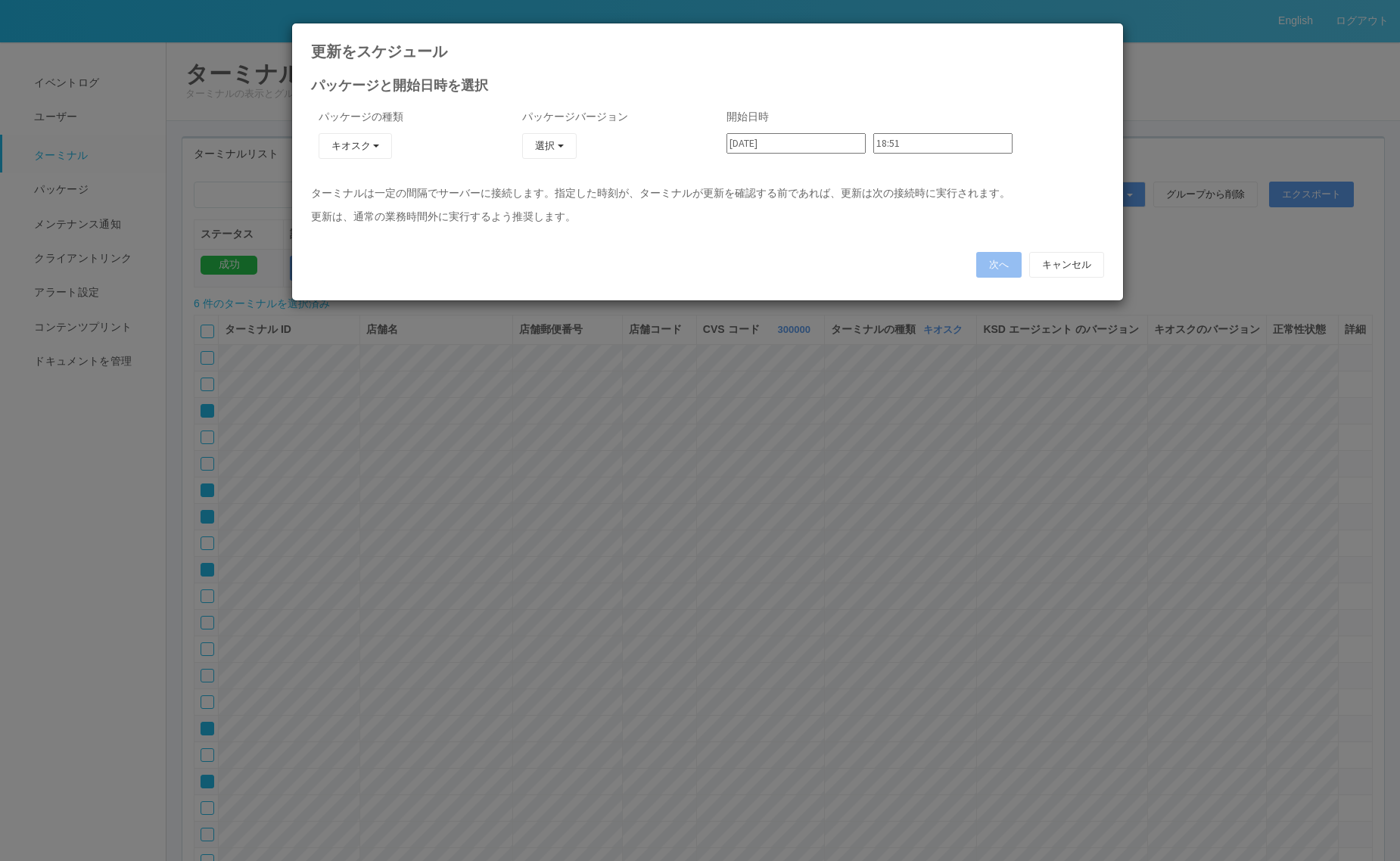
type input "[DATE]"
type input "09:06"
type input "[DATE]"
type input "09:12"
type input "[DATE]"
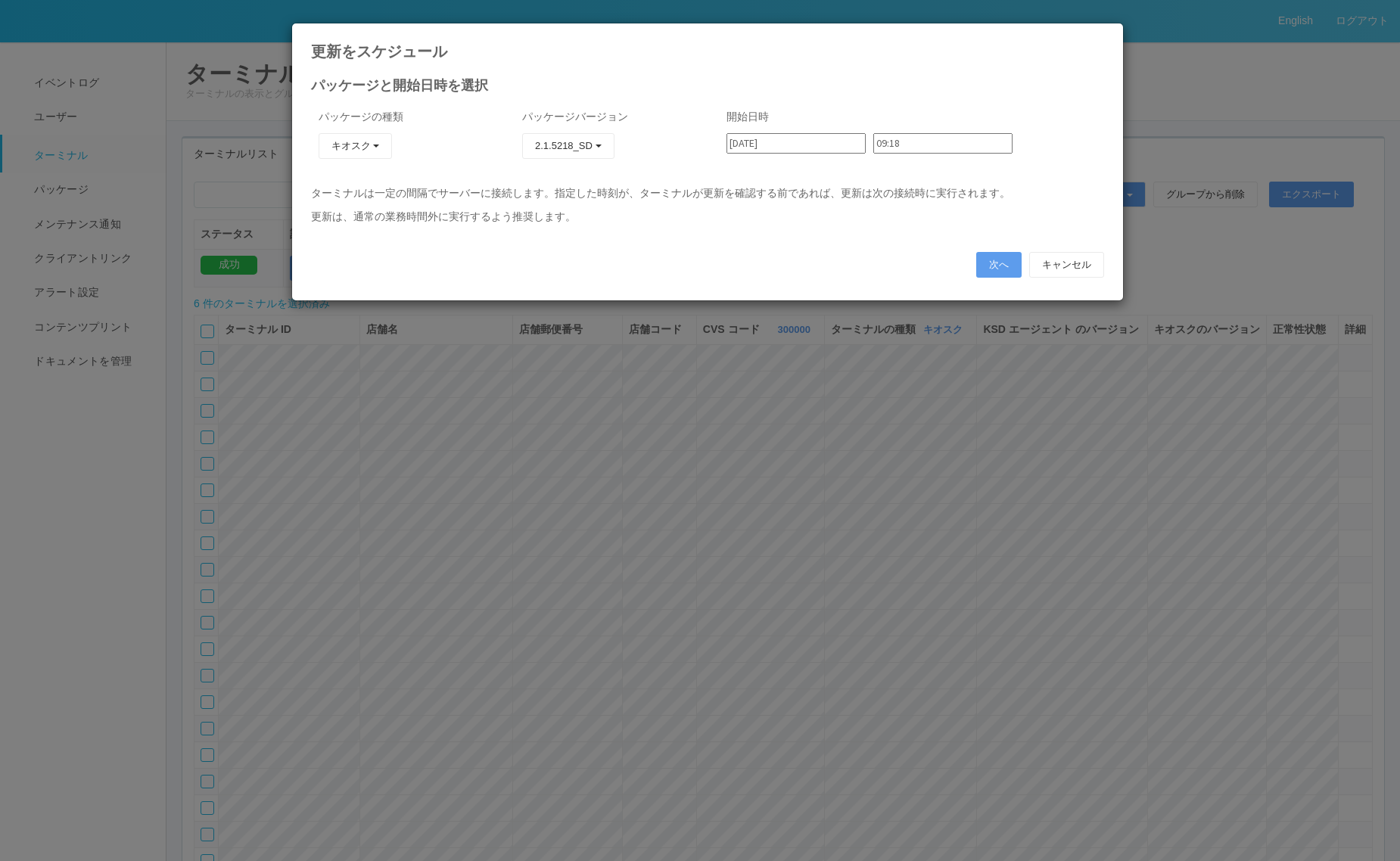
type input "09:18"
type input "[DATE]"
type input "09:24"
type input "[DATE]"
type input "09:30"
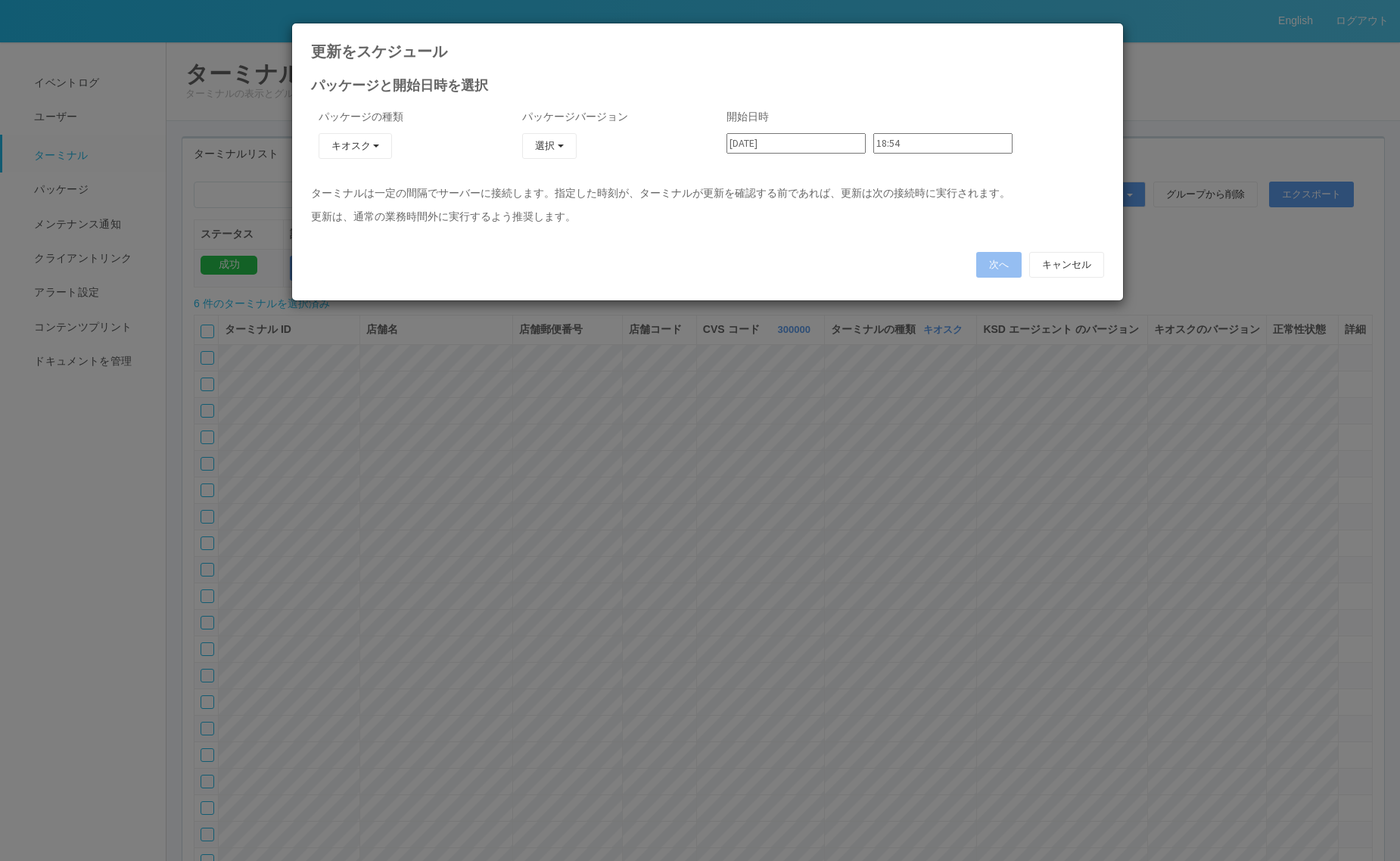
type input "[DATE]"
type input "09:36"
type input "[DATE]"
type input "09:42"
type input "[DATE]"
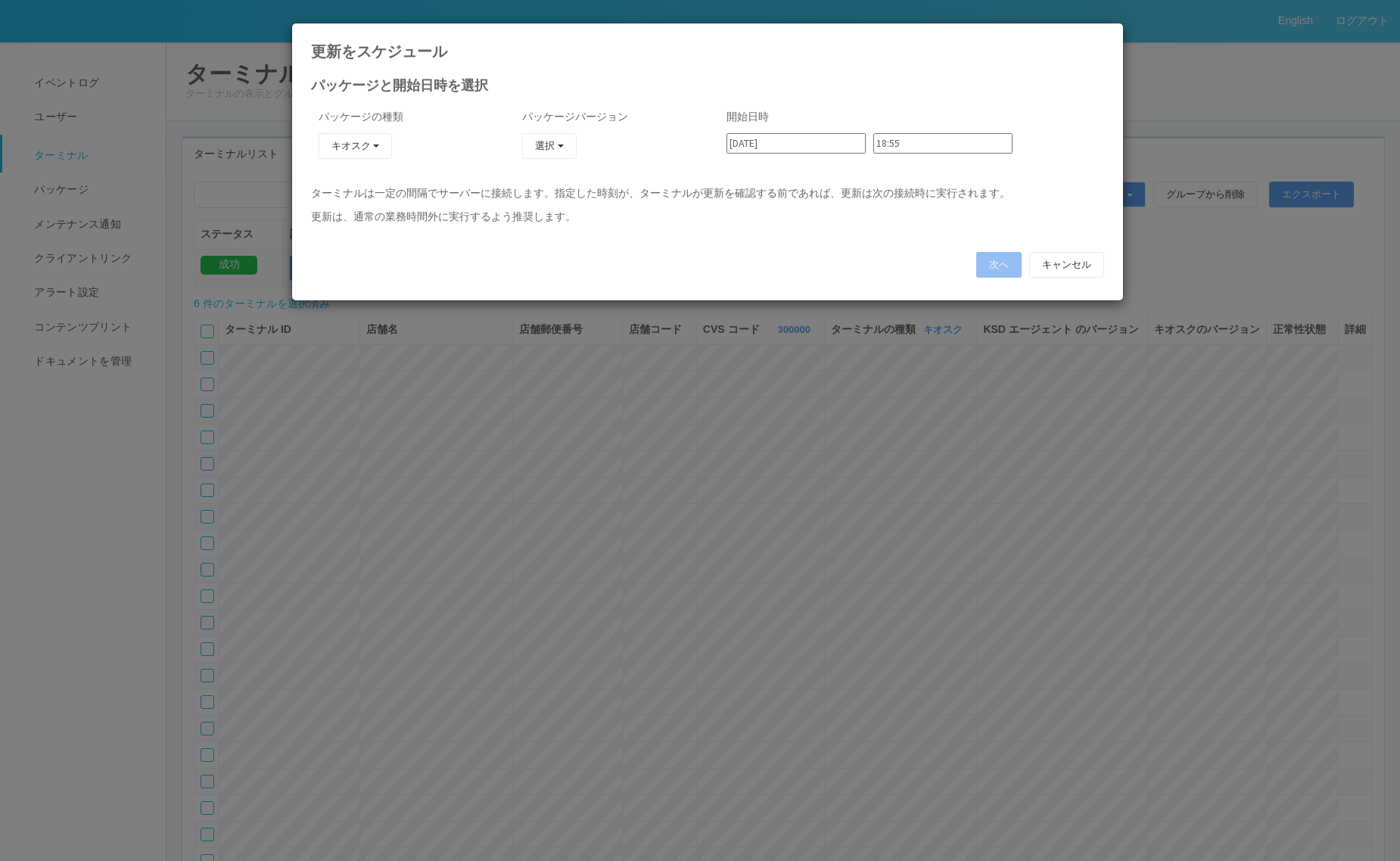
type input "09:48"
type input "[DATE]"
type input "18:56"
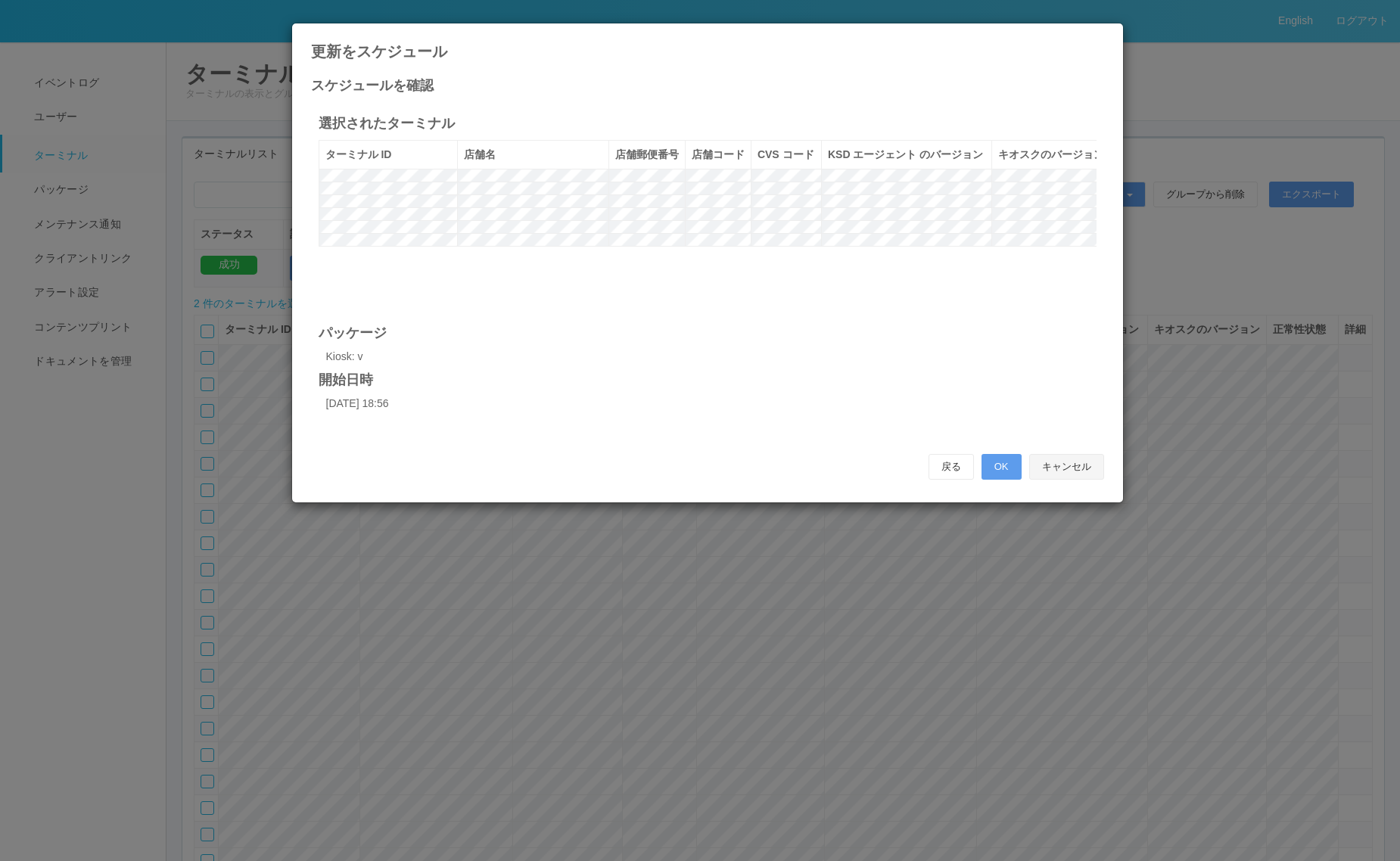
click at [1065, 464] on button "キャンセル" at bounding box center [1067, 467] width 75 height 25
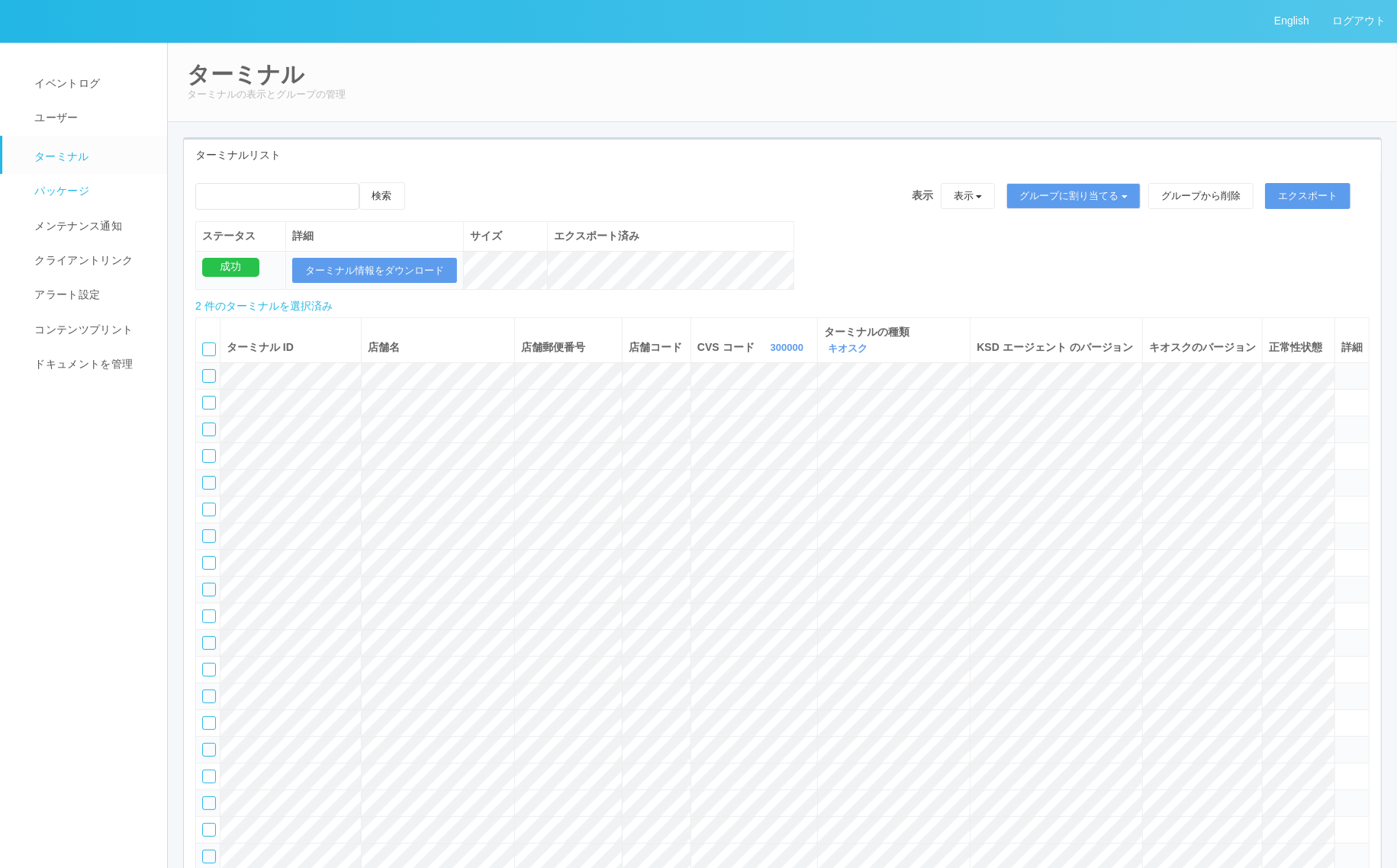
click at [78, 180] on link "パッケージ" at bounding box center [91, 190] width 178 height 34
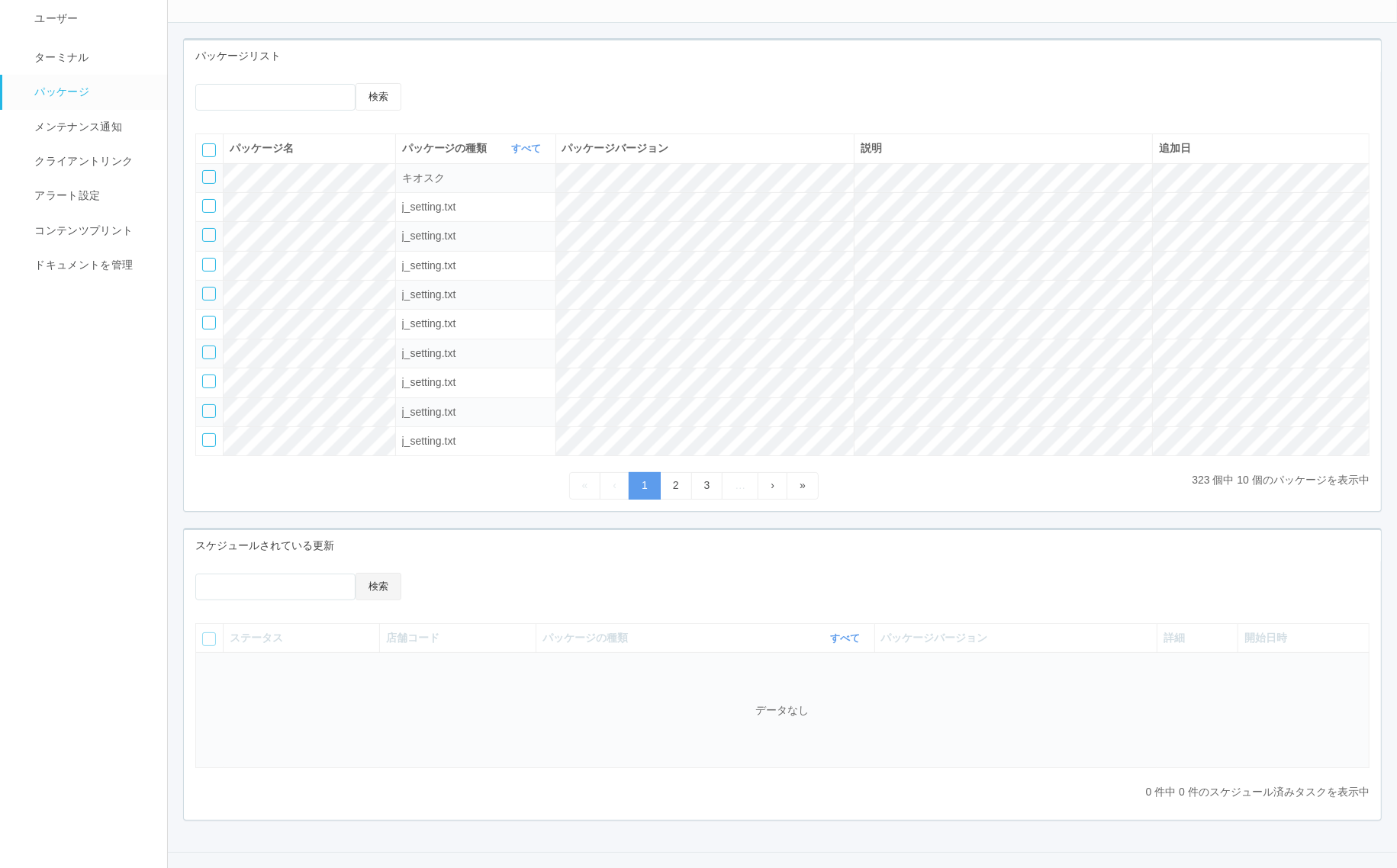
scroll to position [140, 0]
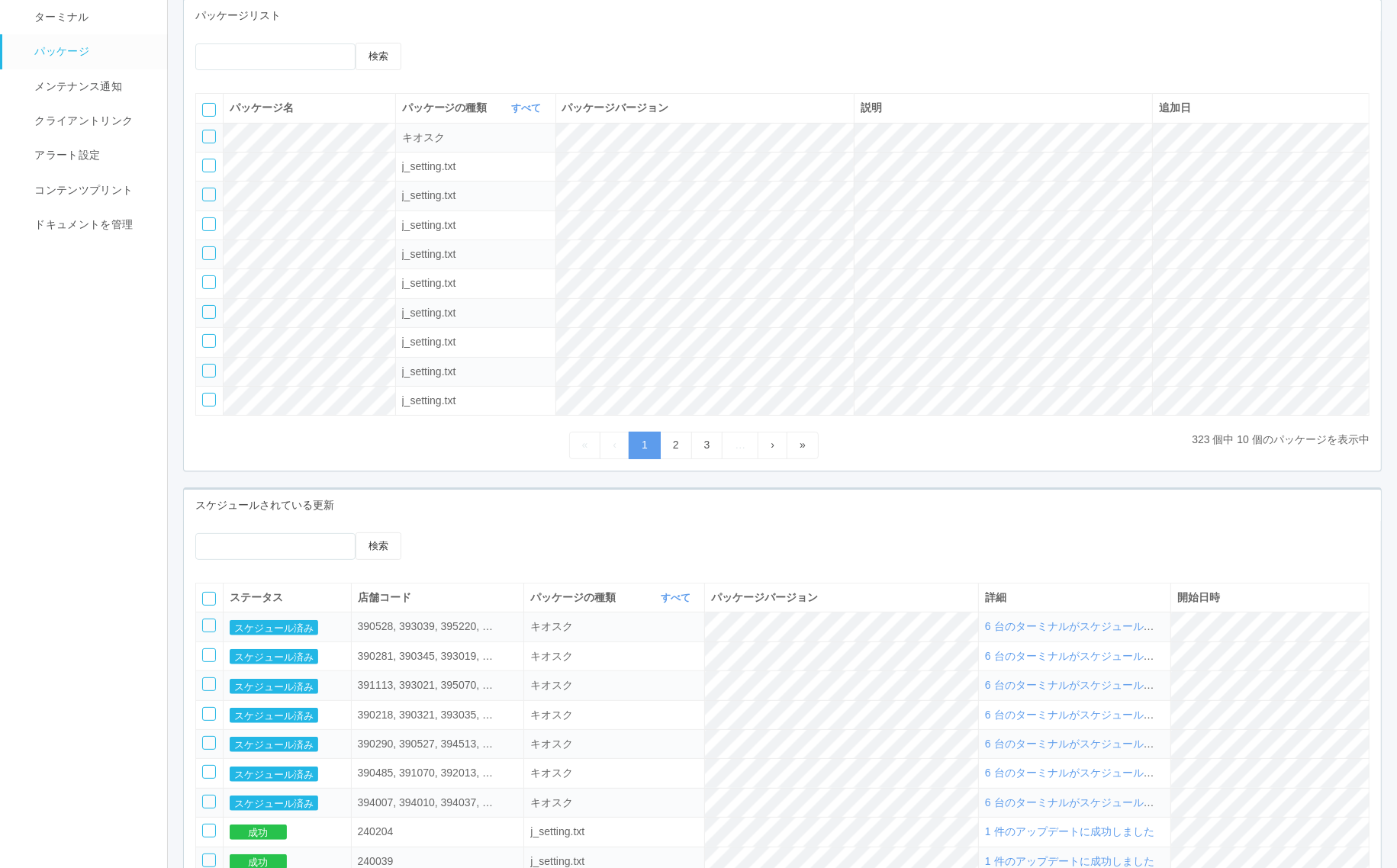
click at [1064, 633] on span "6 台のターミナルがスケジュールされました" at bounding box center [1091, 626] width 212 height 12
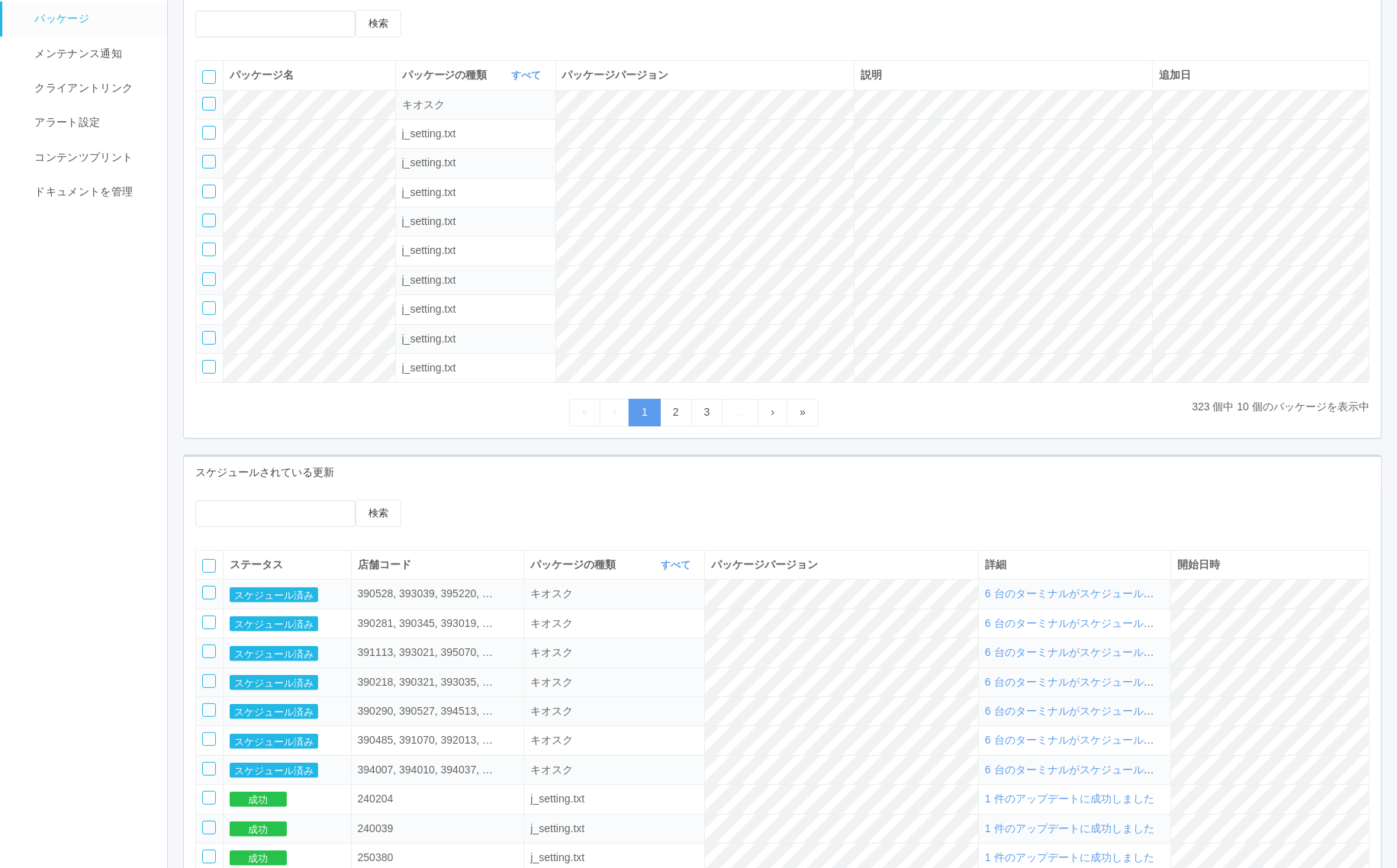
scroll to position [322, 0]
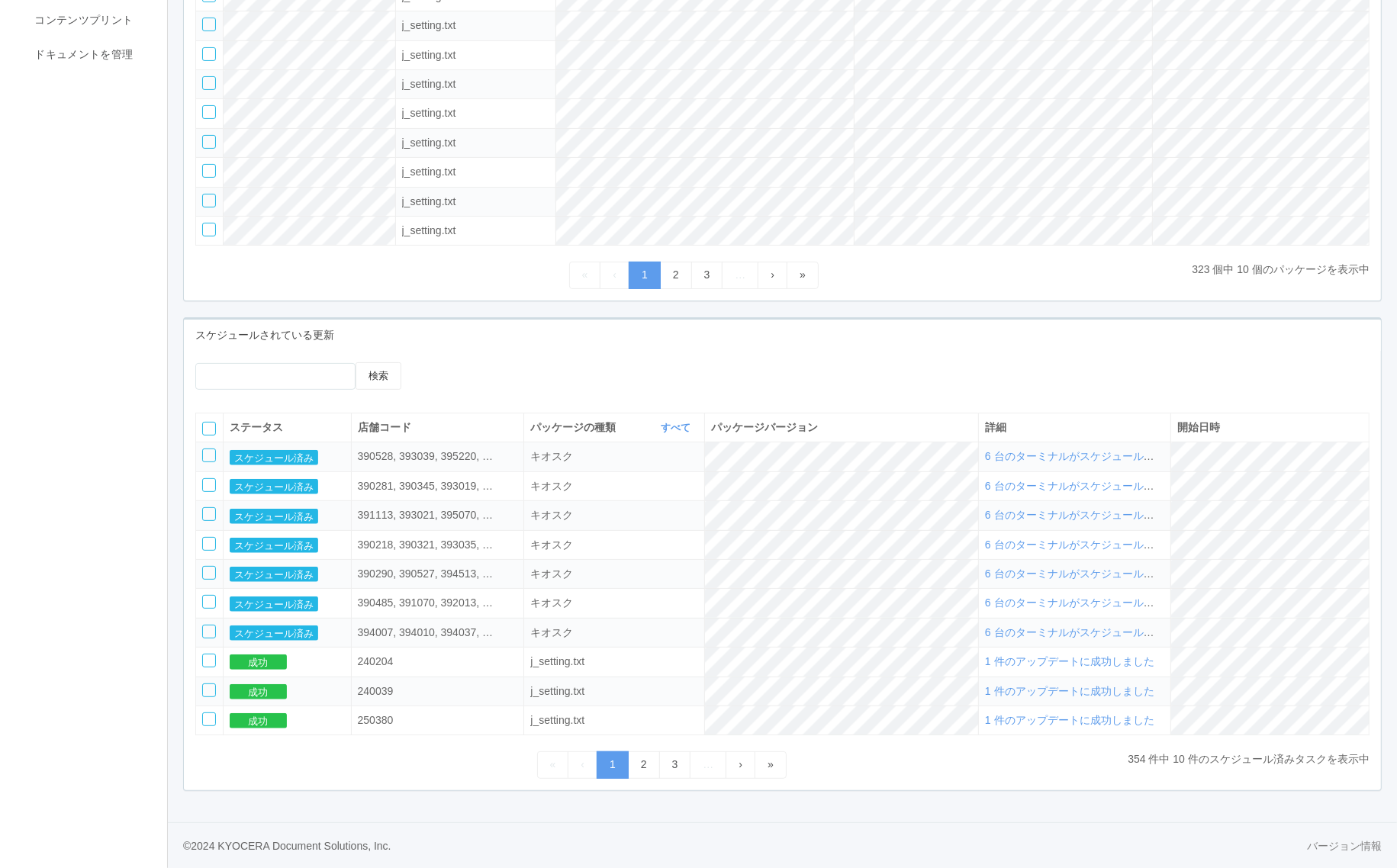
click at [1054, 453] on span "6 台のターミナルがスケジュールされました" at bounding box center [1091, 456] width 212 height 12
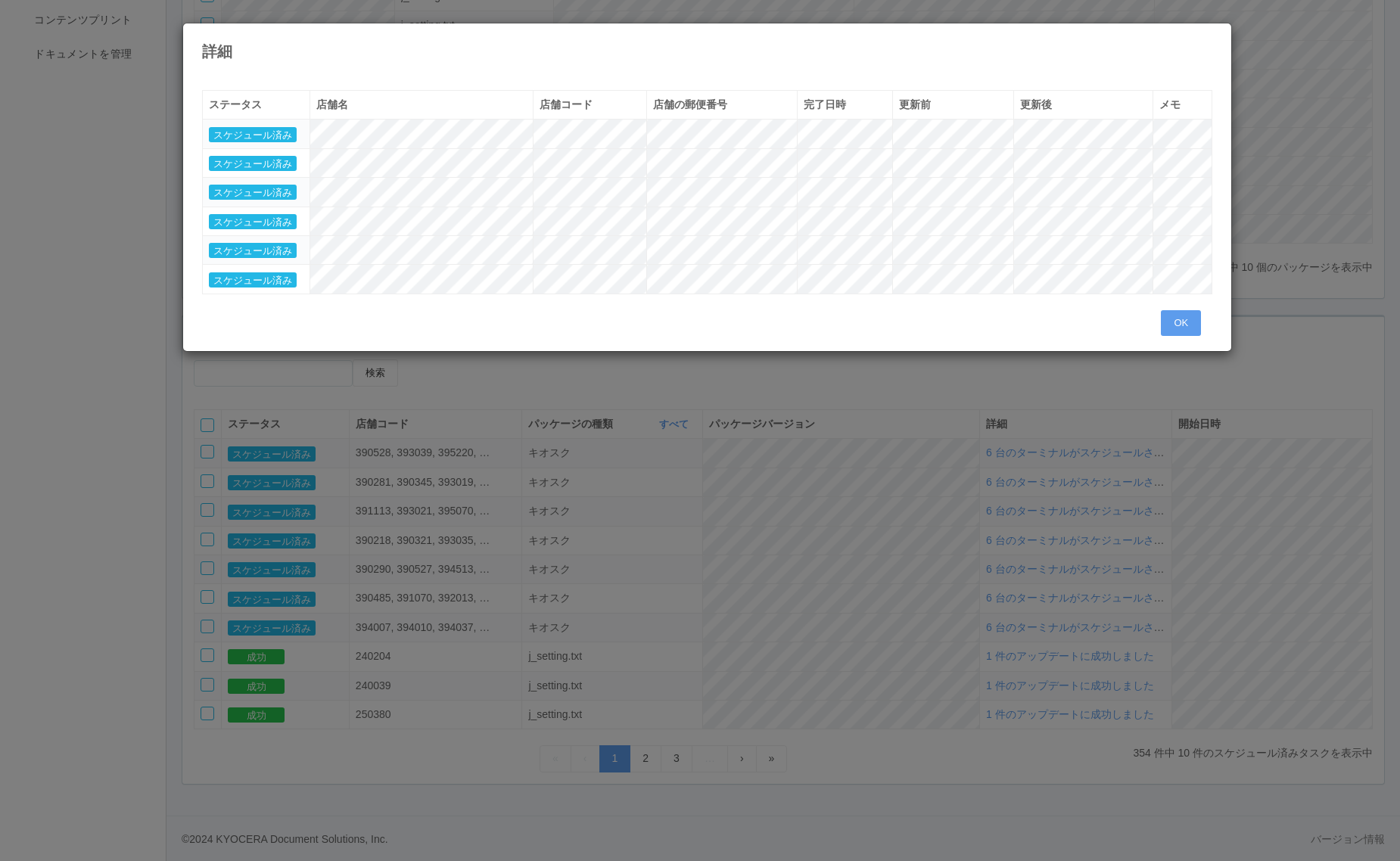
click at [908, 637] on div "詳細 « ‹ 1 › » ステータス 店舗名 店舗コード 店舗の郵便番号 完了日時 更新前 更新後 メモ スケジュール済み スケジュール済み スケジュール済み…" at bounding box center [700, 430] width 1400 height 861
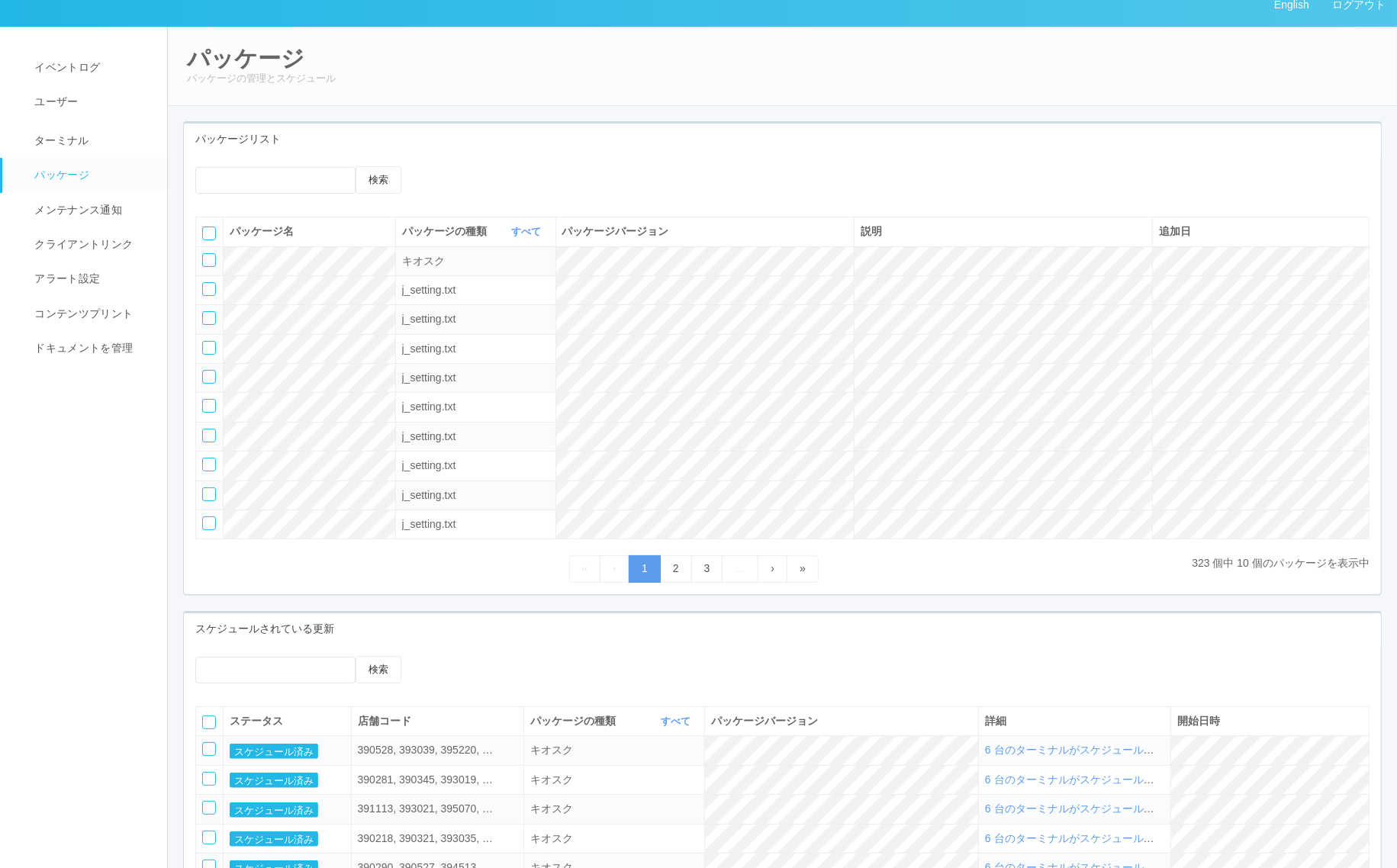
scroll to position [0, 0]
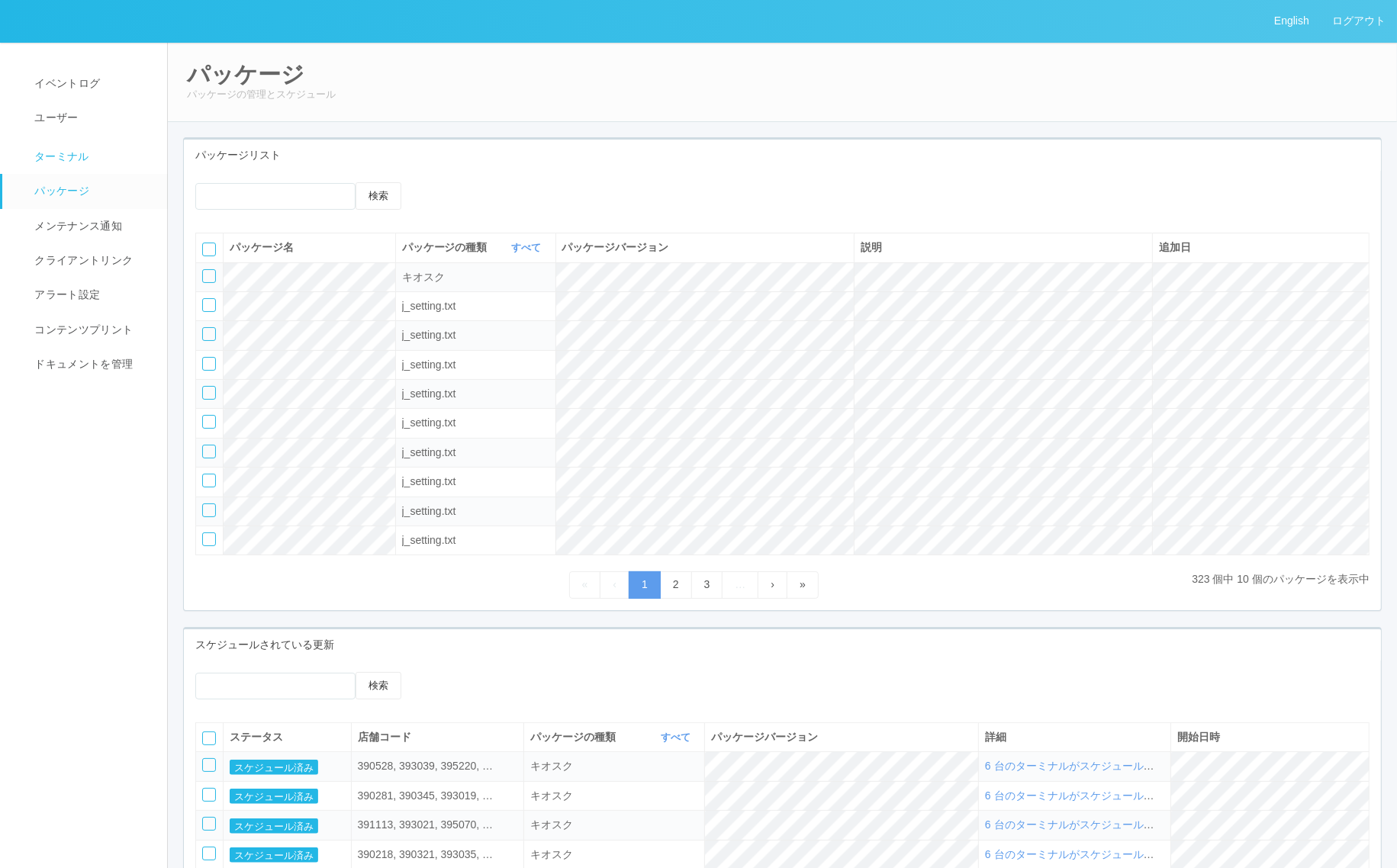
click at [74, 162] on span "ターミナル" at bounding box center [59, 156] width 58 height 12
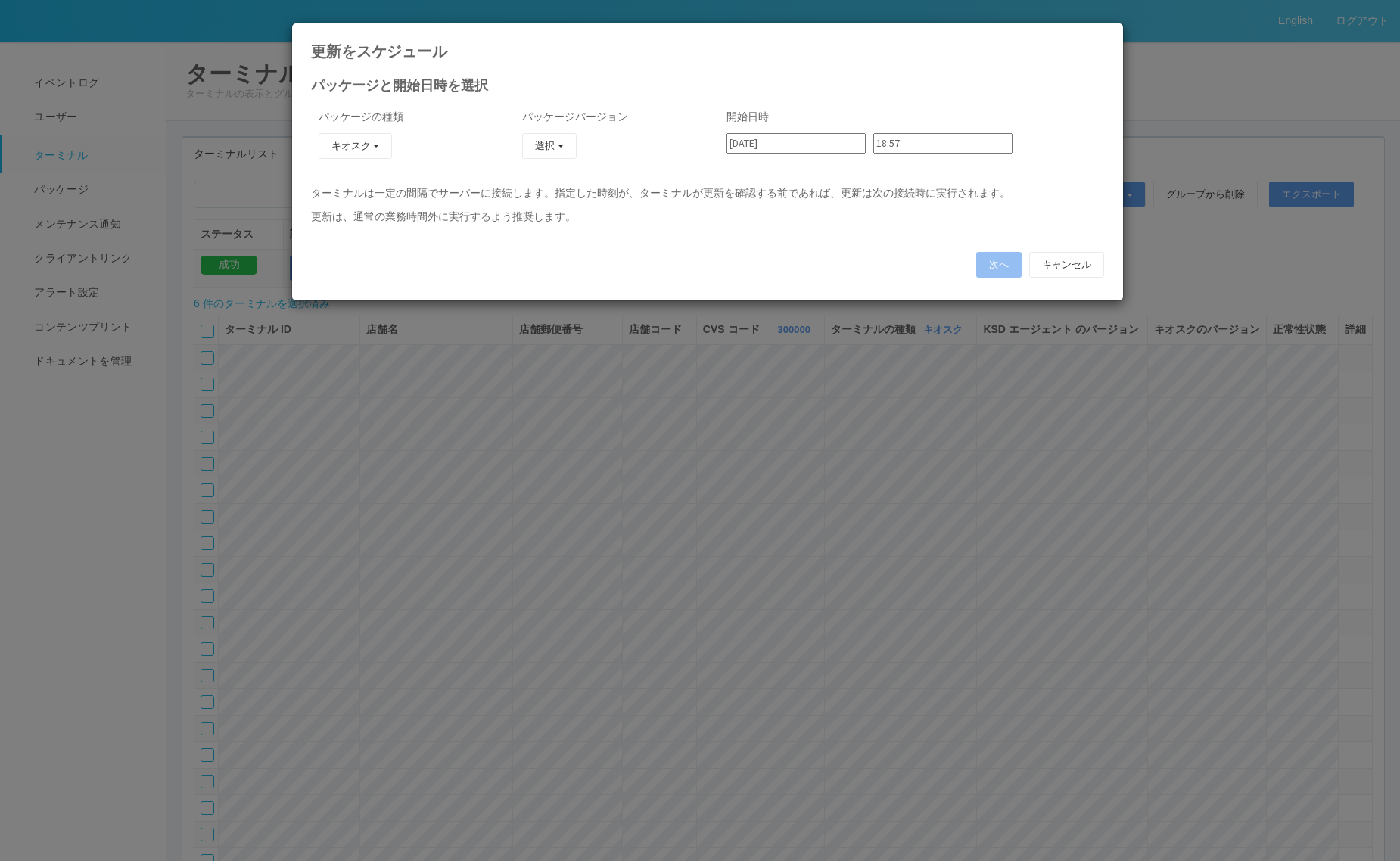
type input "[DATE]"
type input "09:48"
type input "[DATE]"
type input "09:54"
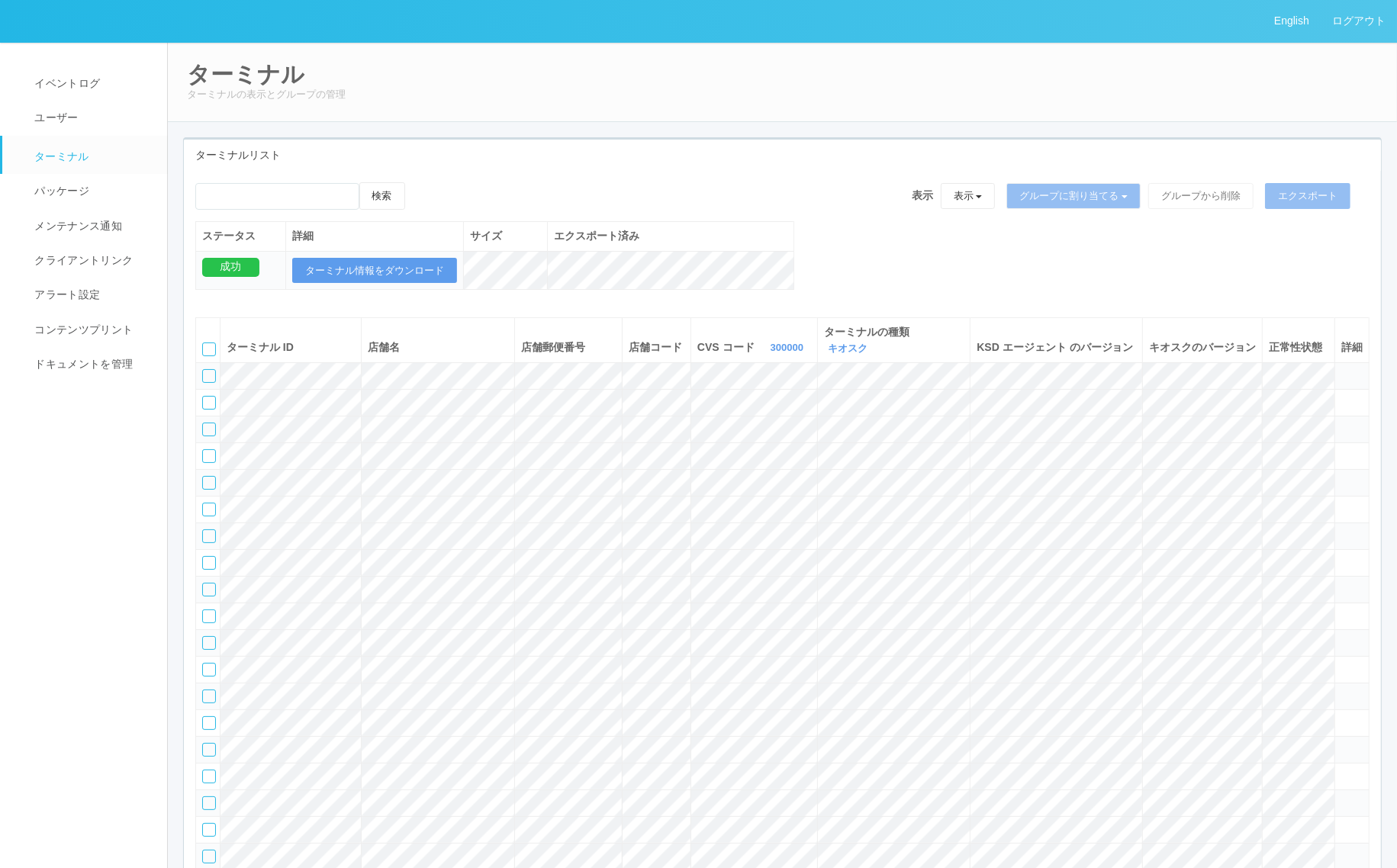
scroll to position [3666, 0]
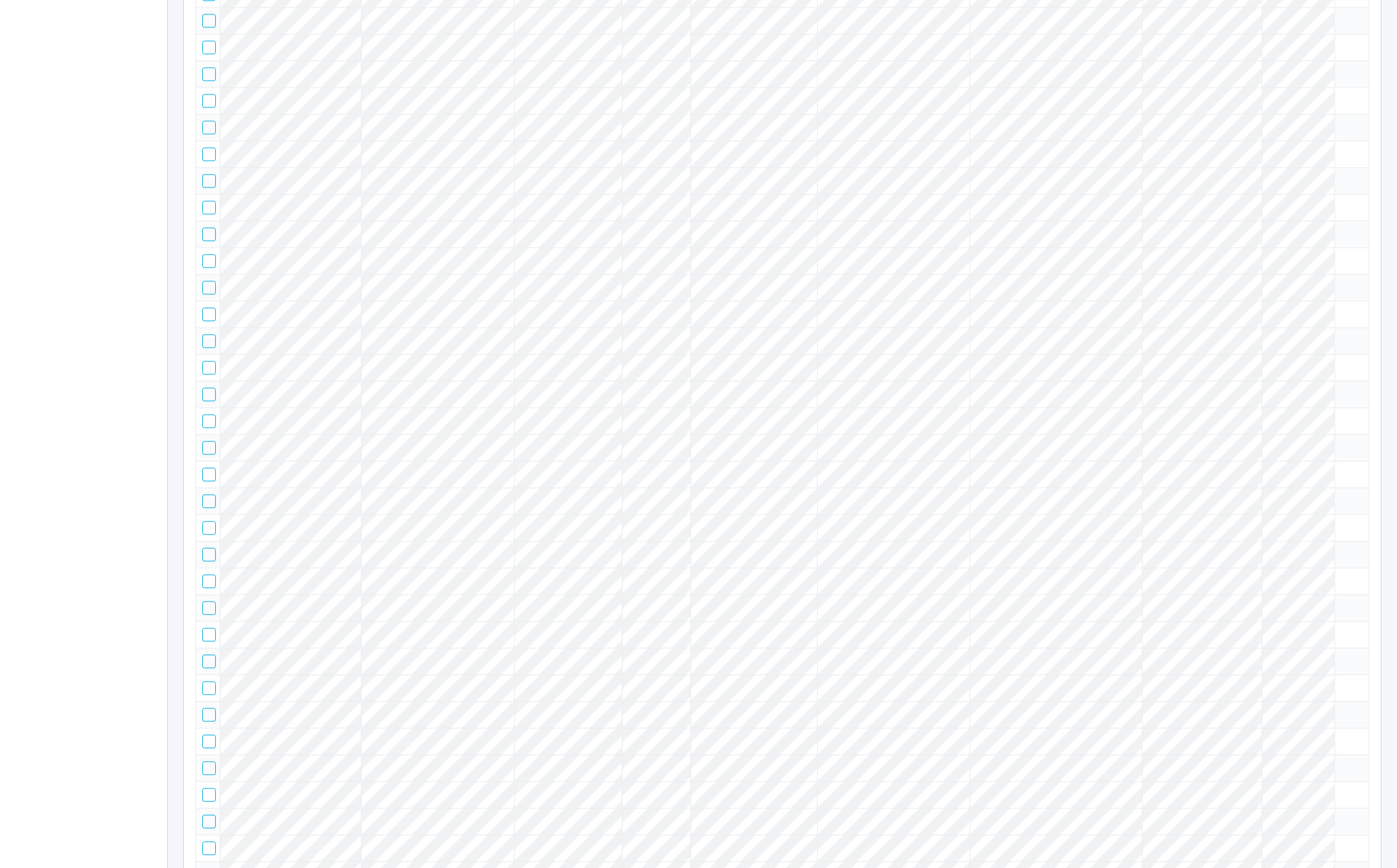
drag, startPoint x: 206, startPoint y: 432, endPoint x: 215, endPoint y: 443, distance: 14.2
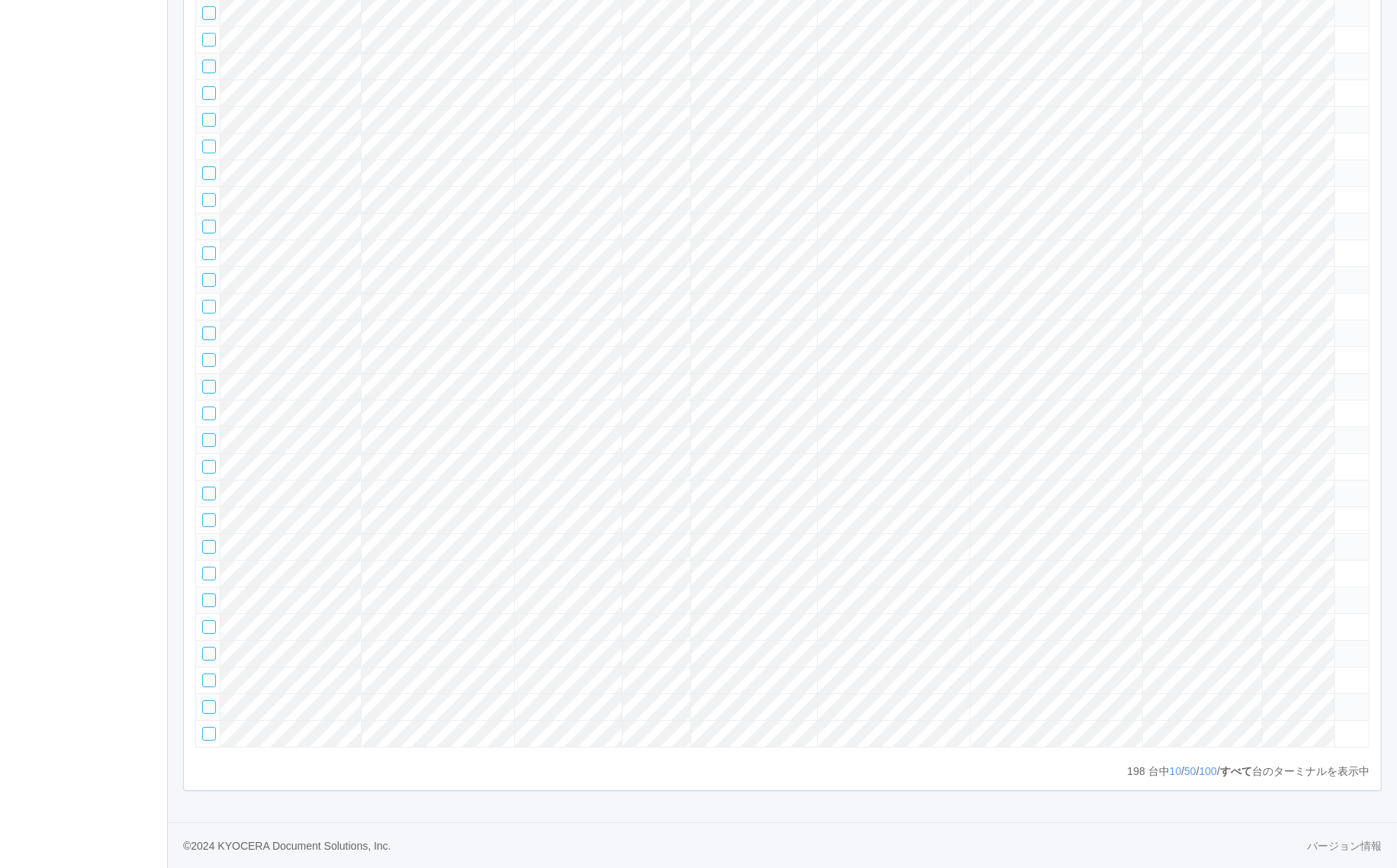
click at [206, 20] on div at bounding box center [209, 13] width 14 height 14
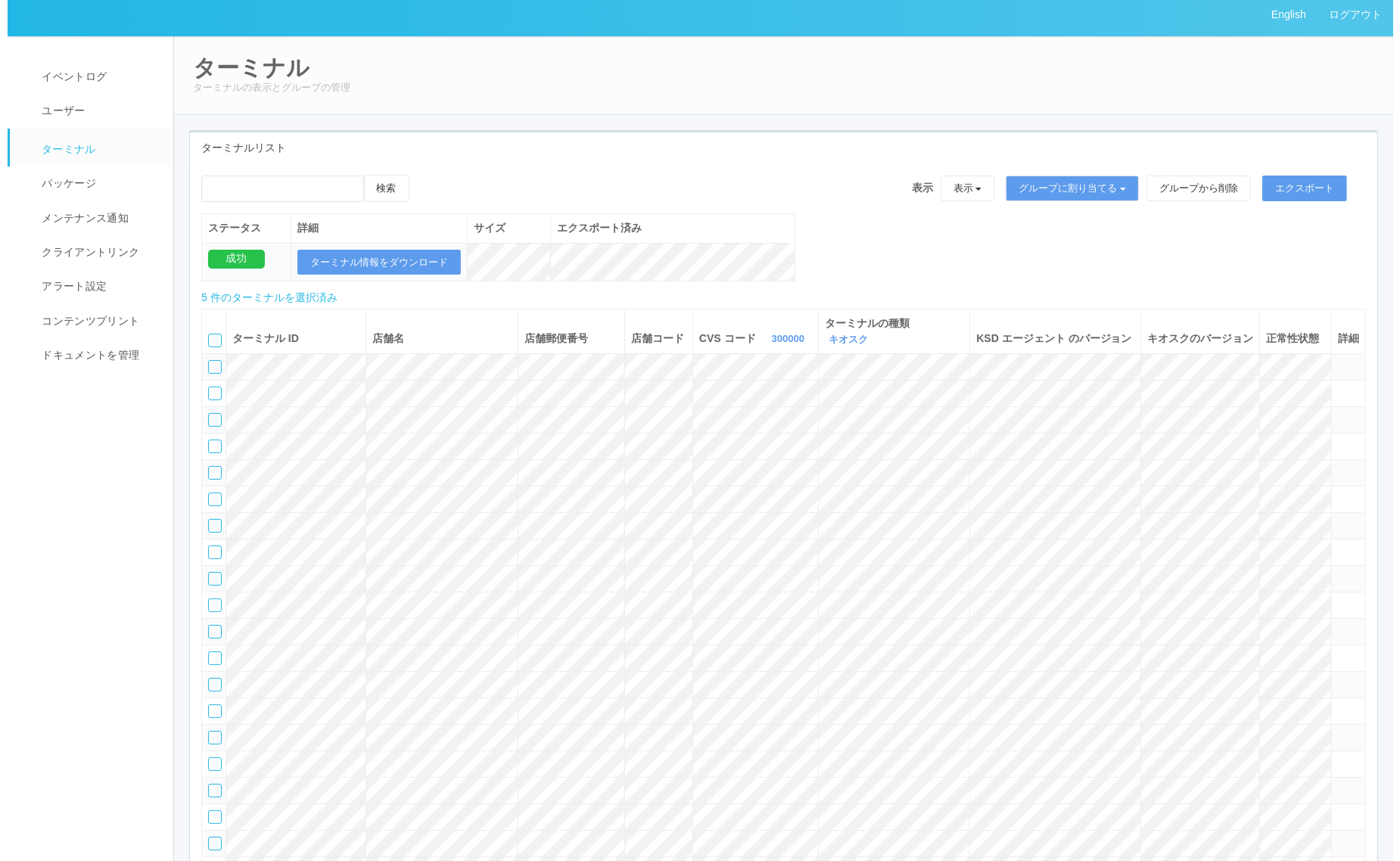
scroll to position [0, 0]
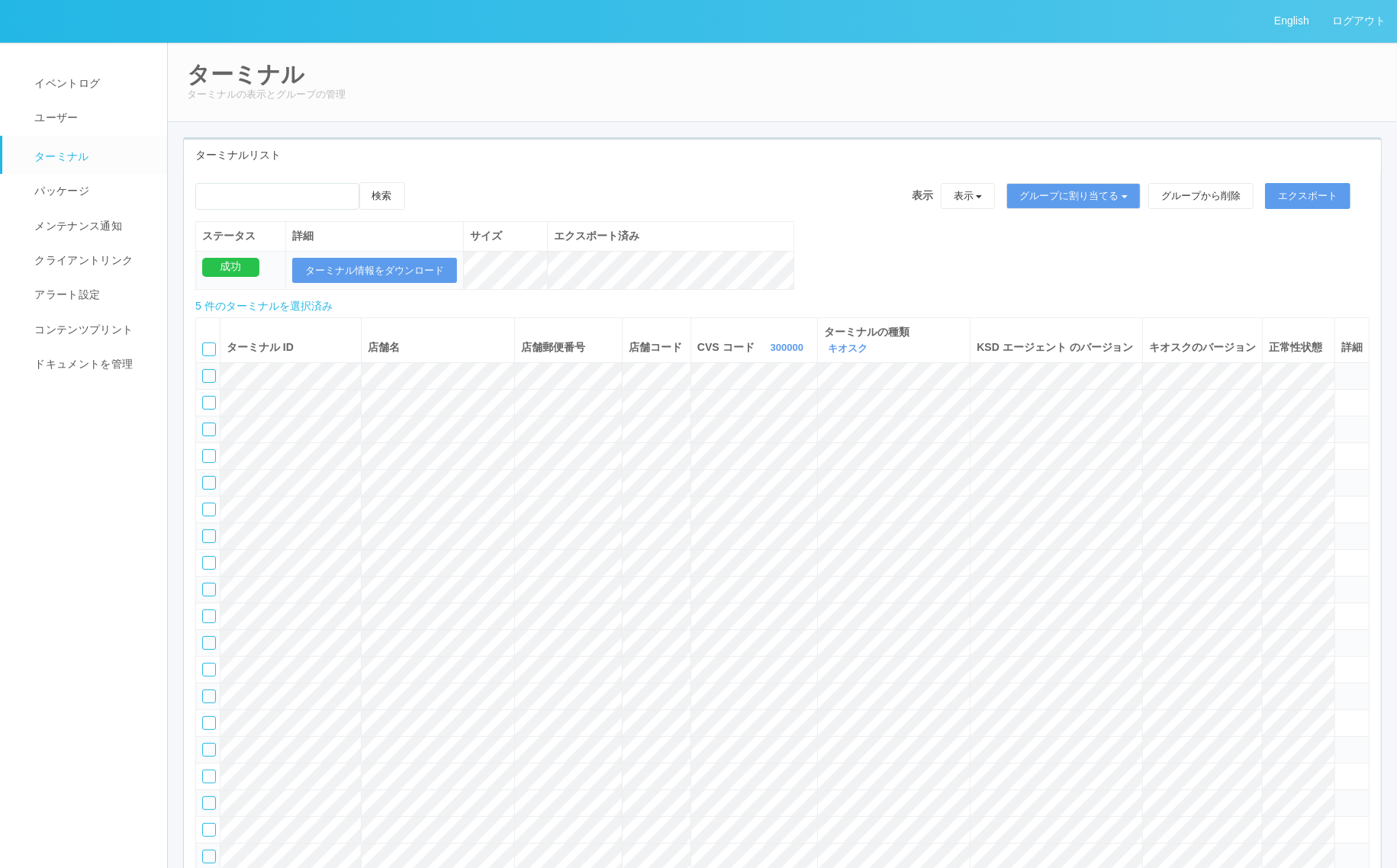
click at [420, 182] on icon at bounding box center [420, 182] width 0 height 0
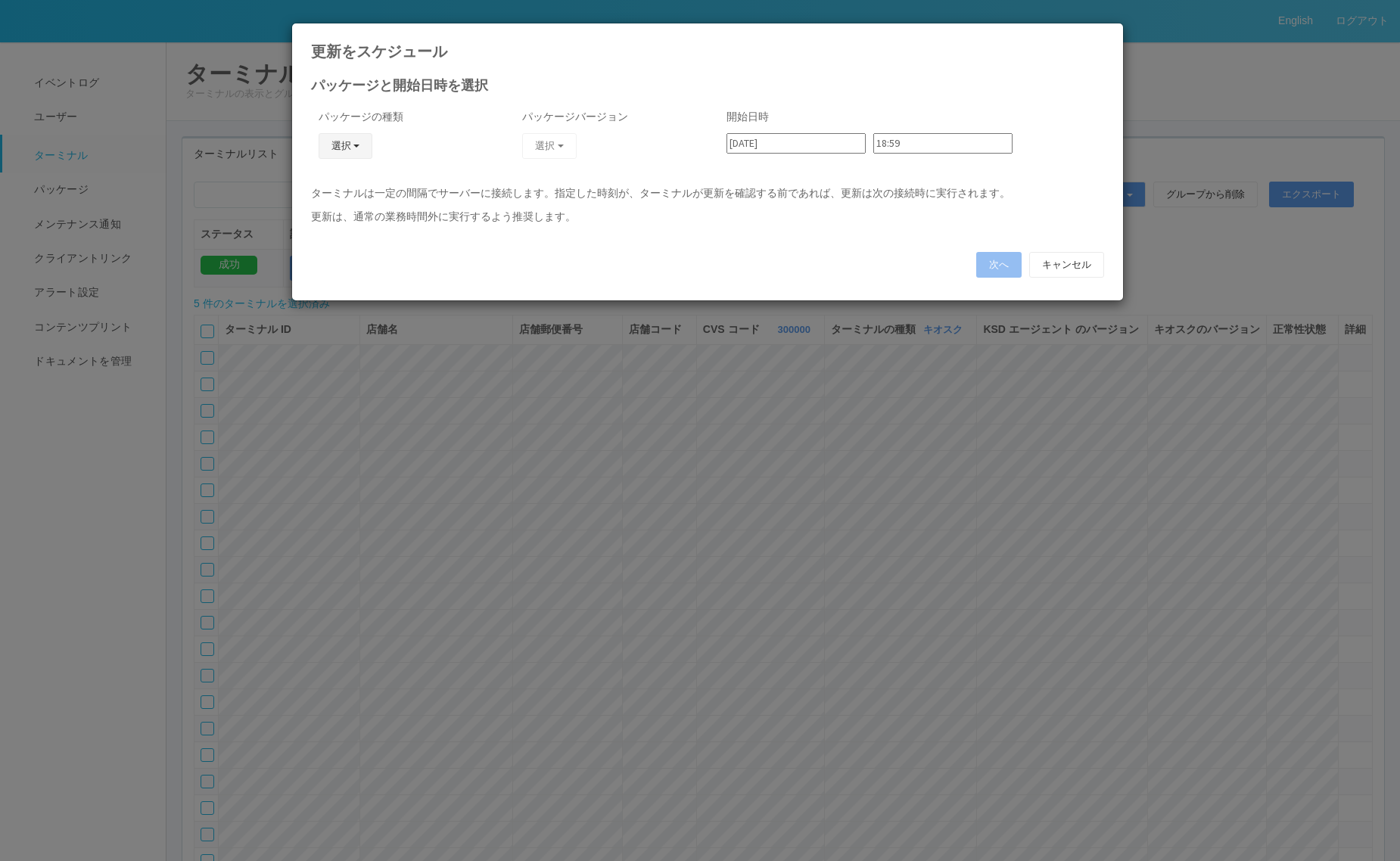
click at [353, 148] on button "選択" at bounding box center [345, 146] width 55 height 25
drag, startPoint x: 348, startPoint y: 209, endPoint x: 360, endPoint y: 201, distance: 14.4
click at [347, 209] on link "キオスク" at bounding box center [323, 212] width 120 height 24
click at [542, 144] on button "選択" at bounding box center [549, 146] width 55 height 25
drag, startPoint x: 521, startPoint y: 190, endPoint x: 539, endPoint y: 186, distance: 18.4
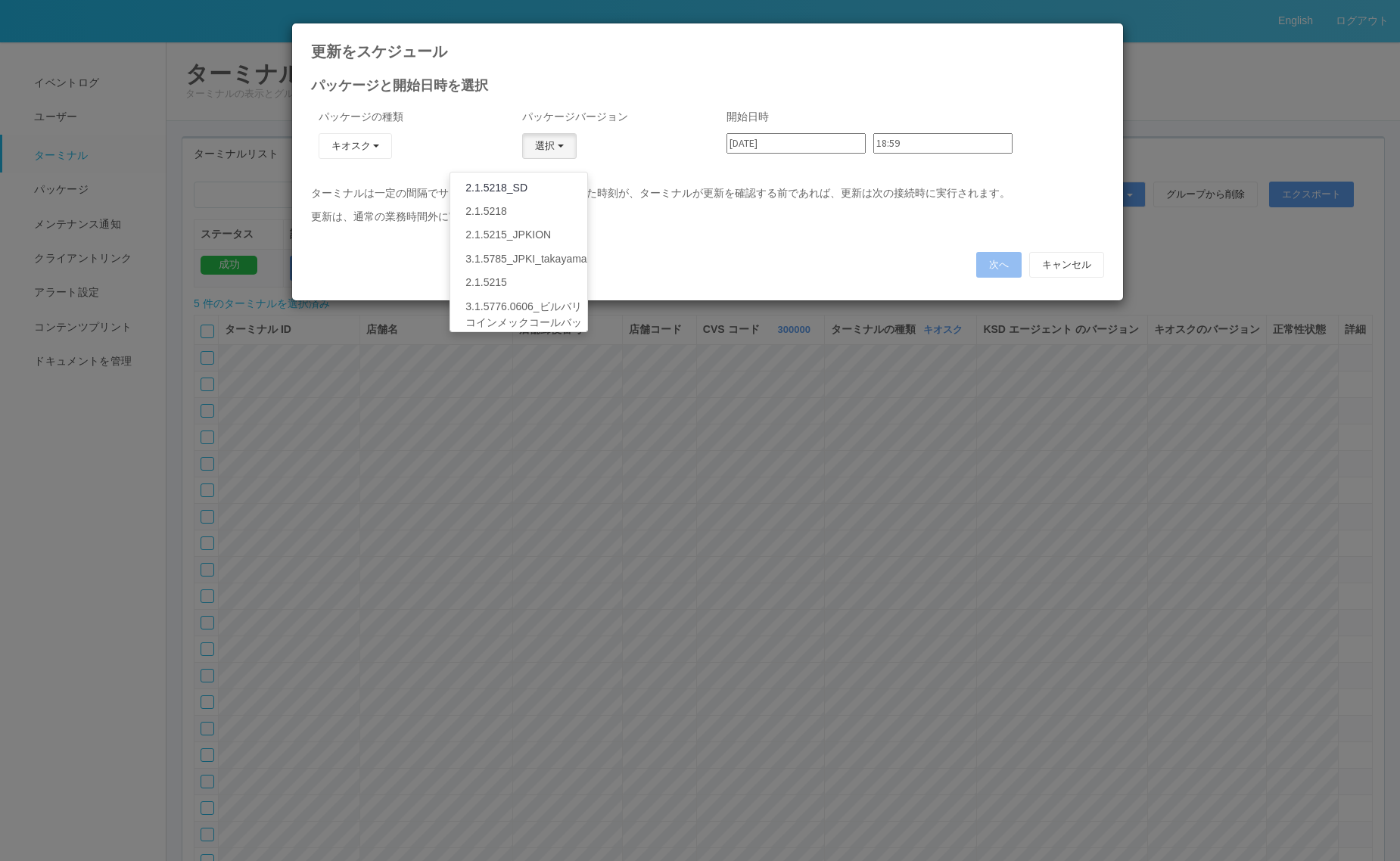
click at [522, 190] on link "2.1.5218_SD" at bounding box center [518, 188] width 137 height 24
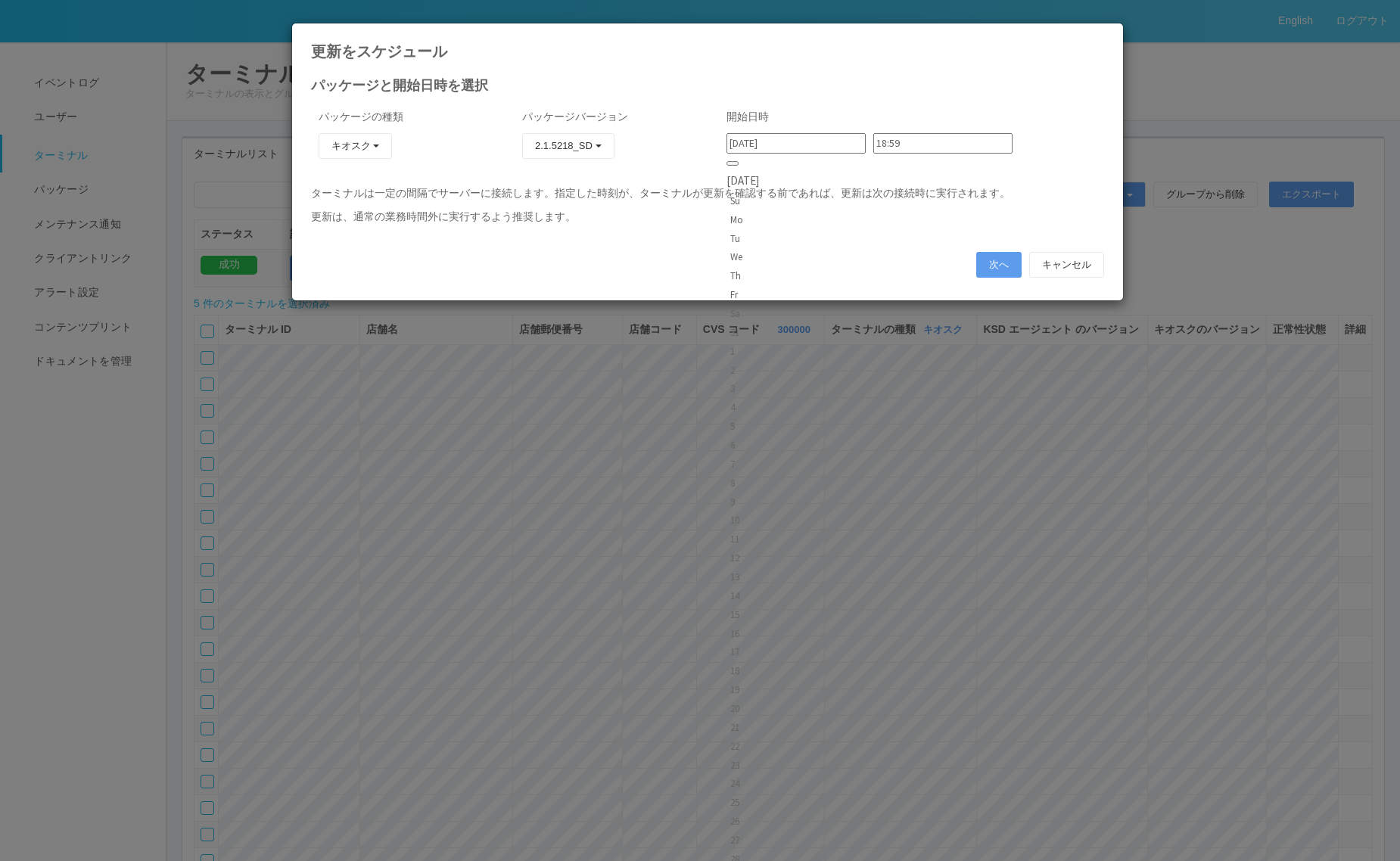
click at [800, 140] on input "[DATE]" at bounding box center [795, 144] width 139 height 21
click at [756, 494] on div "9" at bounding box center [742, 502] width 25 height 15
type input "[DATE]"
click at [883, 144] on input "18:59" at bounding box center [942, 144] width 139 height 21
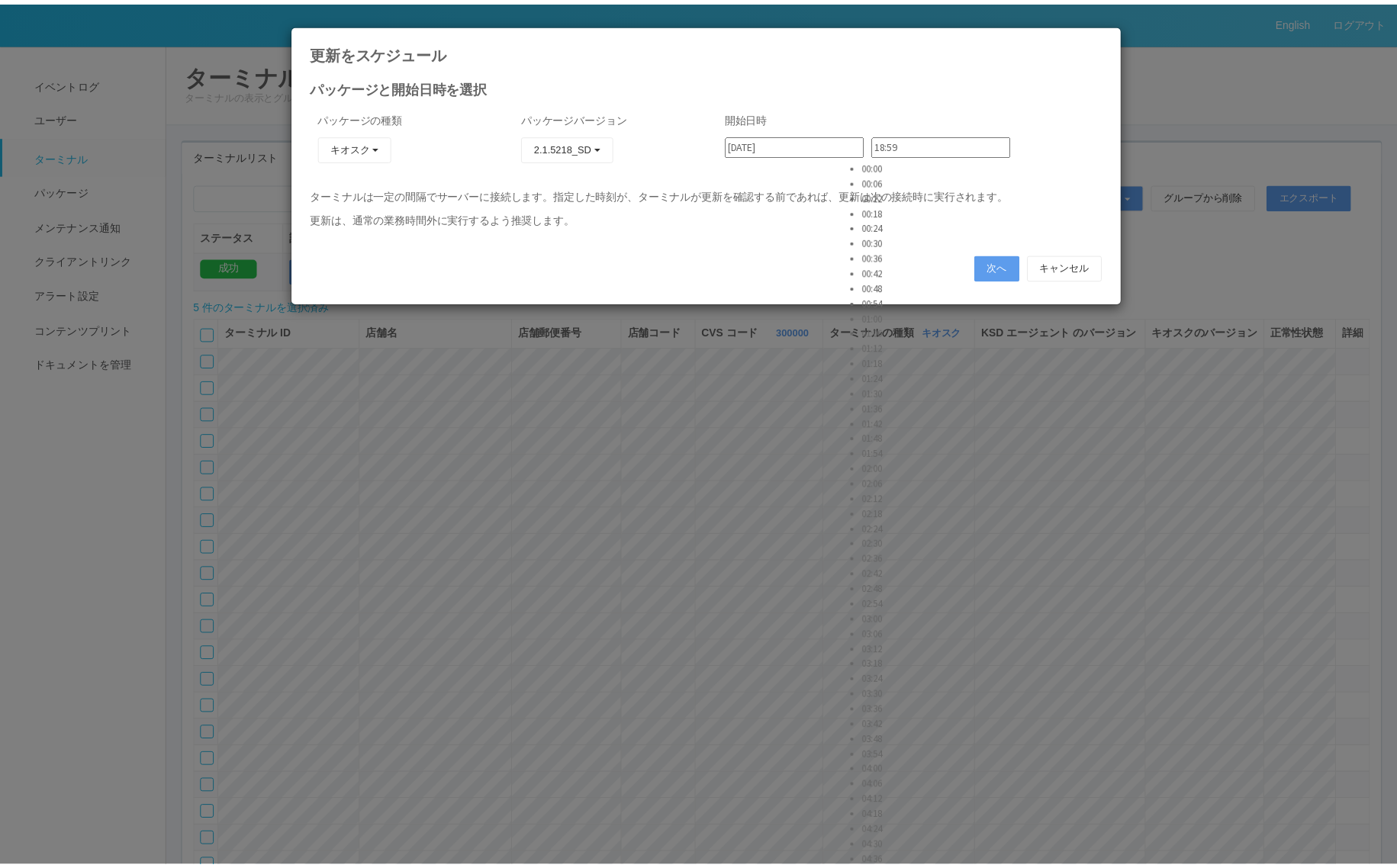
scroll to position [2289, 0]
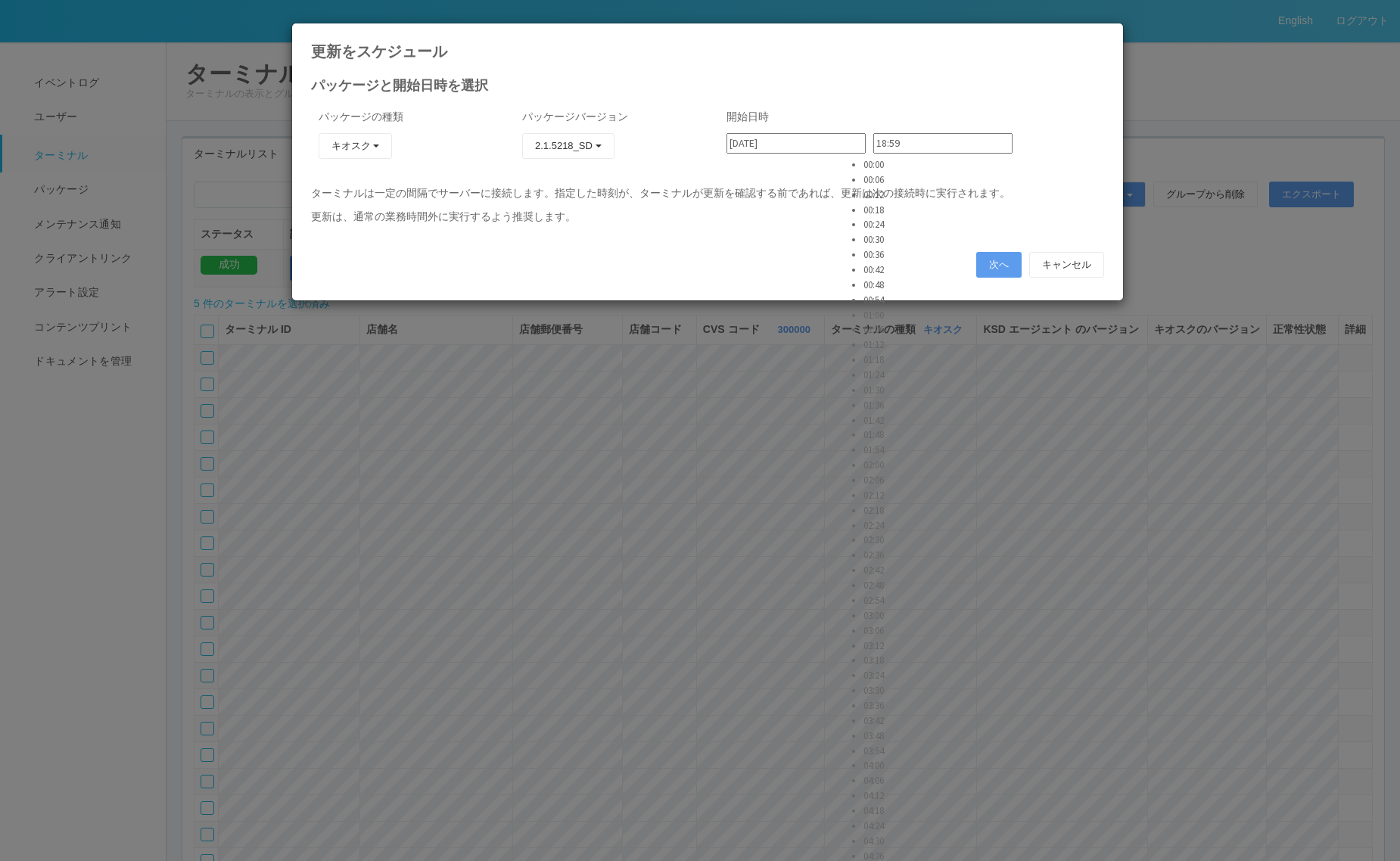
type input "10:00"
click at [986, 262] on button "次へ" at bounding box center [998, 265] width 45 height 25
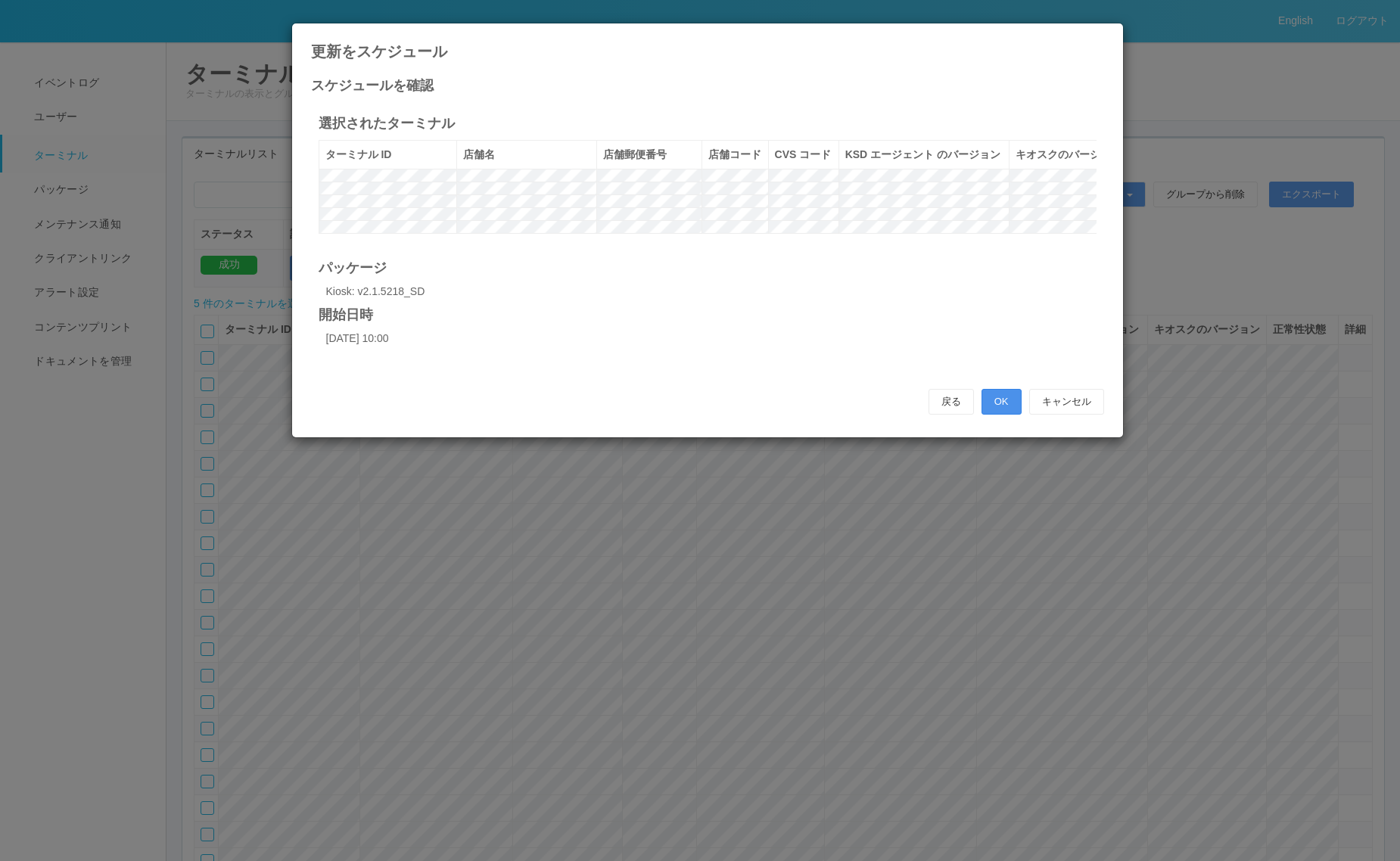
click at [1002, 415] on button "OK" at bounding box center [1002, 402] width 40 height 25
